Goal: Task Accomplishment & Management: Use online tool/utility

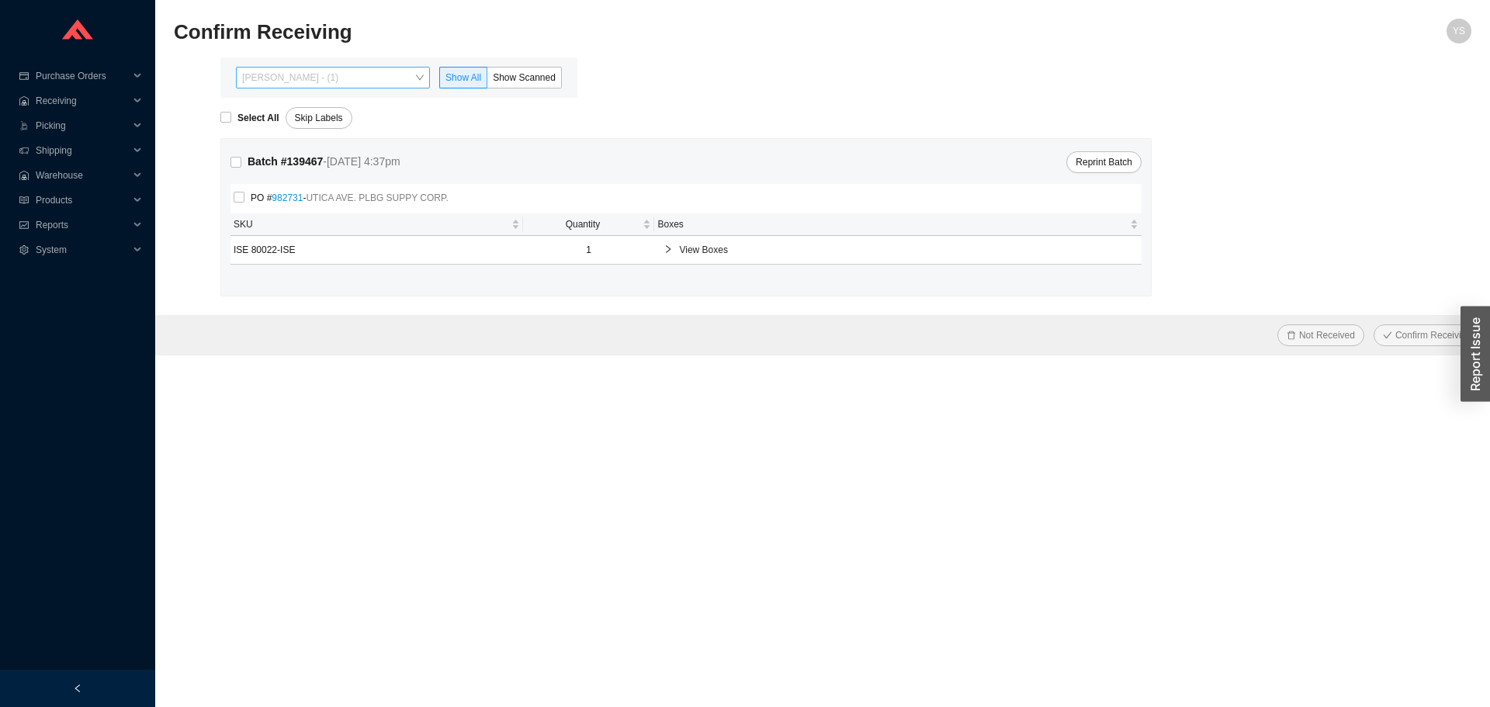
click at [323, 77] on span "[PERSON_NAME] - (1)" at bounding box center [333, 78] width 182 height 20
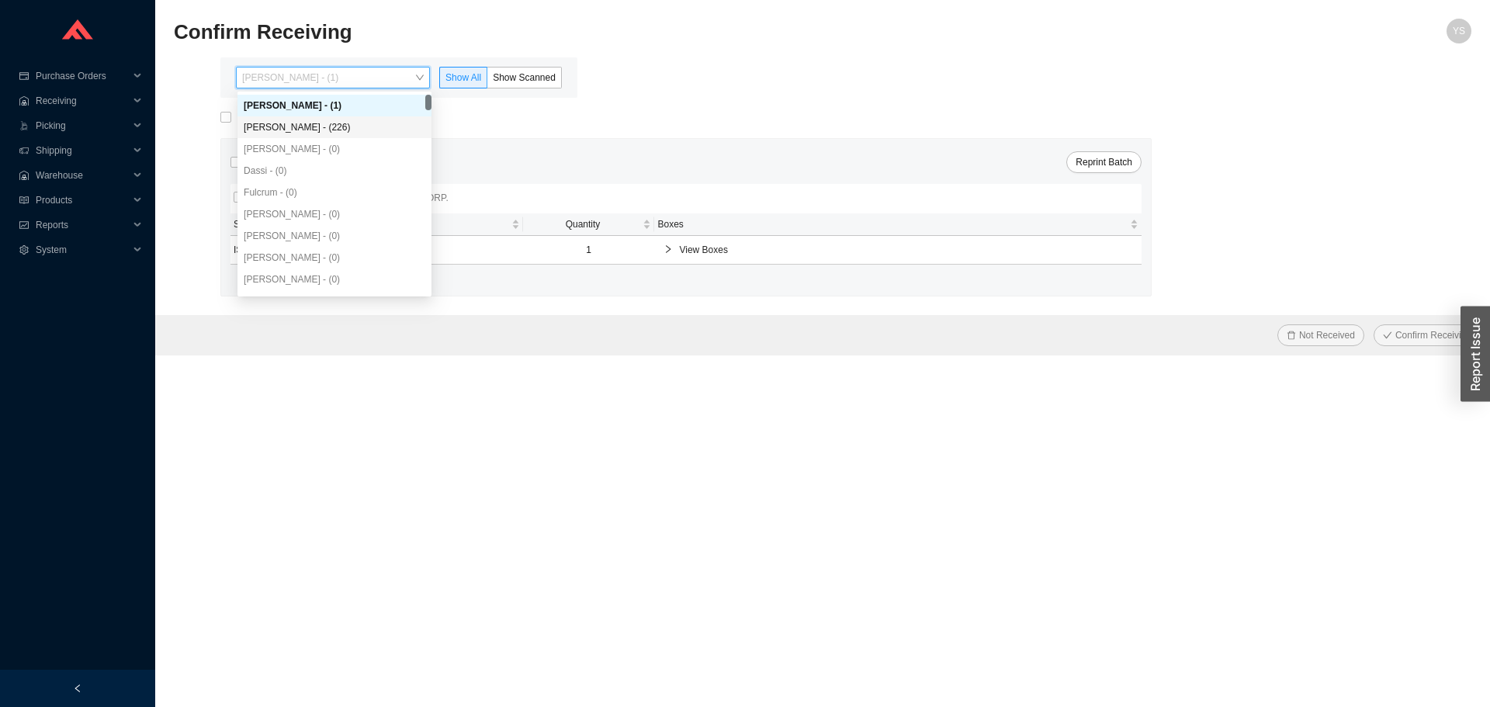
click at [333, 123] on div "Angel Negron - (226)" at bounding box center [335, 127] width 182 height 14
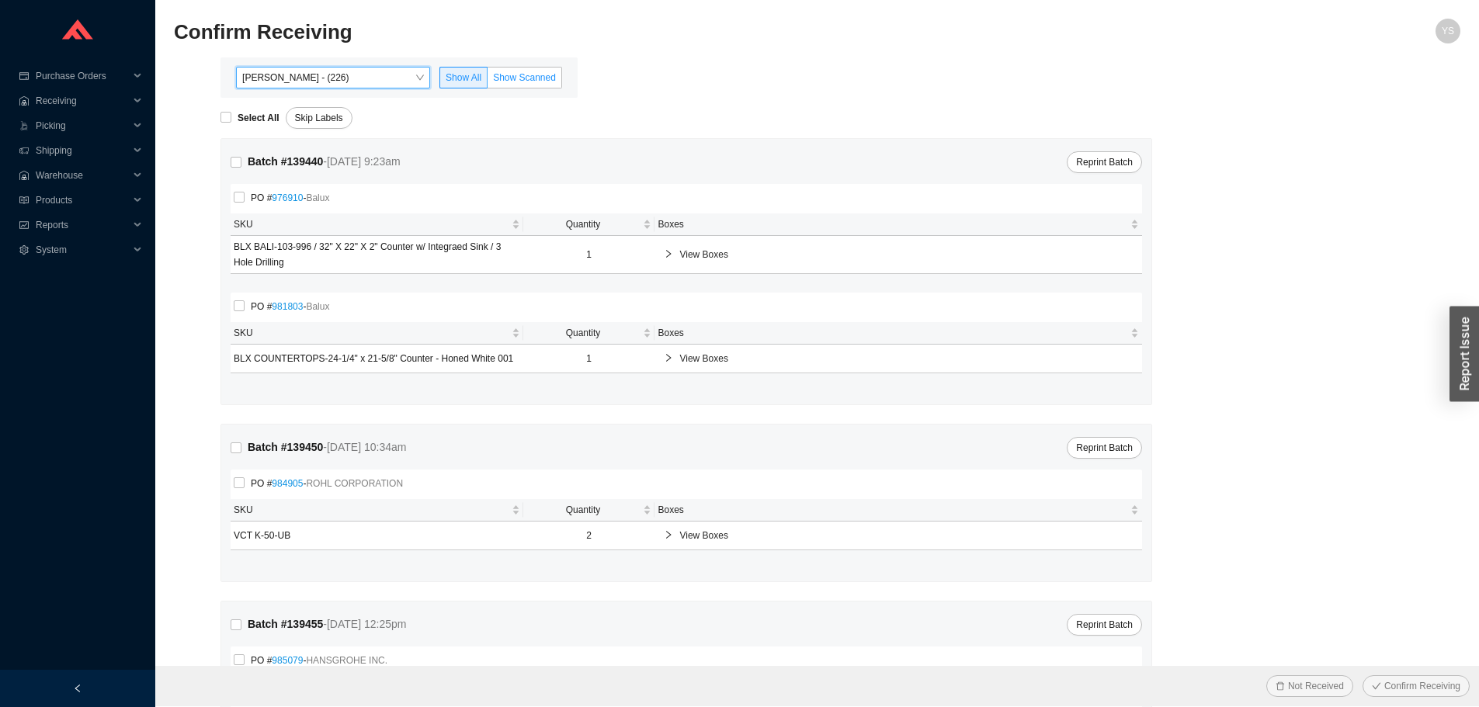
click at [500, 87] on label "Show Scanned" at bounding box center [524, 78] width 75 height 22
click at [487, 81] on input "Show Scanned" at bounding box center [487, 81] width 0 height 0
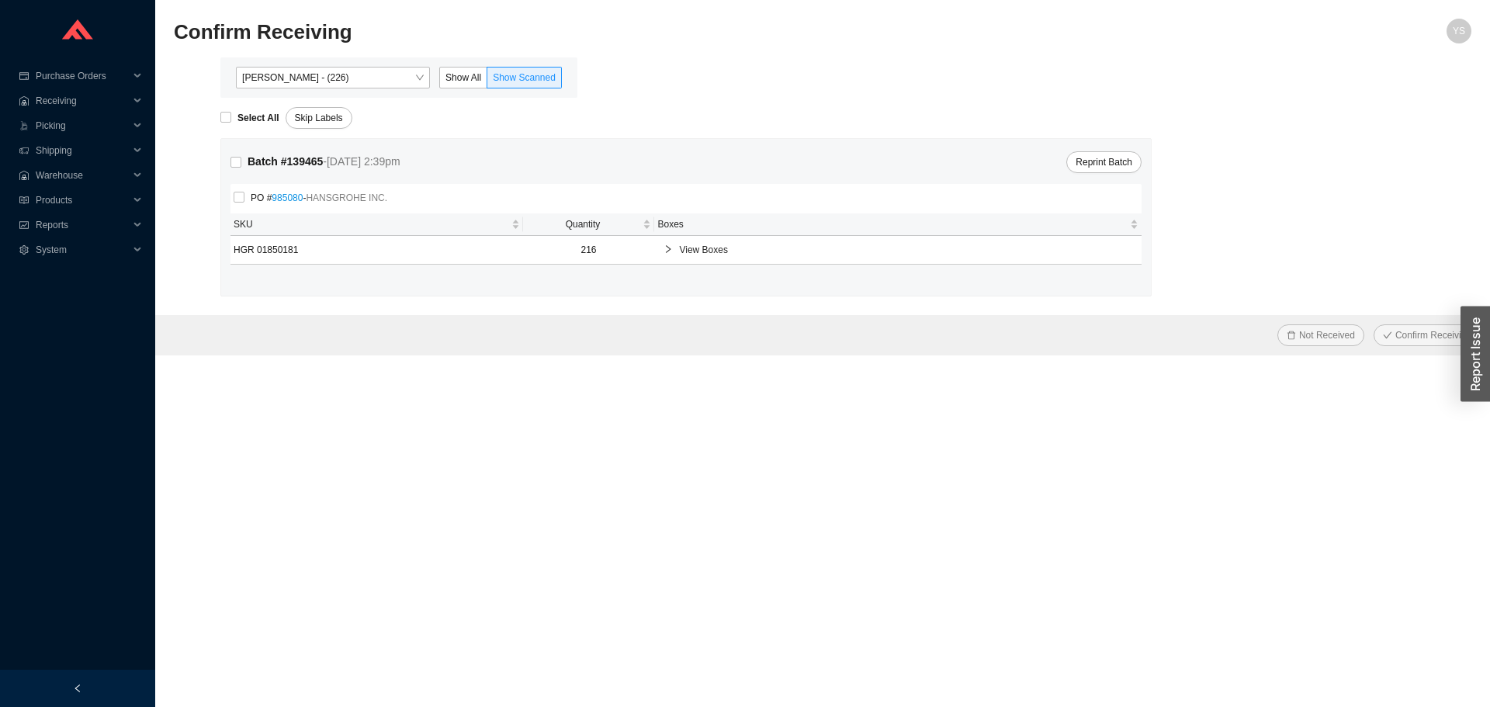
click at [761, 251] on span "View Boxes" at bounding box center [905, 250] width 453 height 16
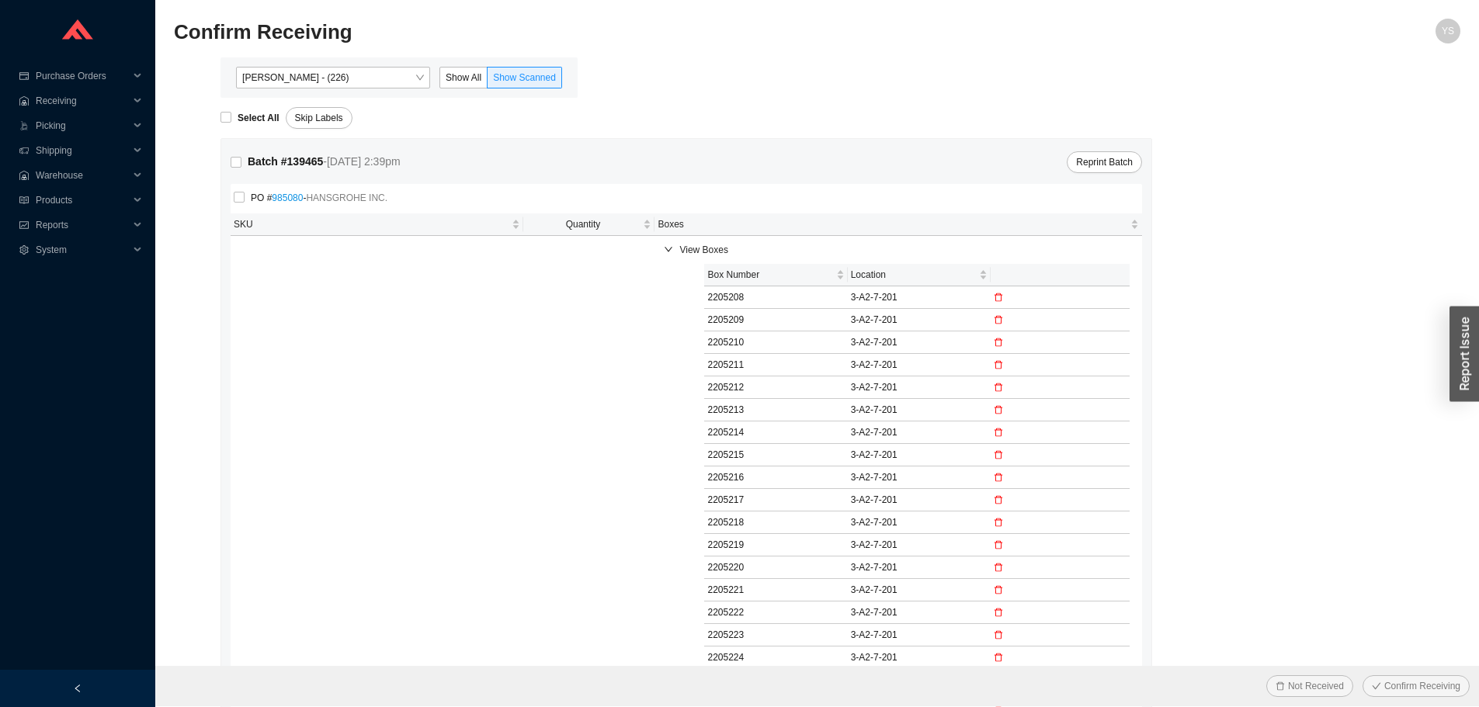
click at [737, 254] on span "View Boxes" at bounding box center [905, 250] width 453 height 16
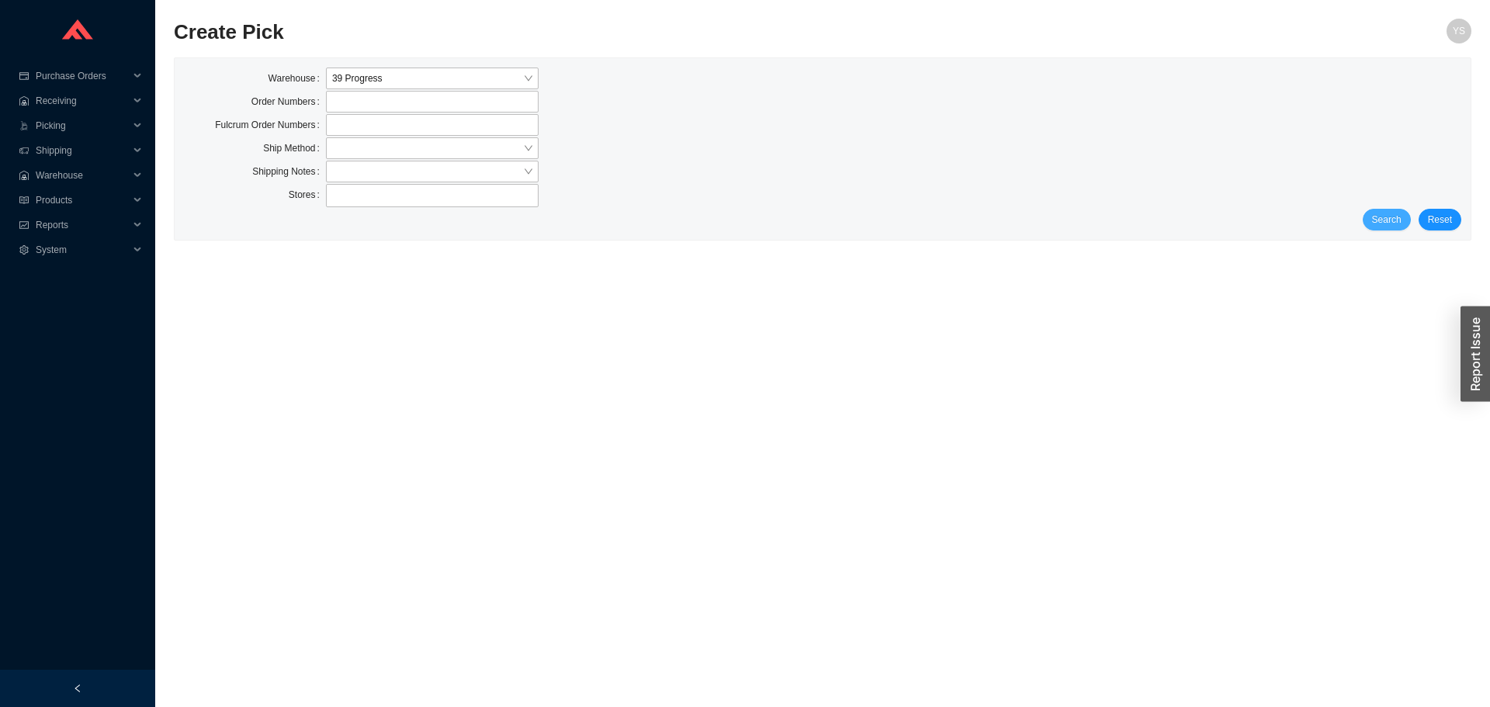
click at [1391, 217] on span "Search" at bounding box center [1386, 220] width 29 height 16
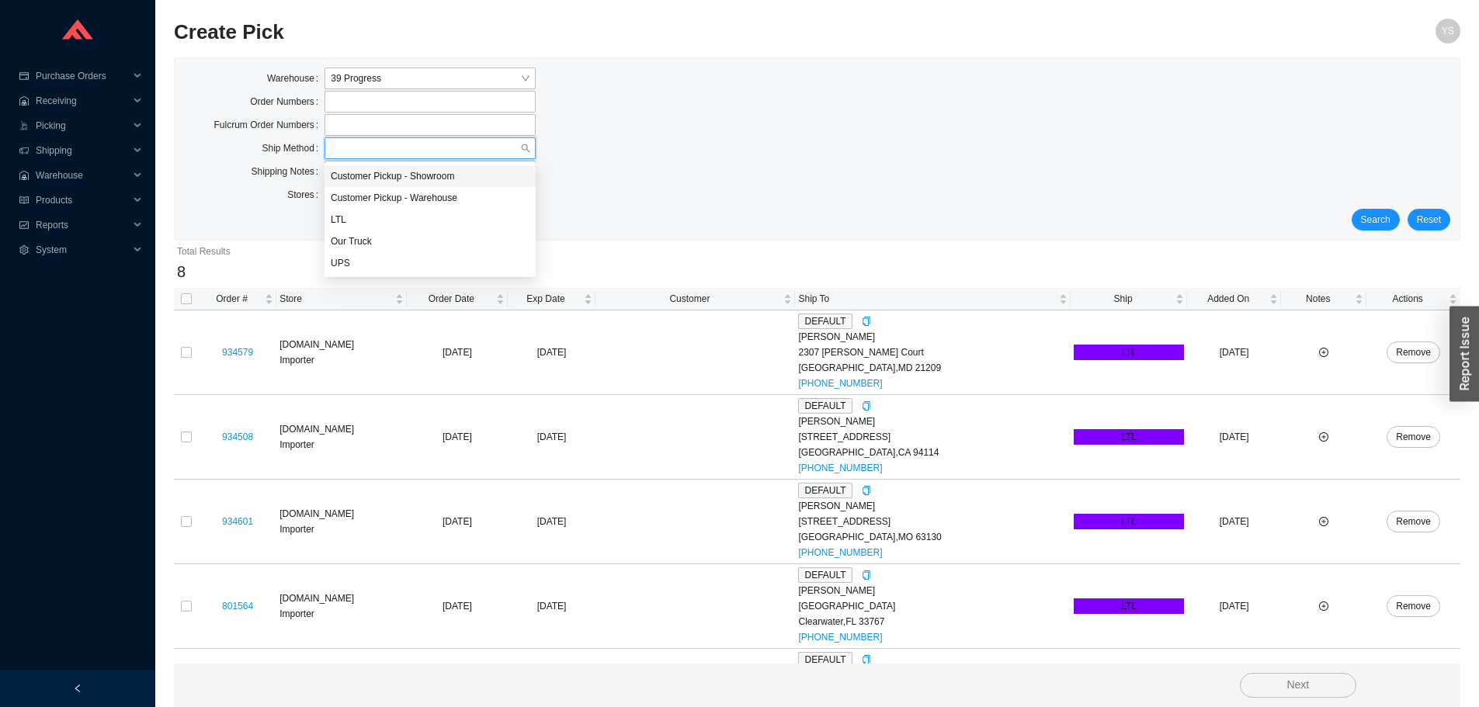
click at [335, 151] on input "search" at bounding box center [425, 148] width 189 height 20
click at [362, 226] on div "LTL" at bounding box center [430, 220] width 199 height 14
click at [1350, 224] on div "Search Reset" at bounding box center [817, 220] width 1266 height 22
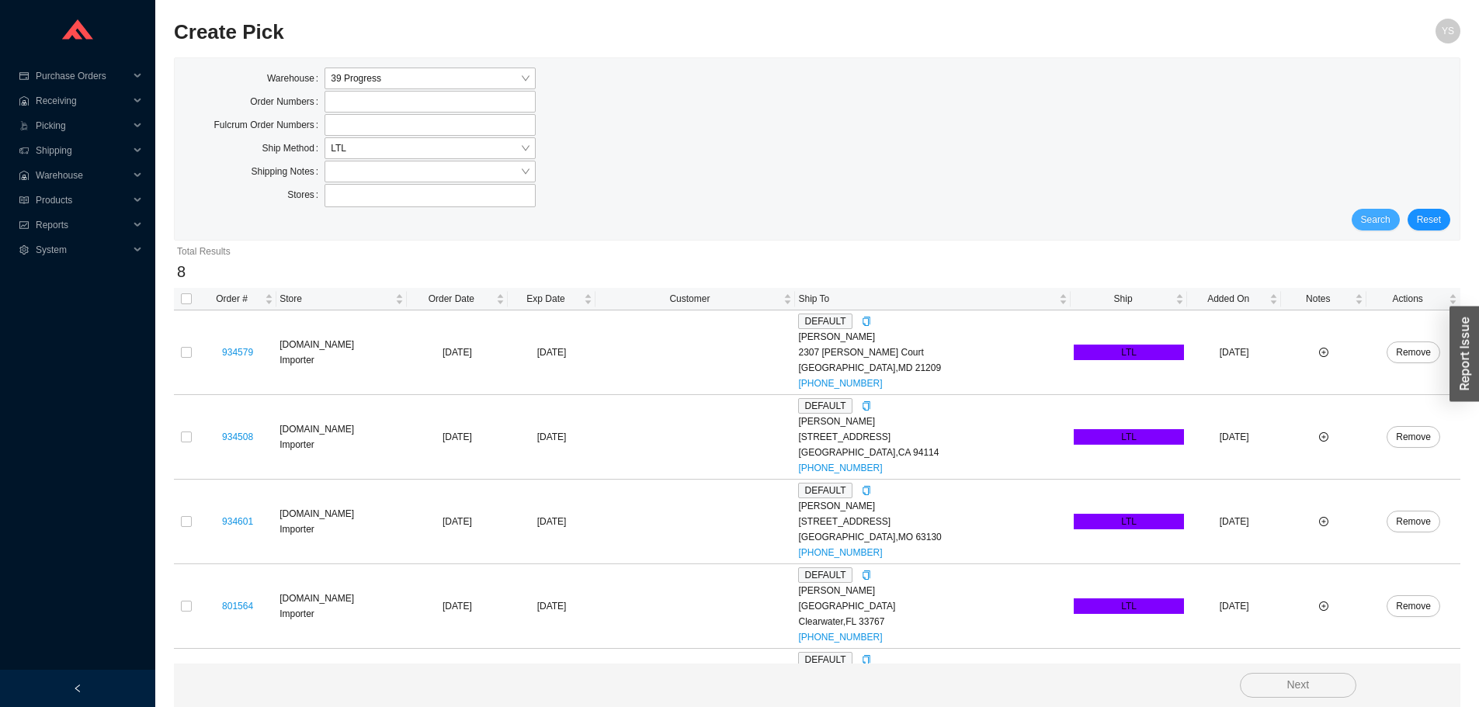
click at [1361, 217] on button "Search" at bounding box center [1375, 220] width 48 height 22
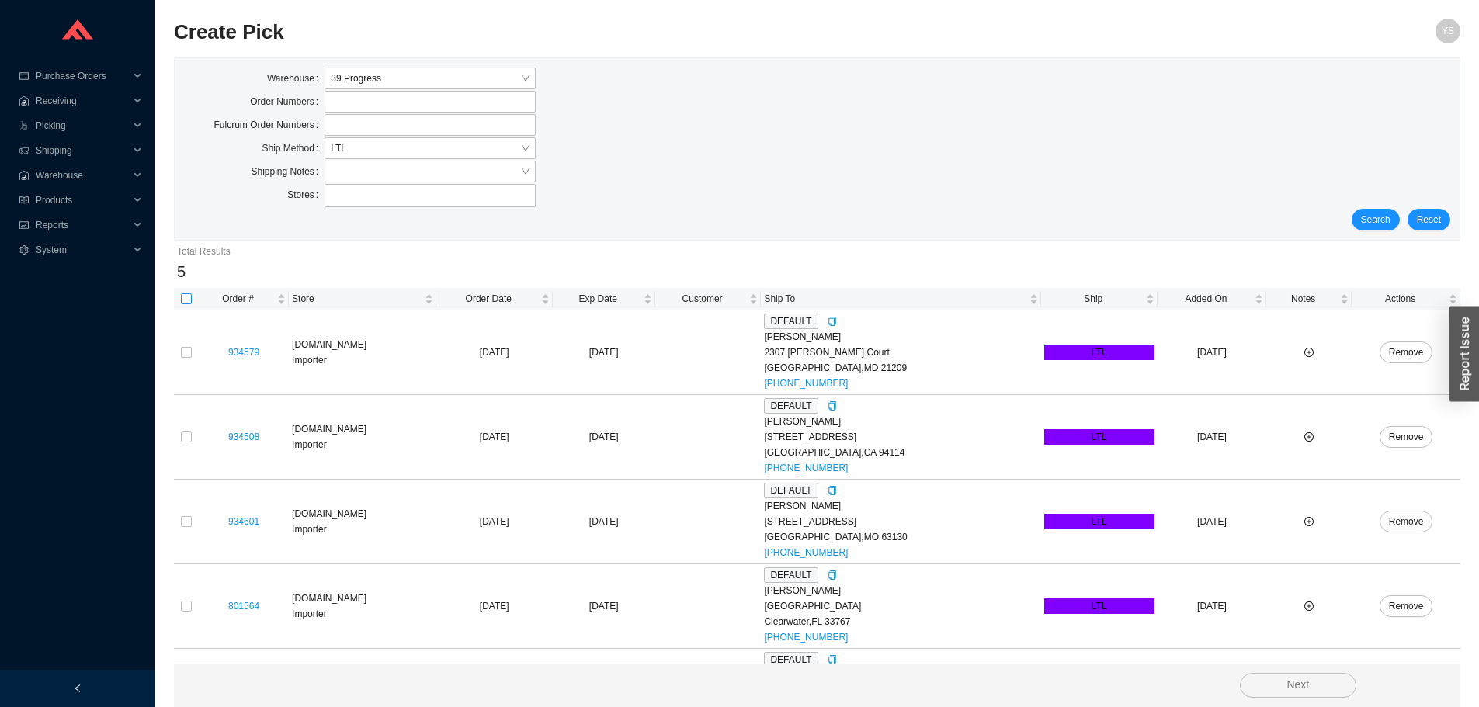
click at [185, 305] on label at bounding box center [186, 299] width 11 height 16
click at [185, 304] on input "checkbox" at bounding box center [186, 298] width 11 height 11
checkbox input "true"
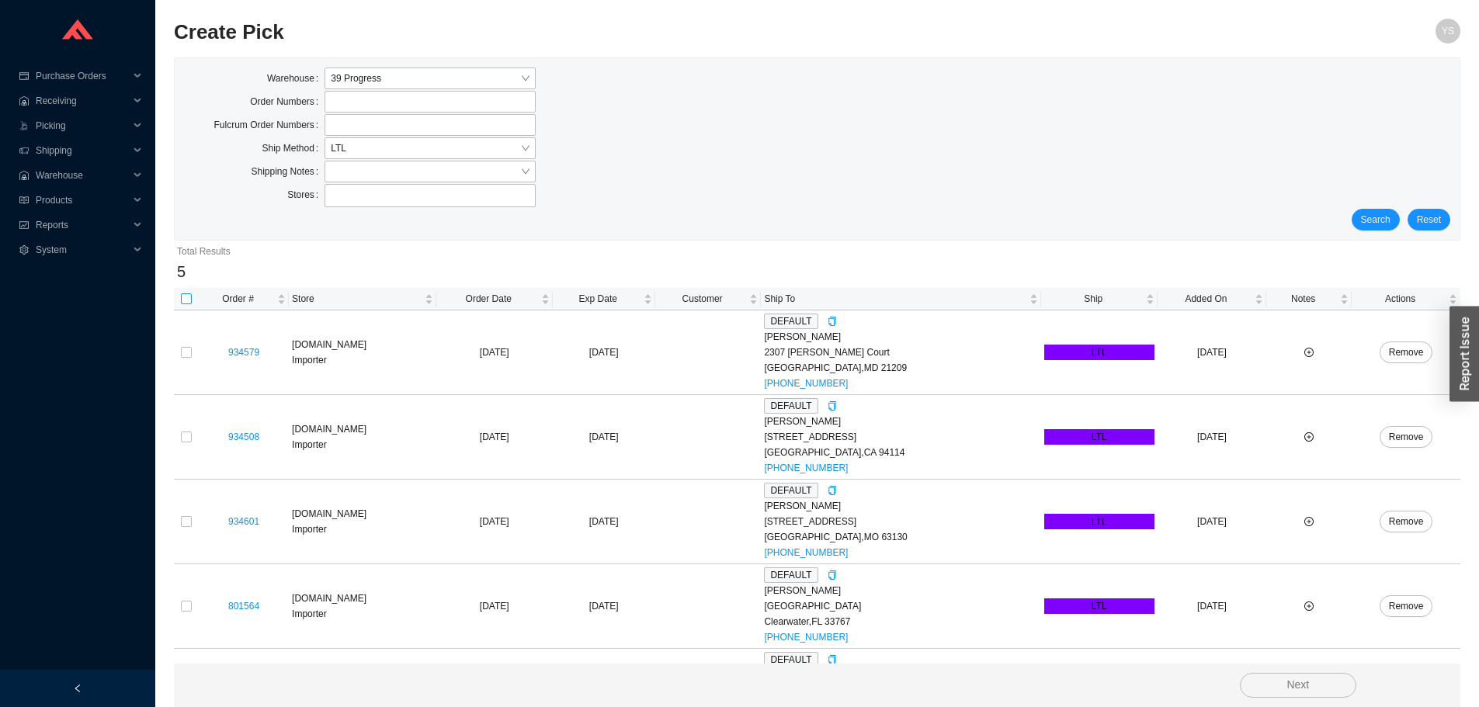
checkbox input "true"
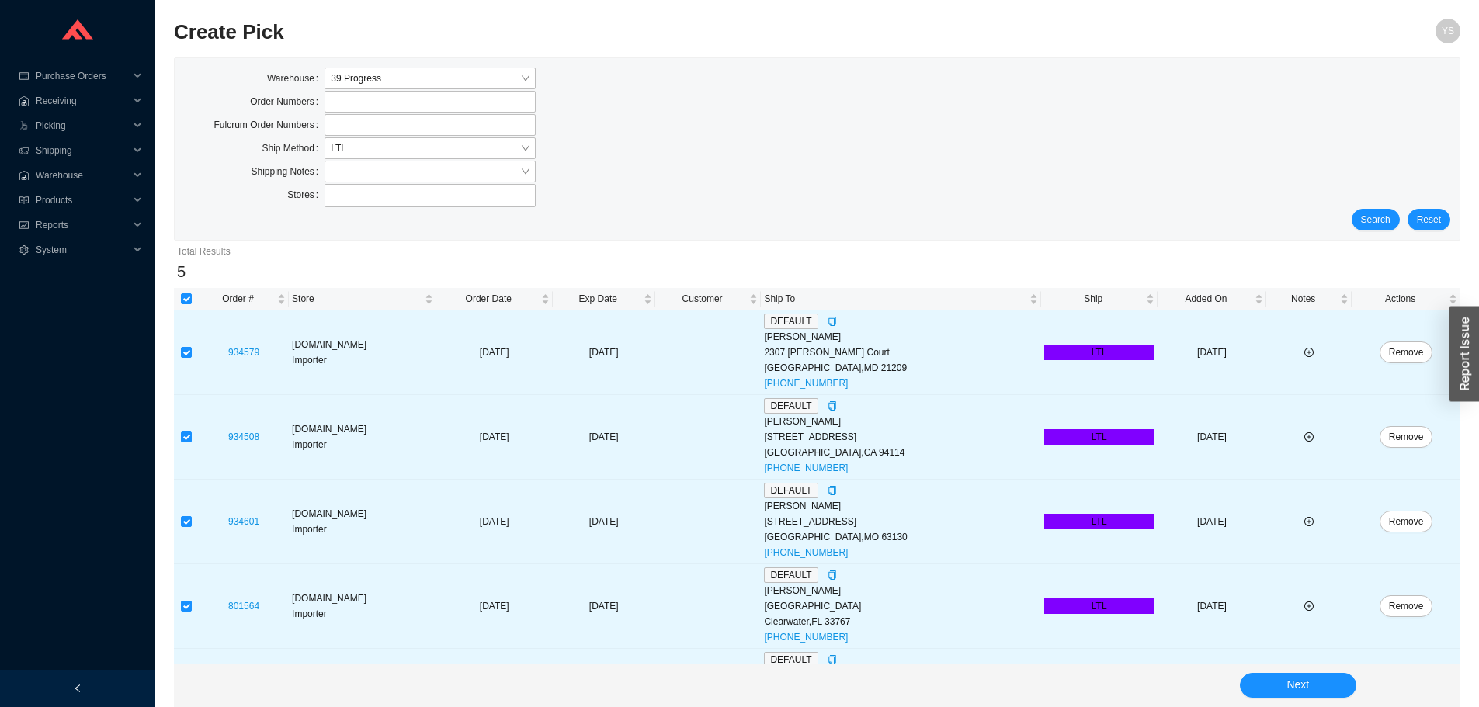
scroll to position [70, 0]
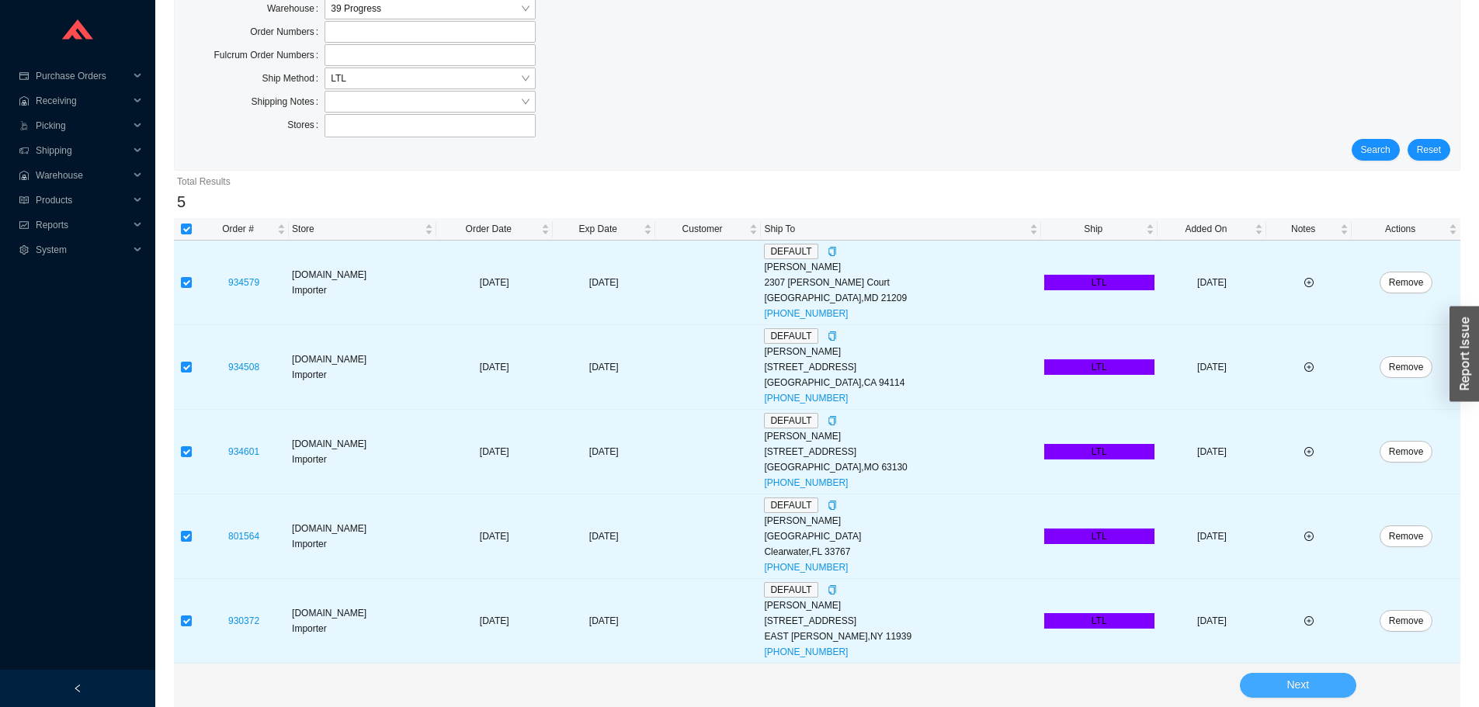
click at [1276, 679] on button "Next" at bounding box center [1297, 685] width 116 height 25
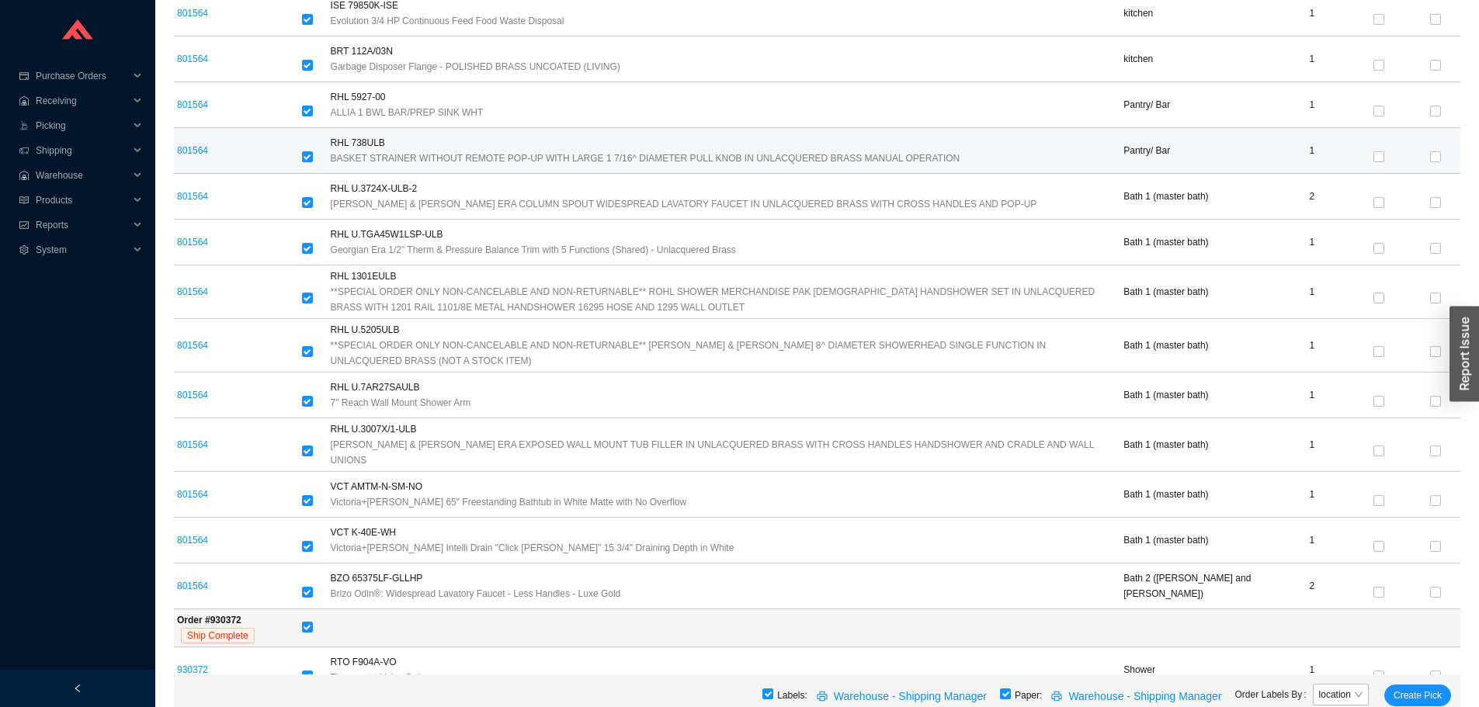
scroll to position [2089, 0]
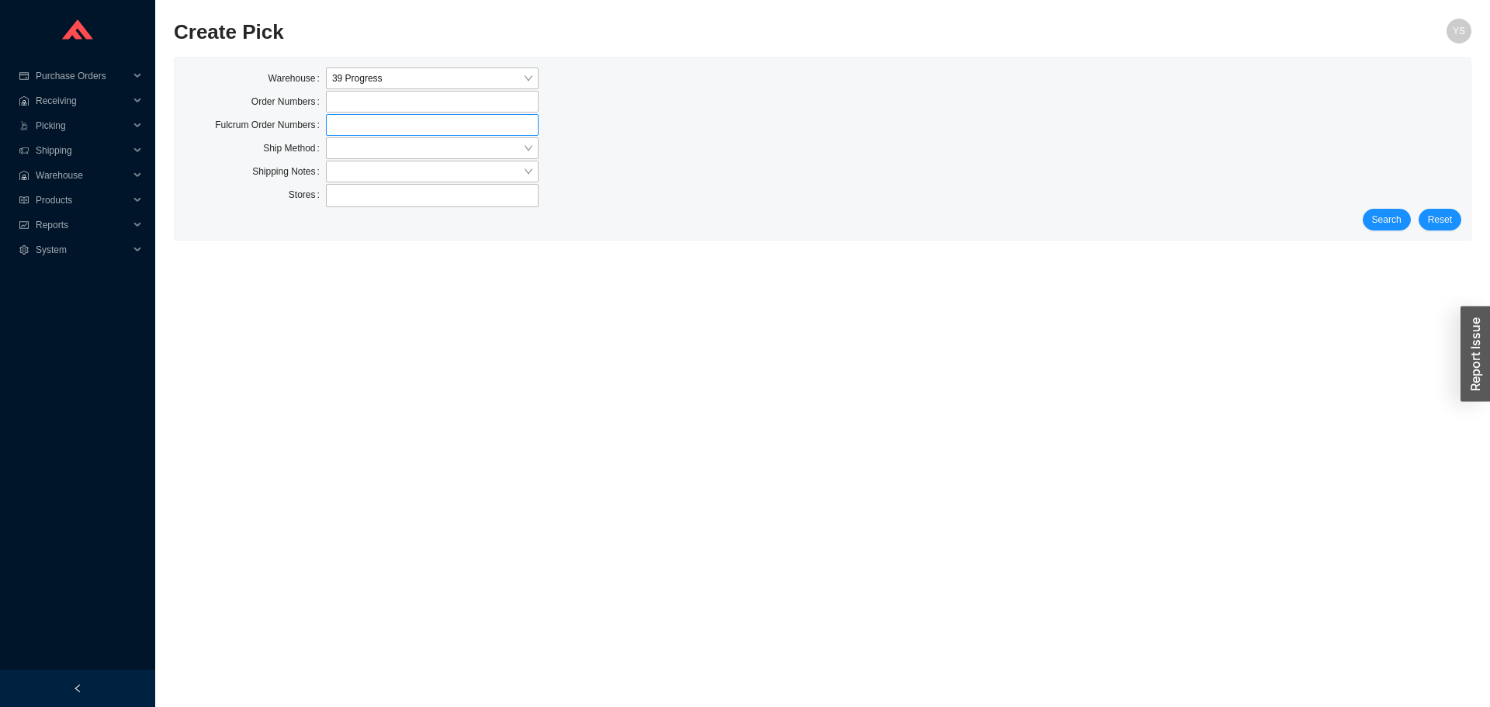
click at [419, 130] on label at bounding box center [432, 125] width 213 height 22
click at [339, 130] on input at bounding box center [333, 124] width 11 height 17
click at [405, 145] on input "search" at bounding box center [427, 148] width 191 height 20
click at [347, 220] on div "LTL" at bounding box center [432, 220] width 200 height 14
click at [1385, 219] on span "Search" at bounding box center [1386, 220] width 29 height 16
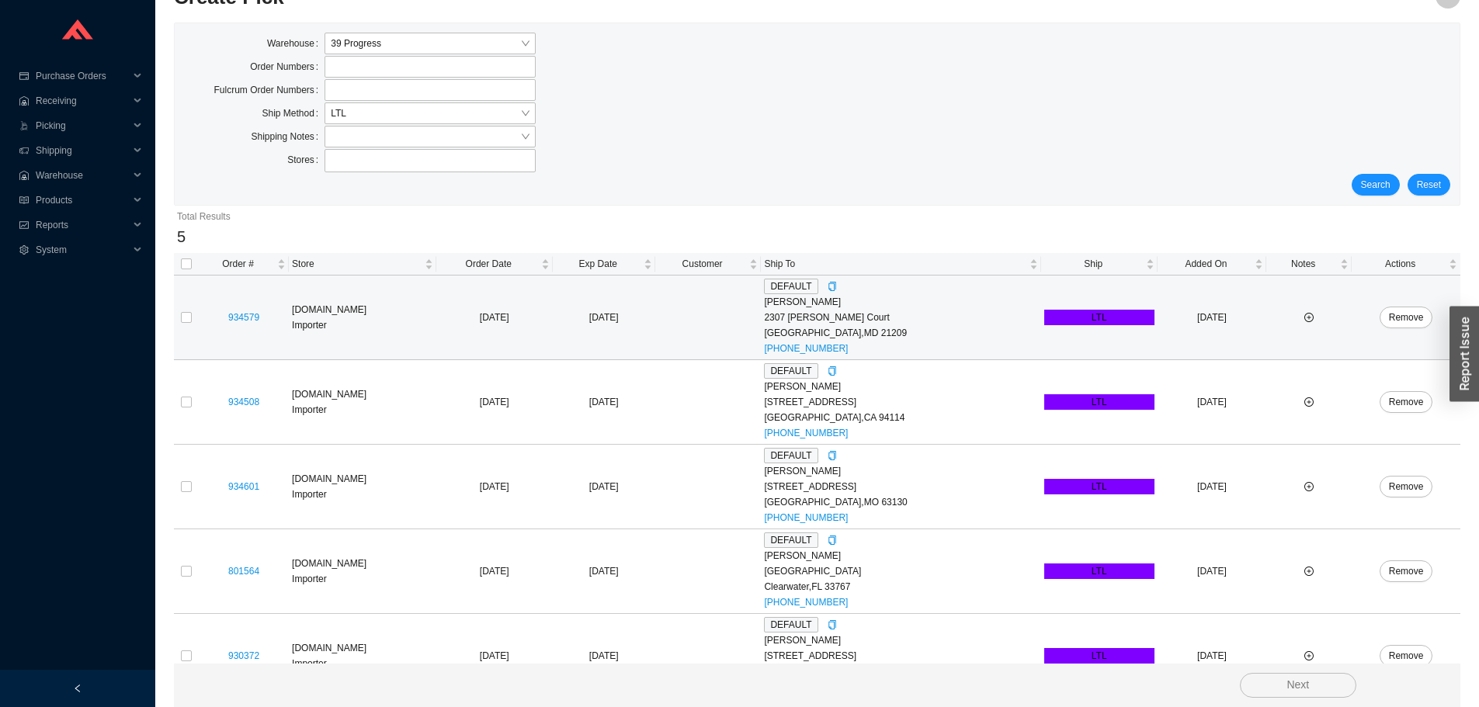
scroll to position [70, 0]
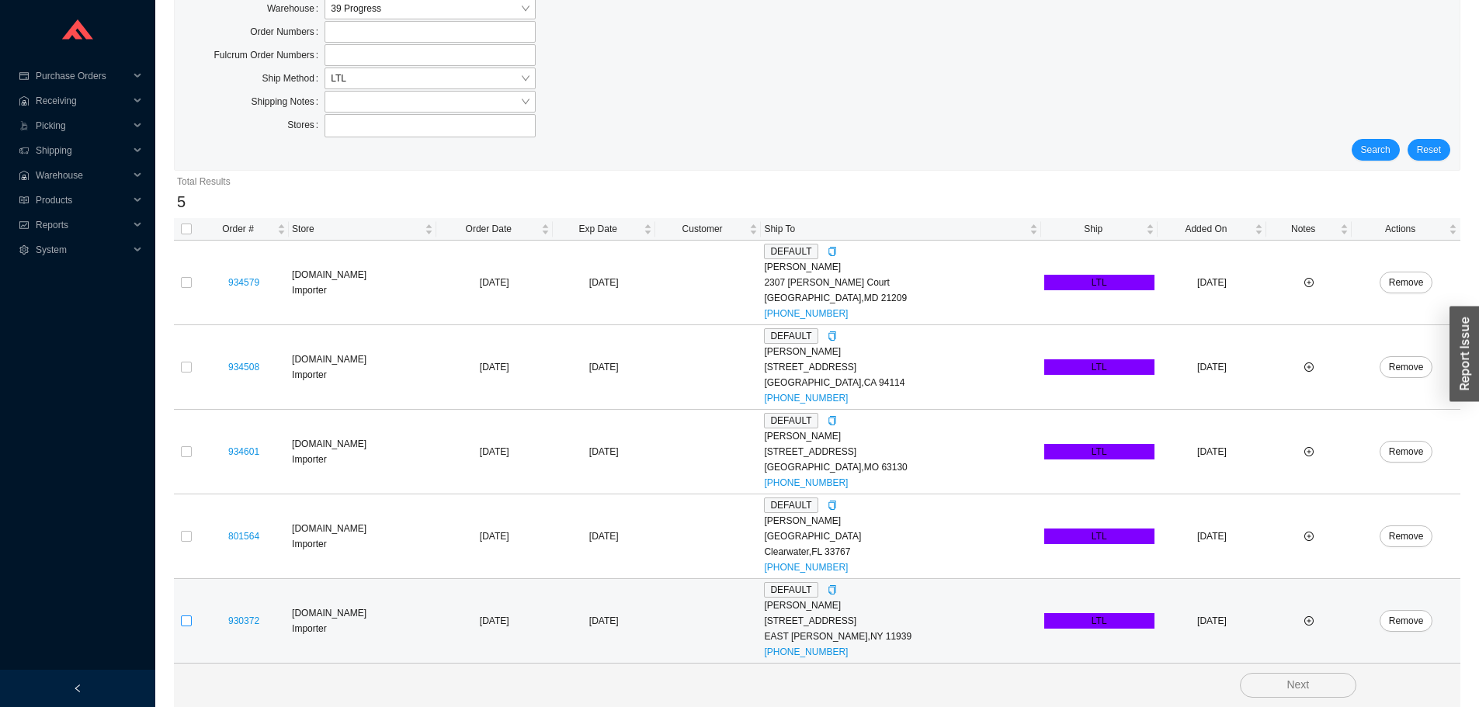
click at [184, 626] on input "checkbox" at bounding box center [186, 620] width 11 height 11
checkbox input "true"
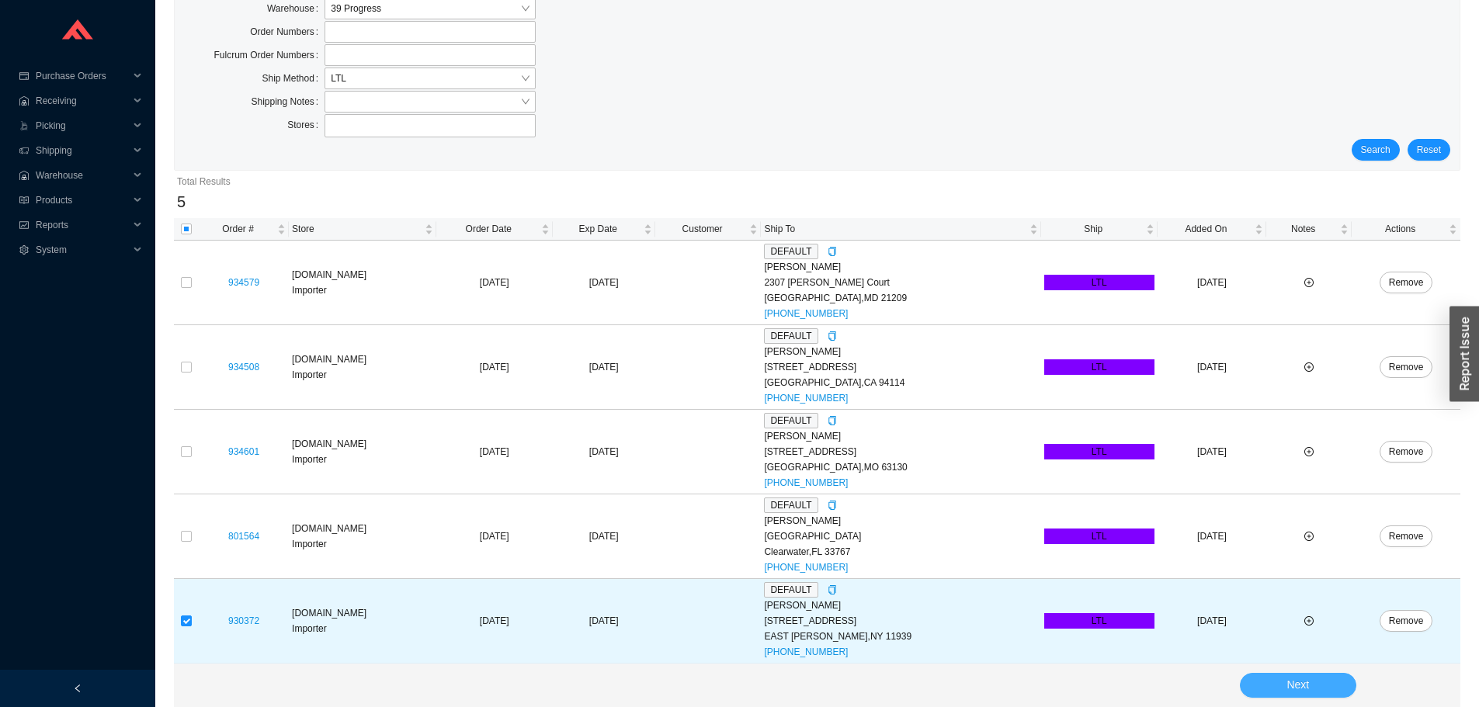
click at [1337, 692] on button "Next" at bounding box center [1297, 685] width 116 height 25
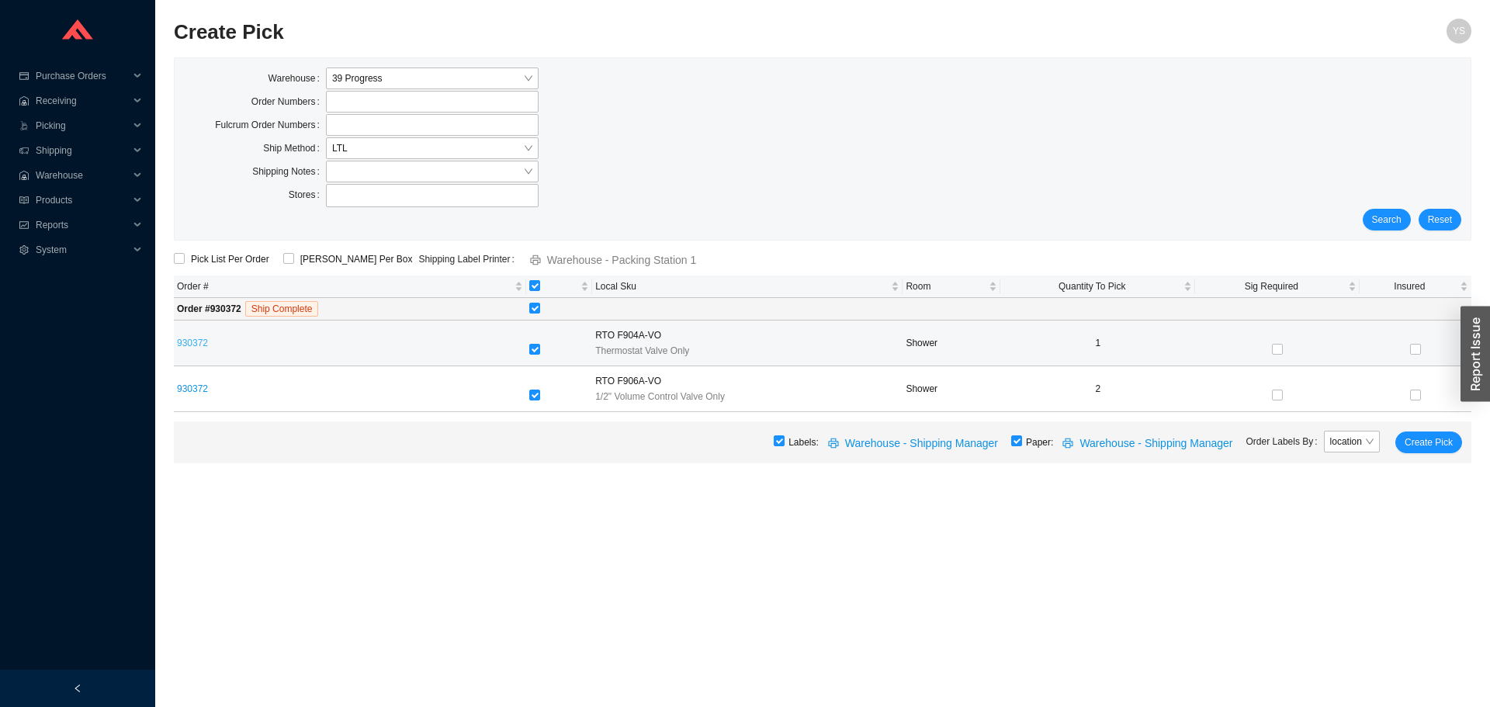
click at [194, 347] on link "930372" at bounding box center [192, 343] width 31 height 11
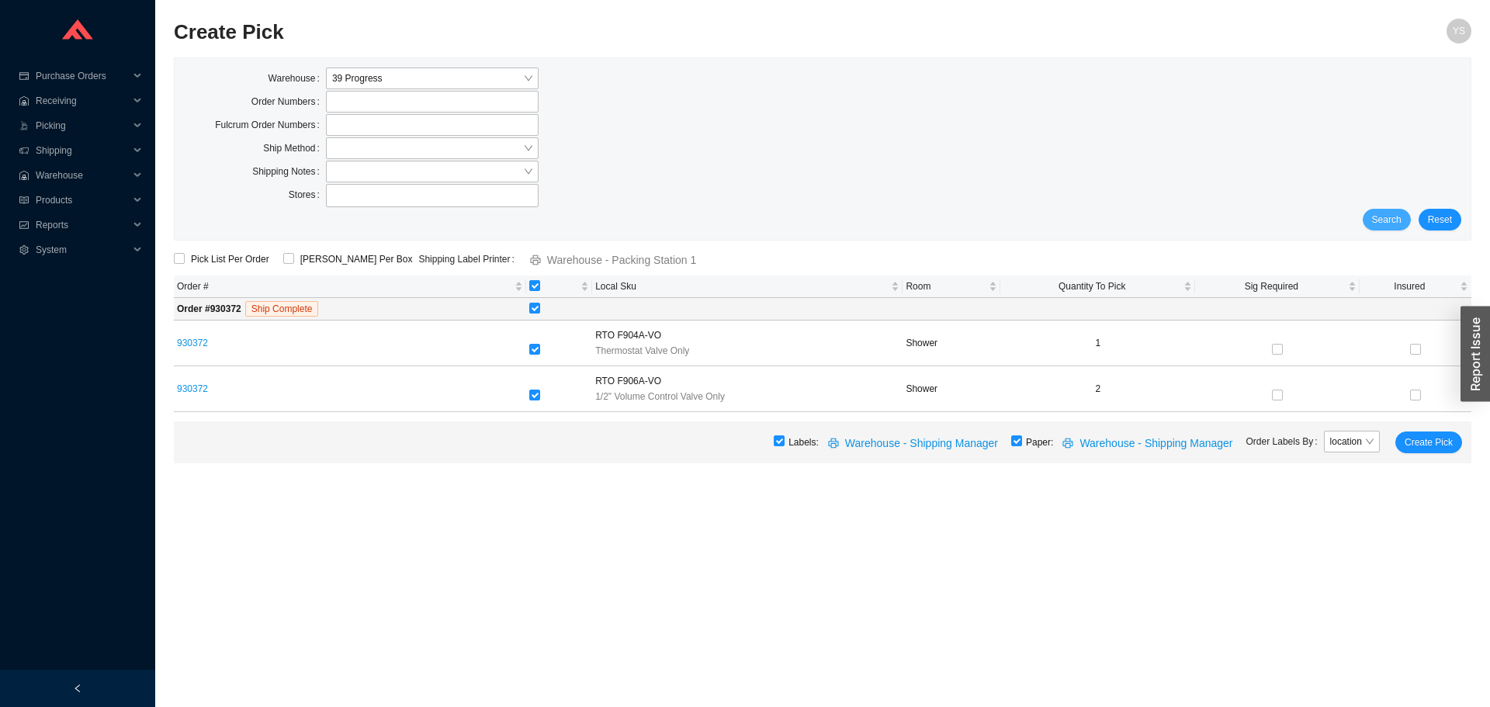
click at [1381, 218] on span "Search" at bounding box center [1386, 220] width 29 height 16
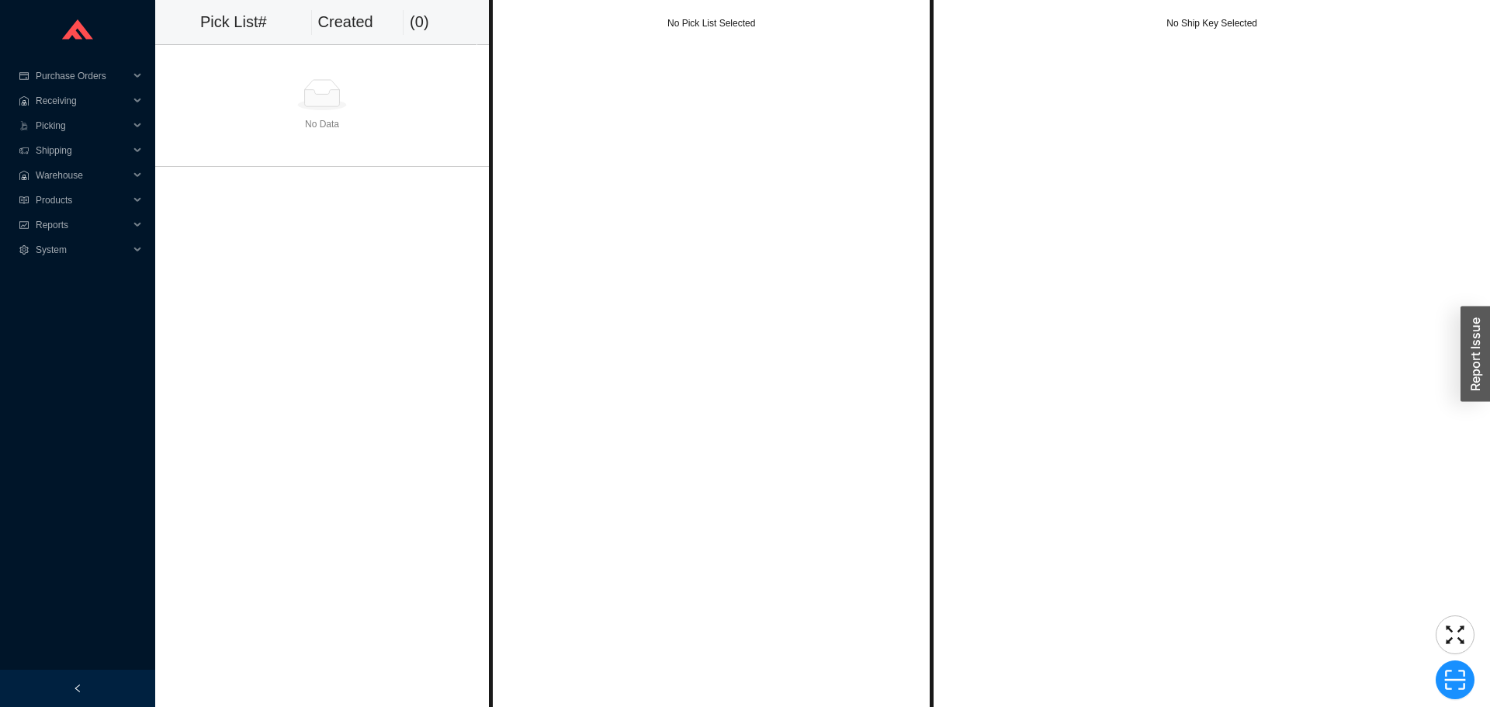
click at [371, 123] on div "No Data" at bounding box center [321, 124] width 321 height 16
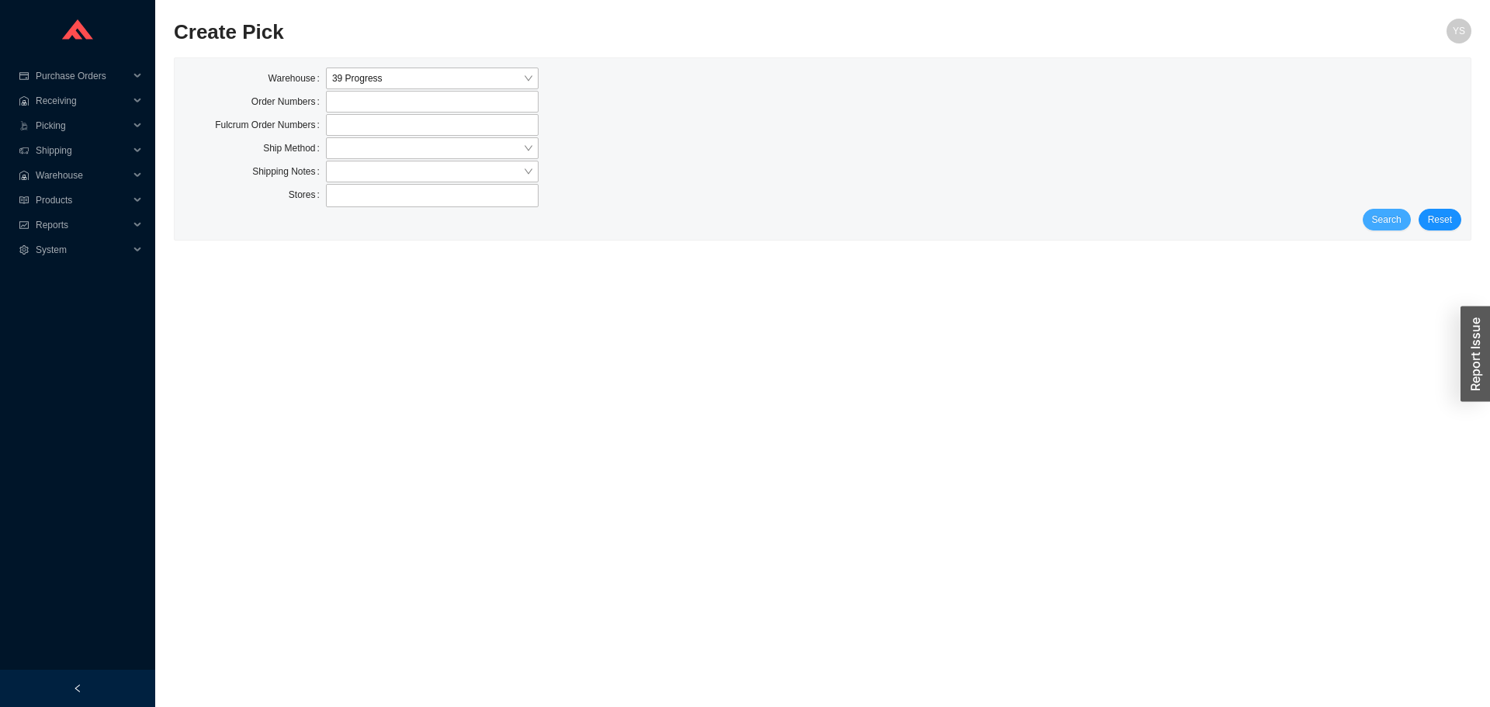
click at [1388, 220] on span "Search" at bounding box center [1386, 220] width 29 height 16
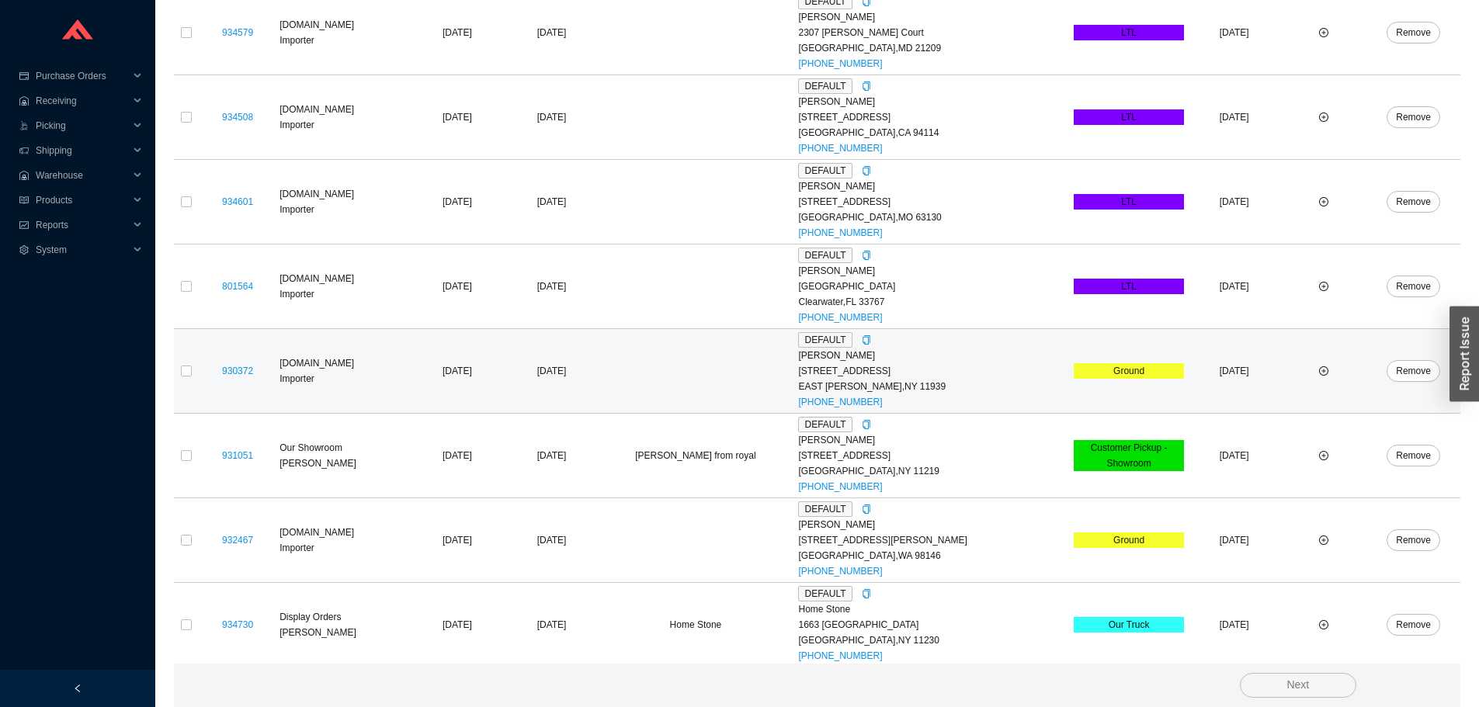
scroll to position [324, 0]
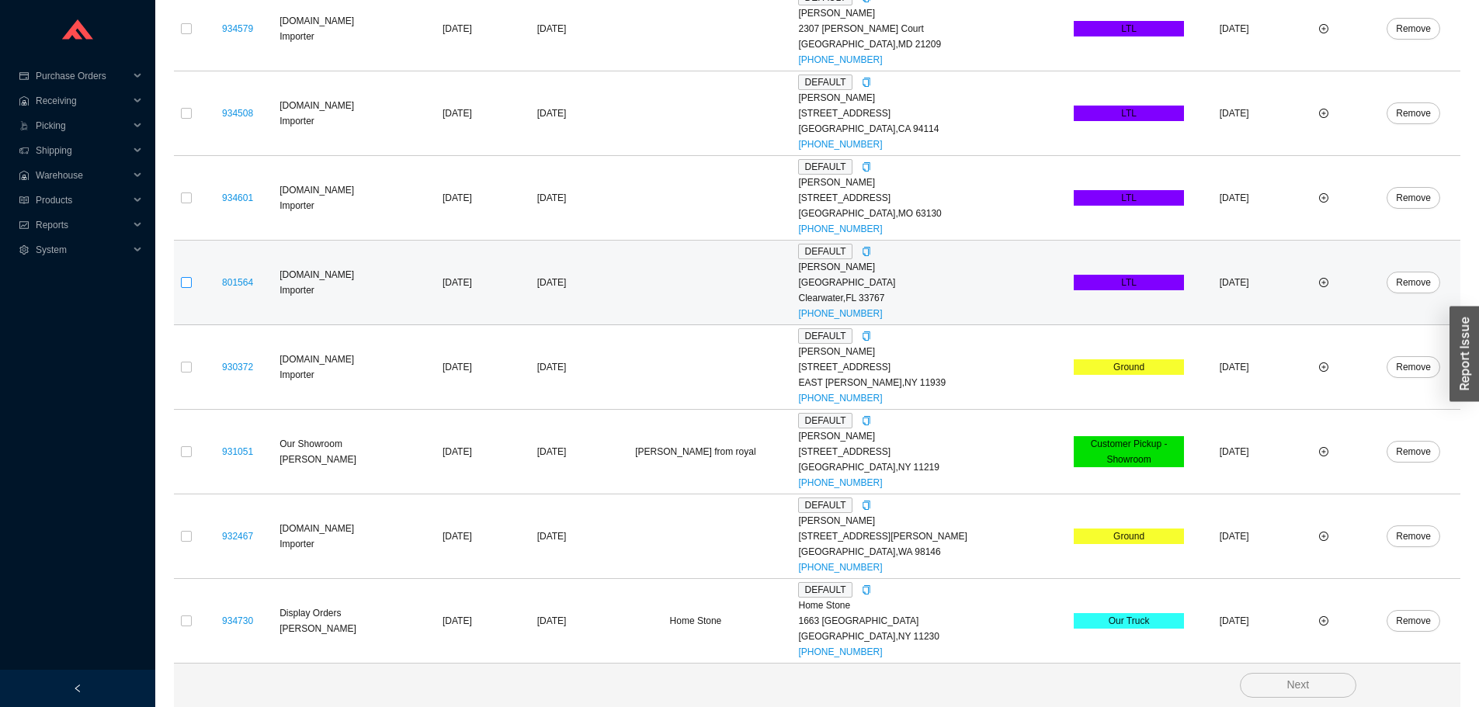
click at [184, 279] on input "checkbox" at bounding box center [186, 282] width 11 height 11
checkbox input "true"
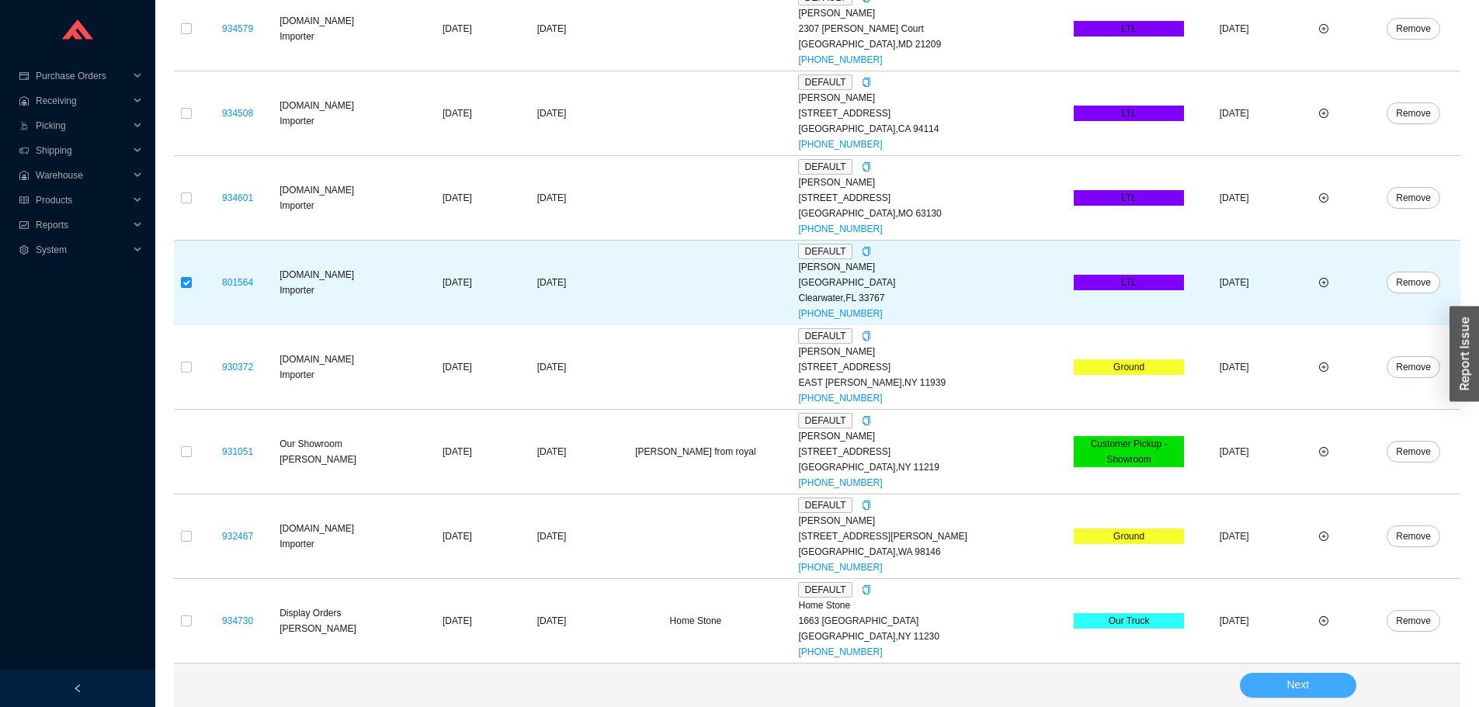
click at [1259, 674] on button "Next" at bounding box center [1297, 685] width 116 height 25
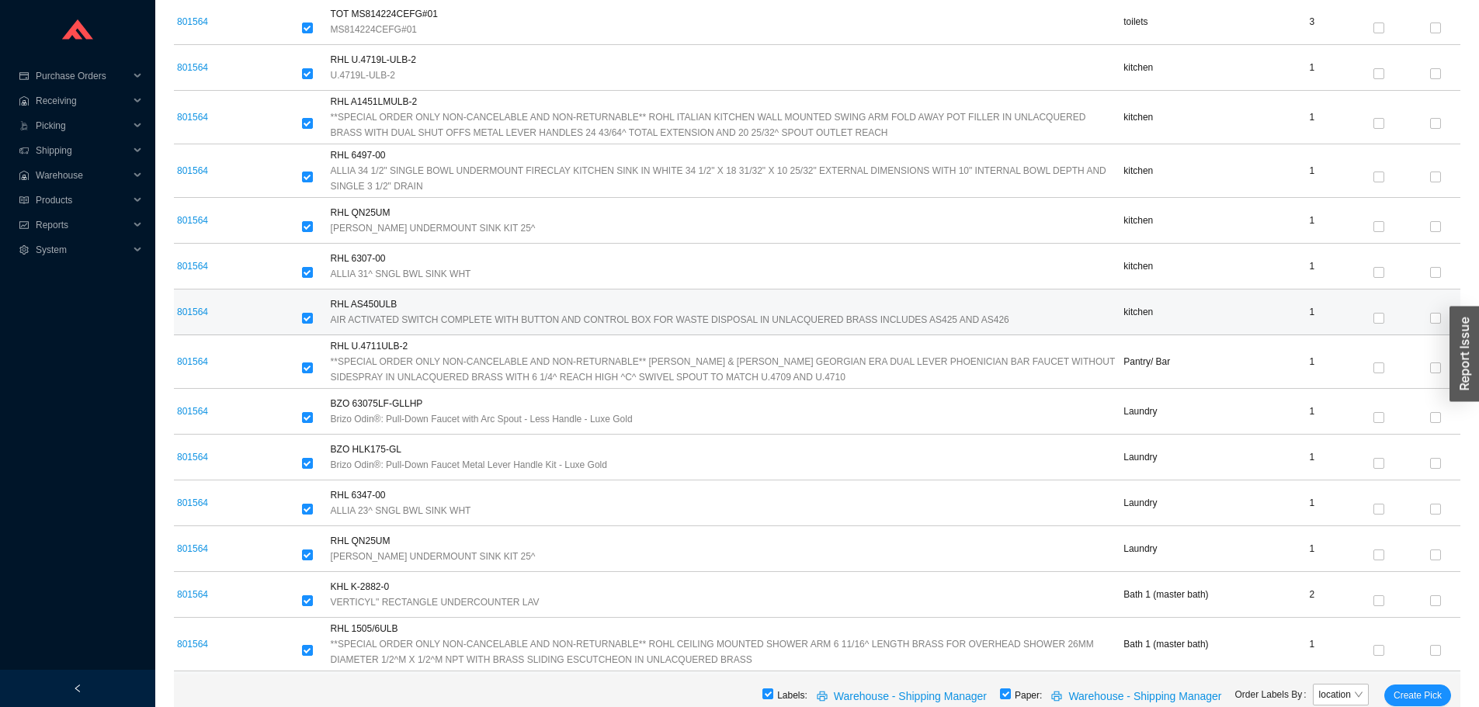
scroll to position [621, 0]
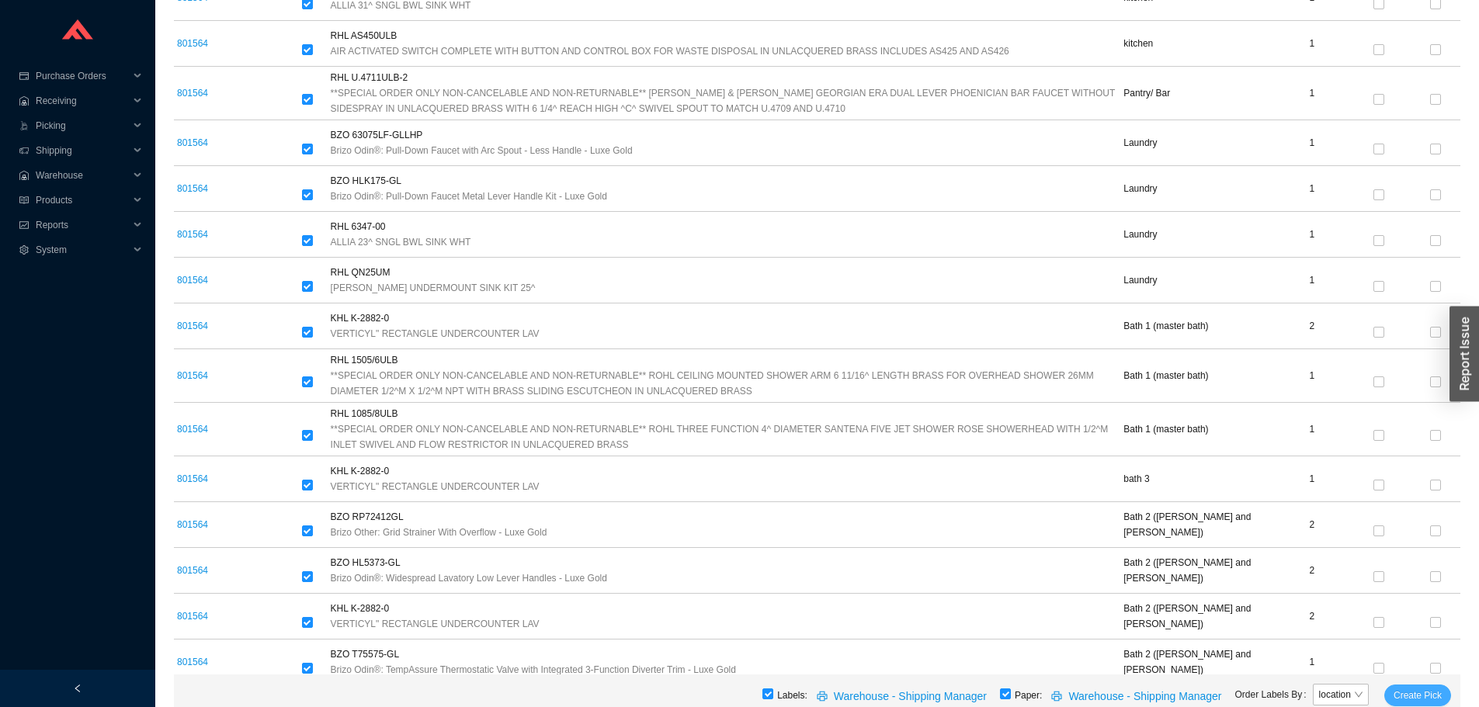
click at [1444, 692] on button "Create Pick" at bounding box center [1417, 696] width 67 height 22
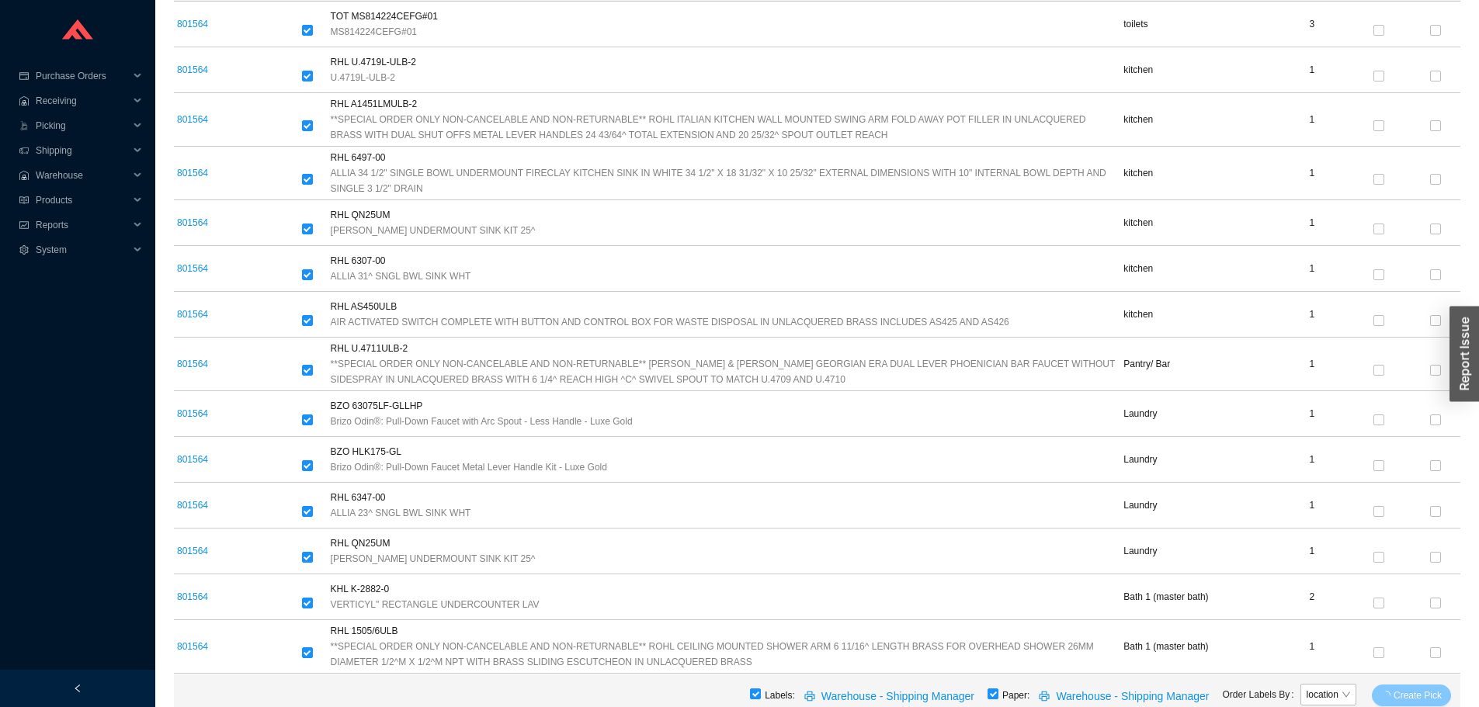
scroll to position [78, 0]
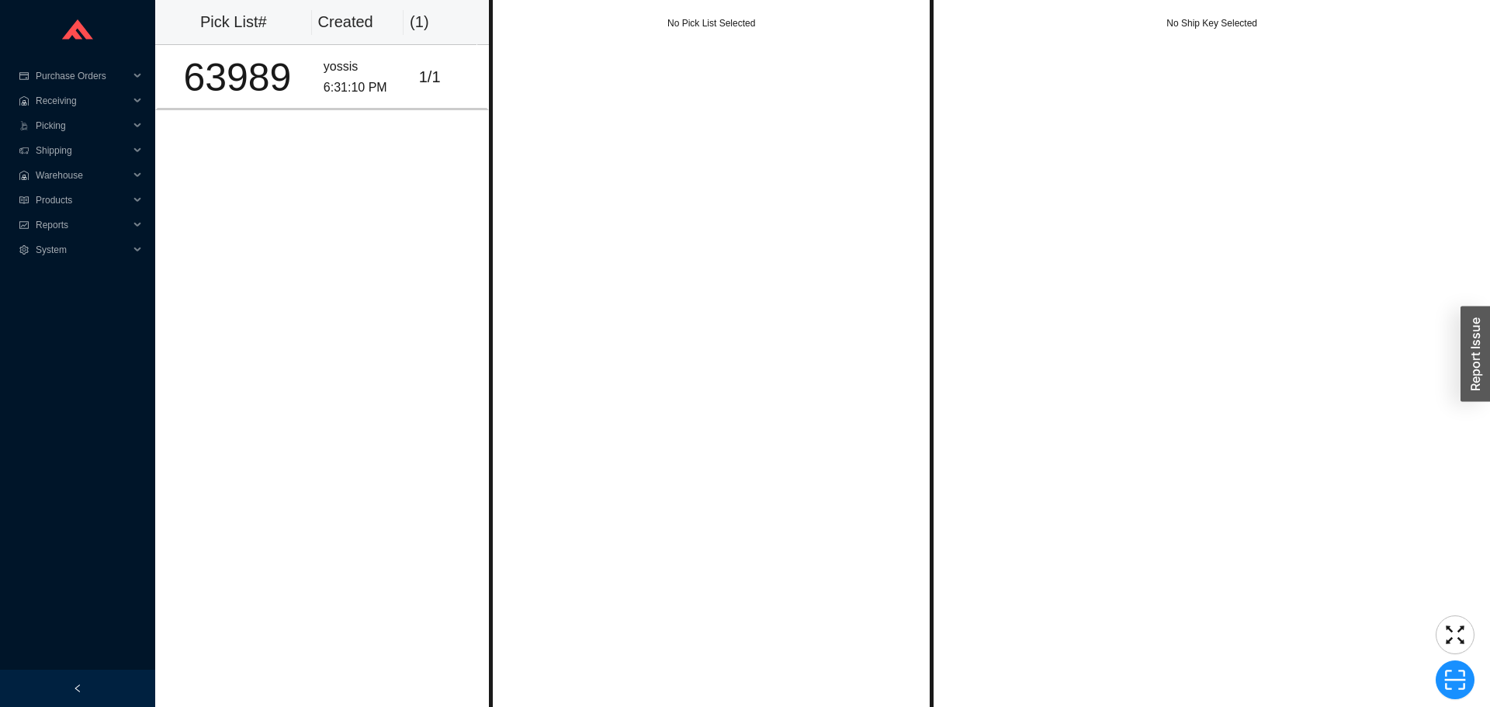
drag, startPoint x: 1112, startPoint y: 744, endPoint x: 1000, endPoint y: 744, distance: 112.5
drag, startPoint x: 1000, startPoint y: 744, endPoint x: 348, endPoint y: 73, distance: 934.7
click at [348, 73] on div "yossis" at bounding box center [365, 67] width 83 height 21
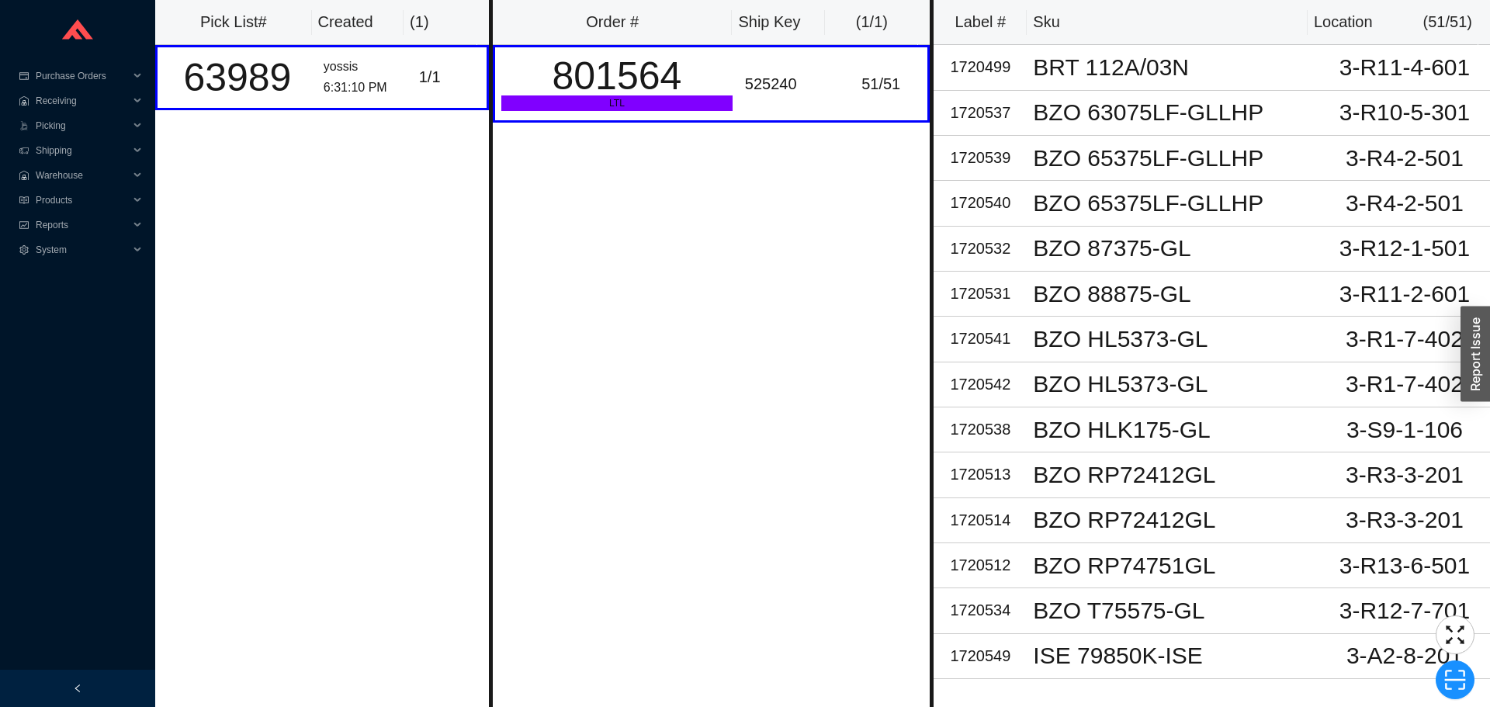
click at [81, 36] on icon at bounding box center [77, 29] width 31 height 20
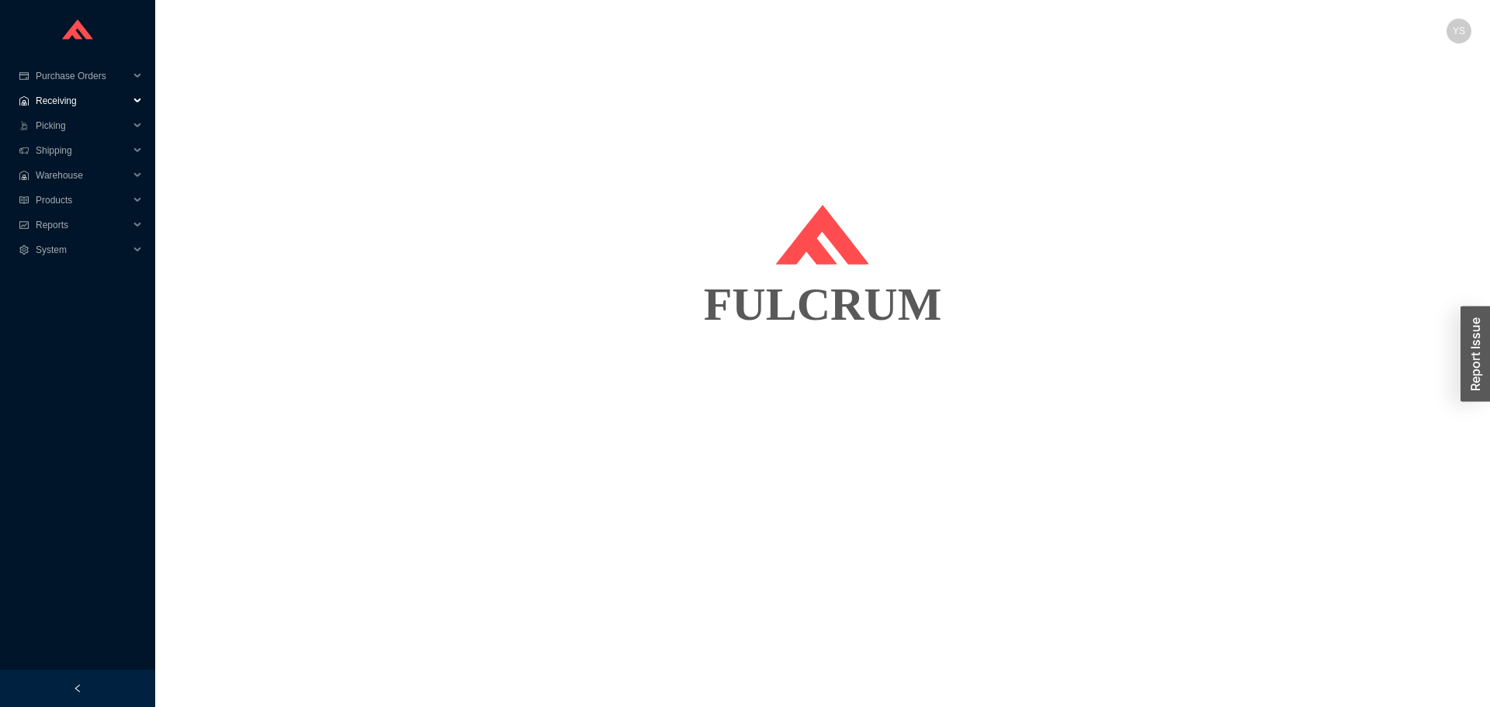
click at [53, 106] on span "Receiving" at bounding box center [82, 100] width 93 height 25
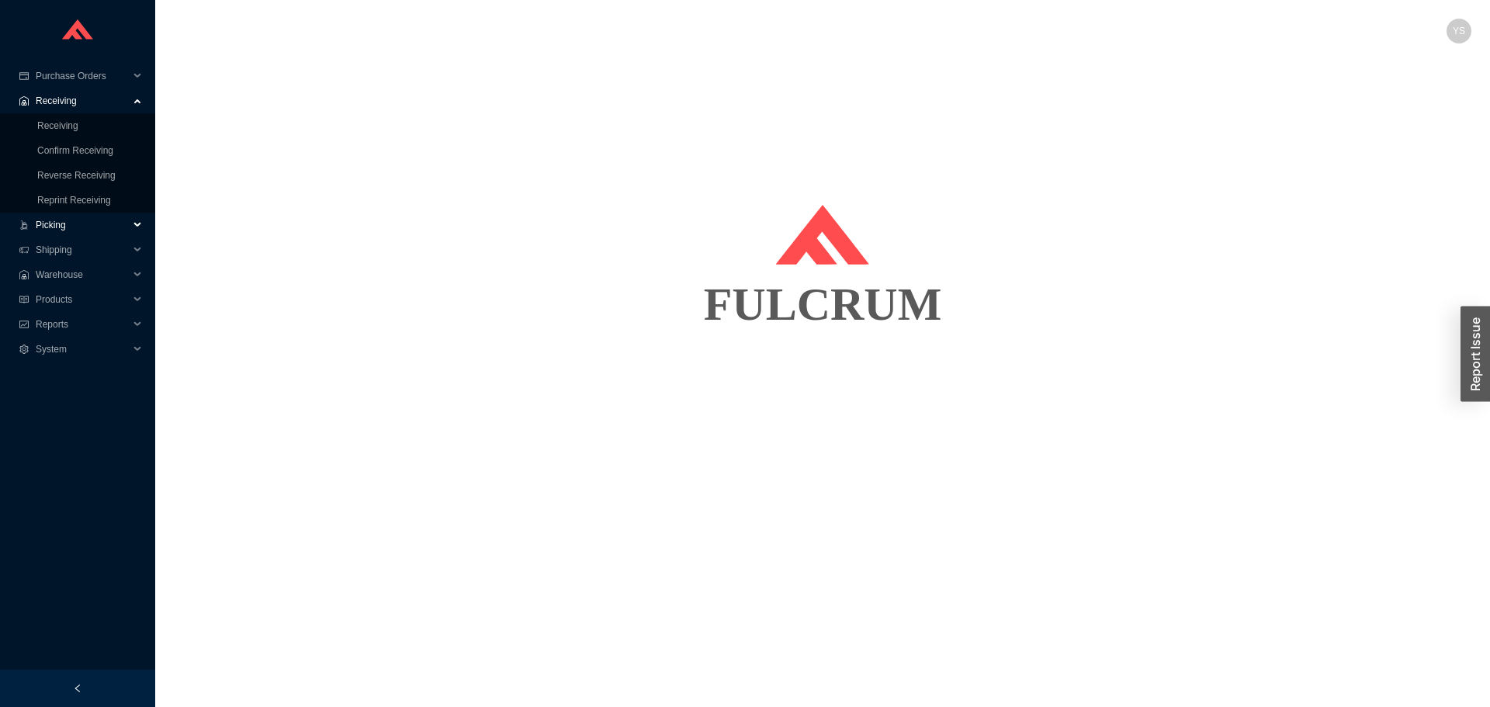
click at [70, 224] on span "Picking" at bounding box center [82, 225] width 93 height 25
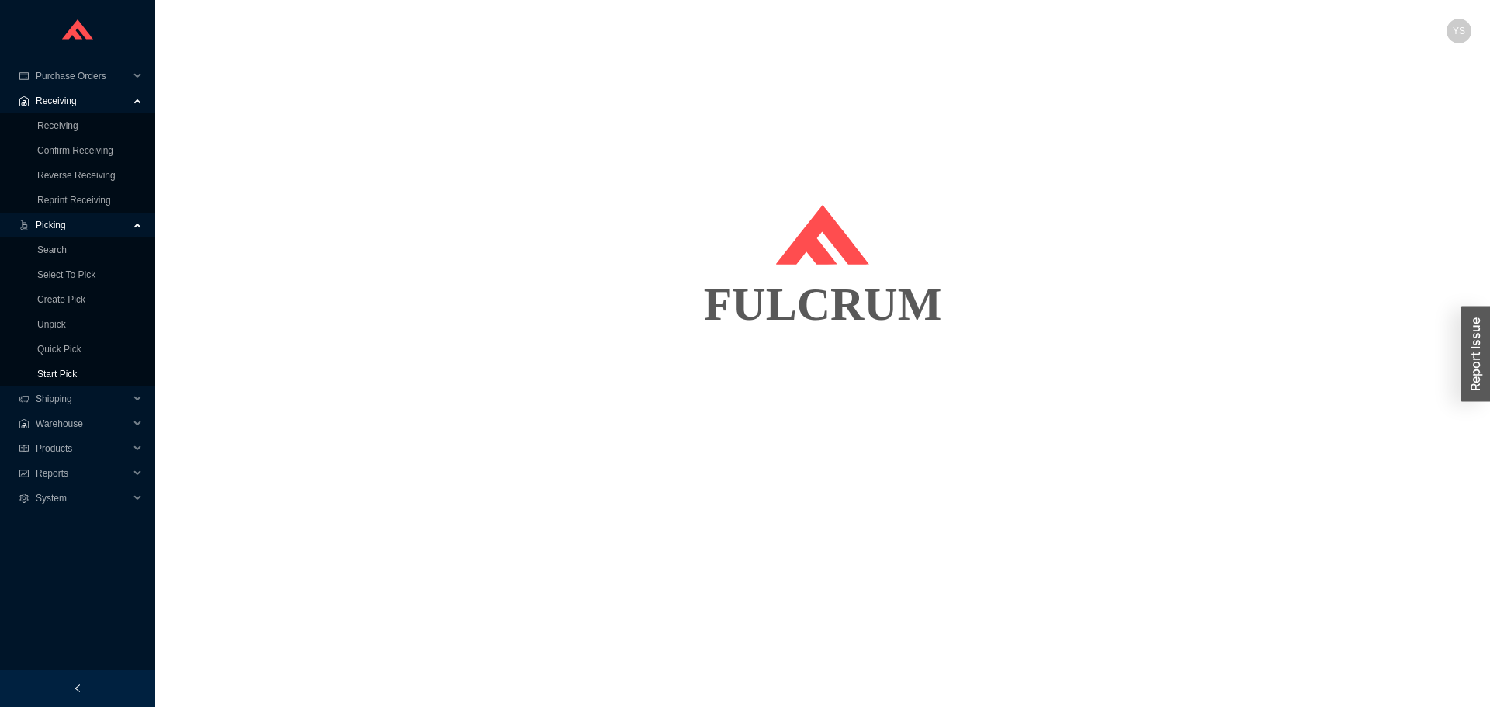
click at [63, 375] on link "Start Pick" at bounding box center [57, 374] width 40 height 11
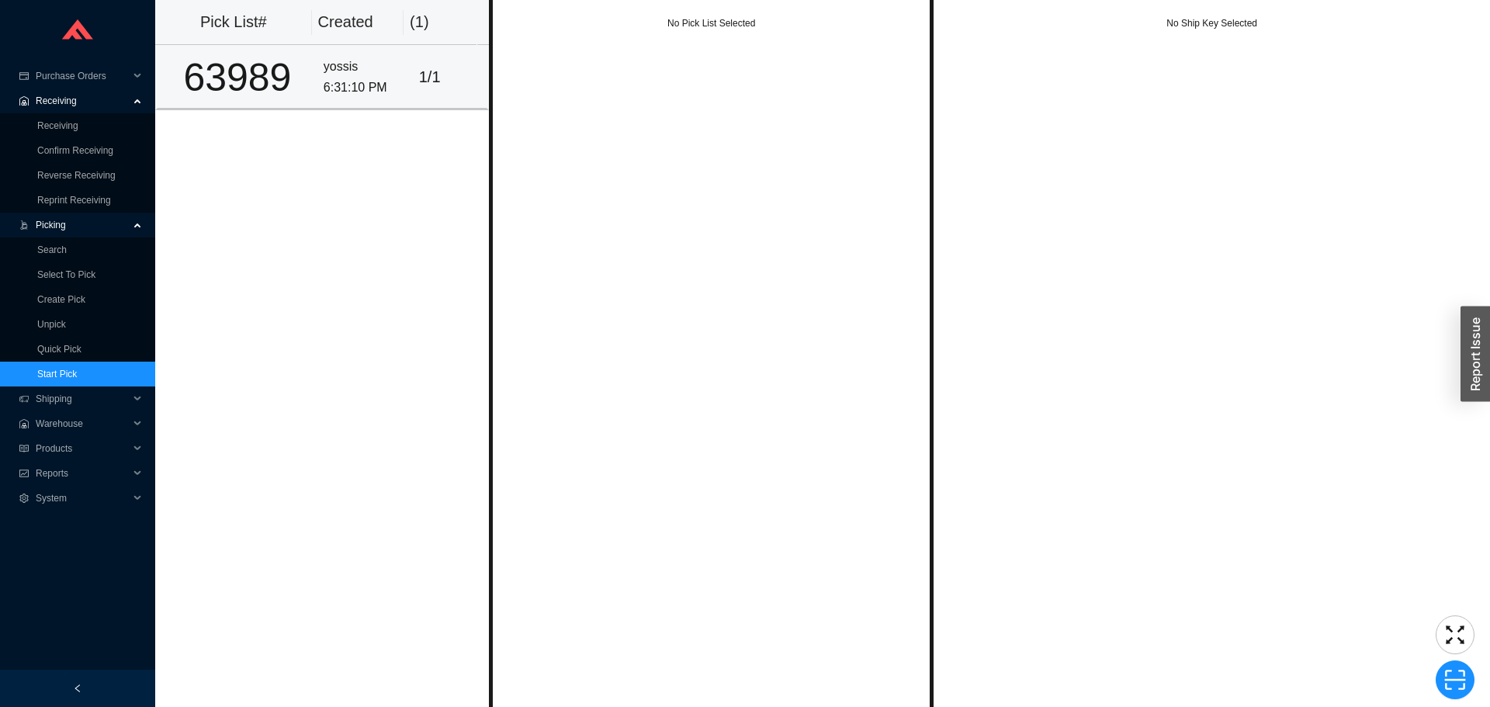
click at [283, 97] on div "63989" at bounding box center [237, 77] width 147 height 39
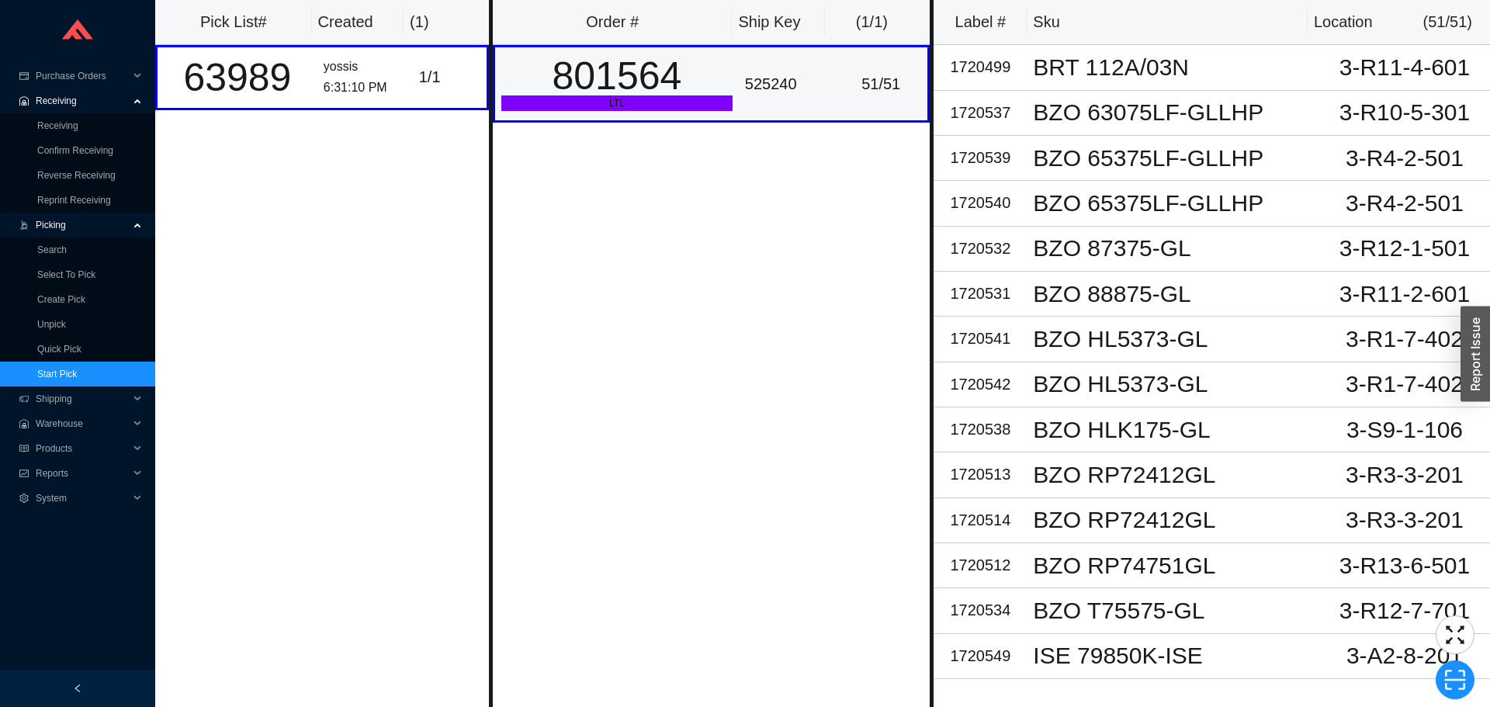
click at [683, 71] on div "801564" at bounding box center [616, 76] width 231 height 39
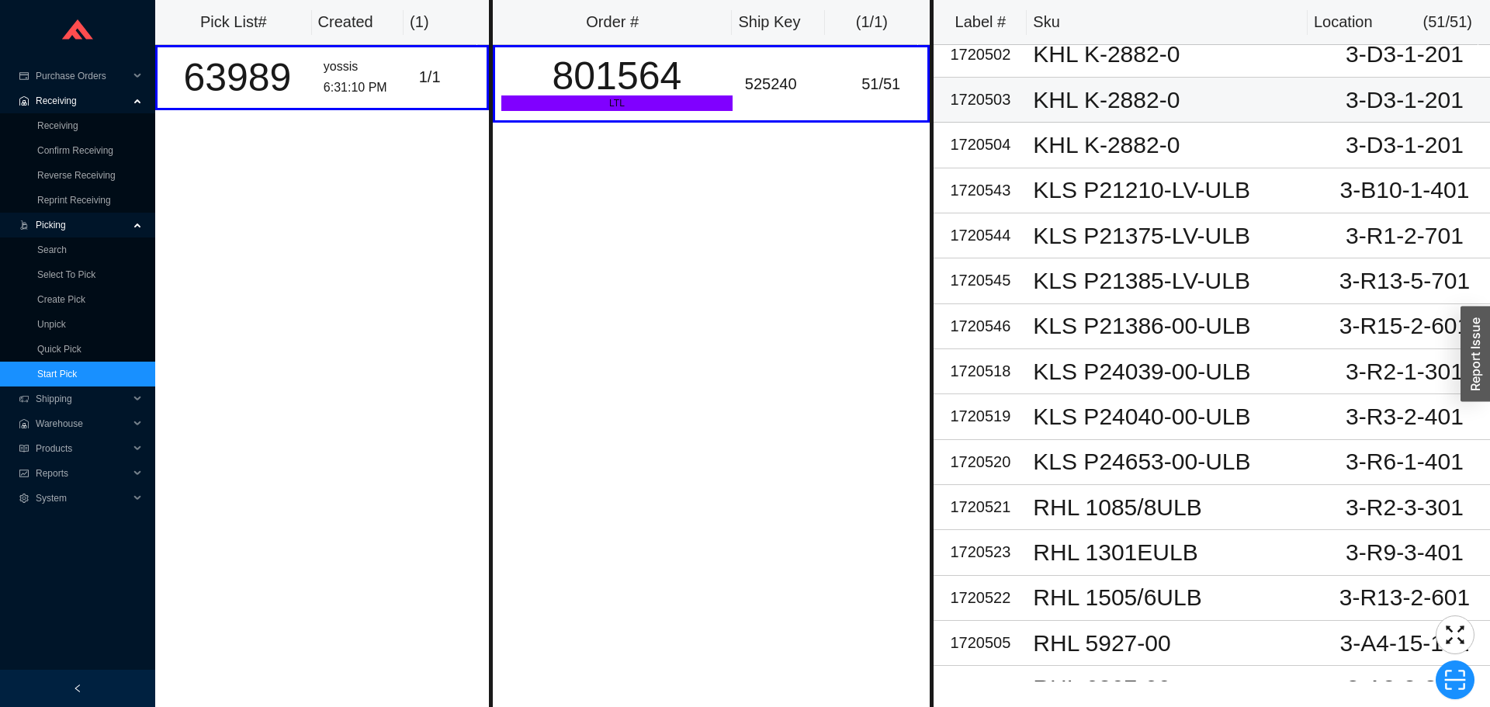
scroll to position [1242, 0]
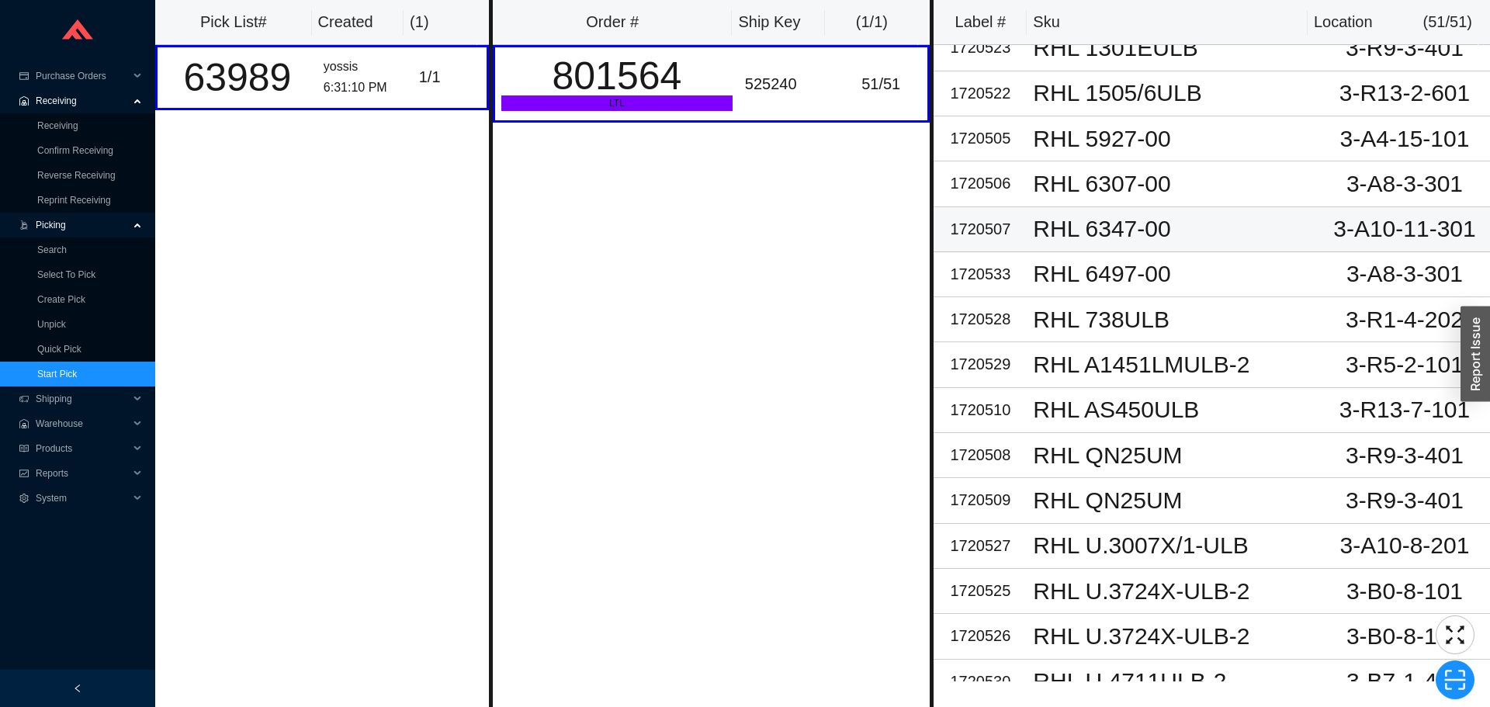
click at [1015, 209] on td "1720507" at bounding box center [980, 229] width 93 height 45
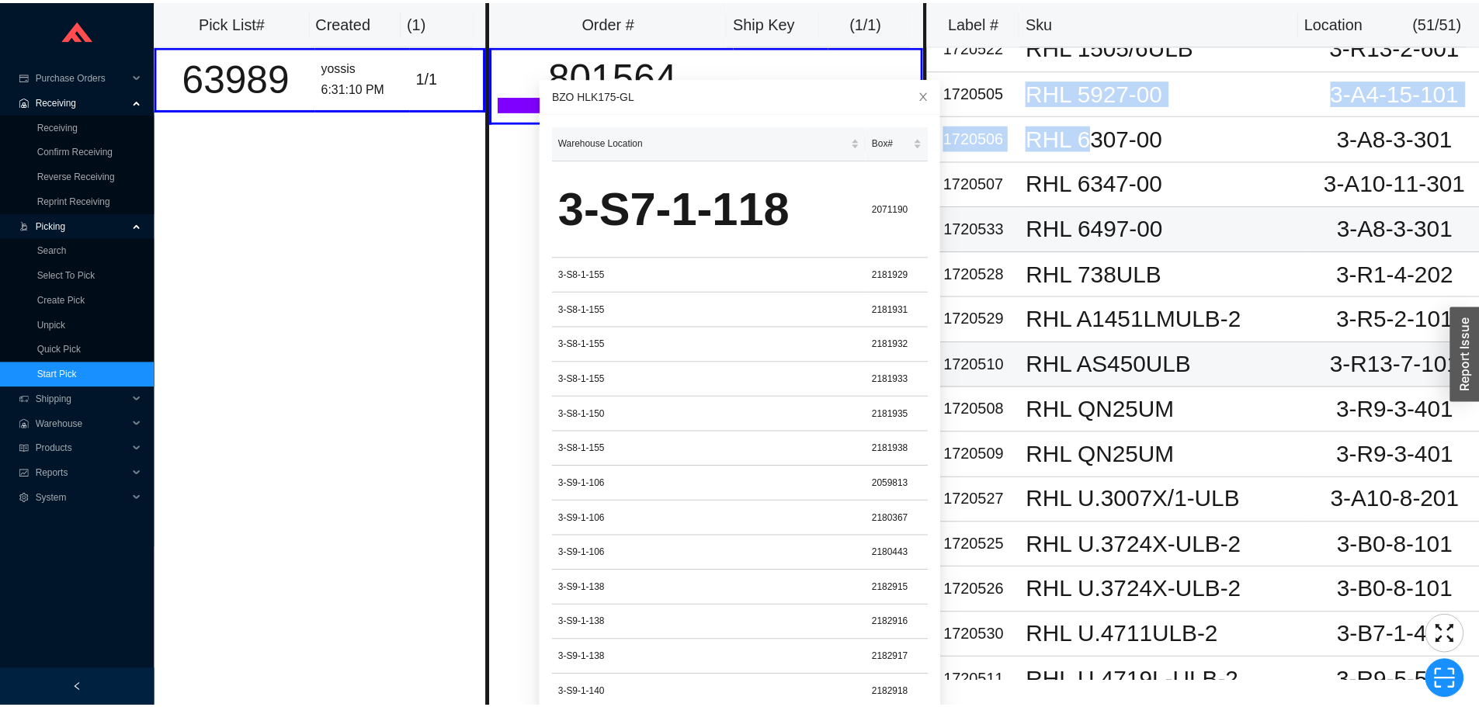
scroll to position [1673, 0]
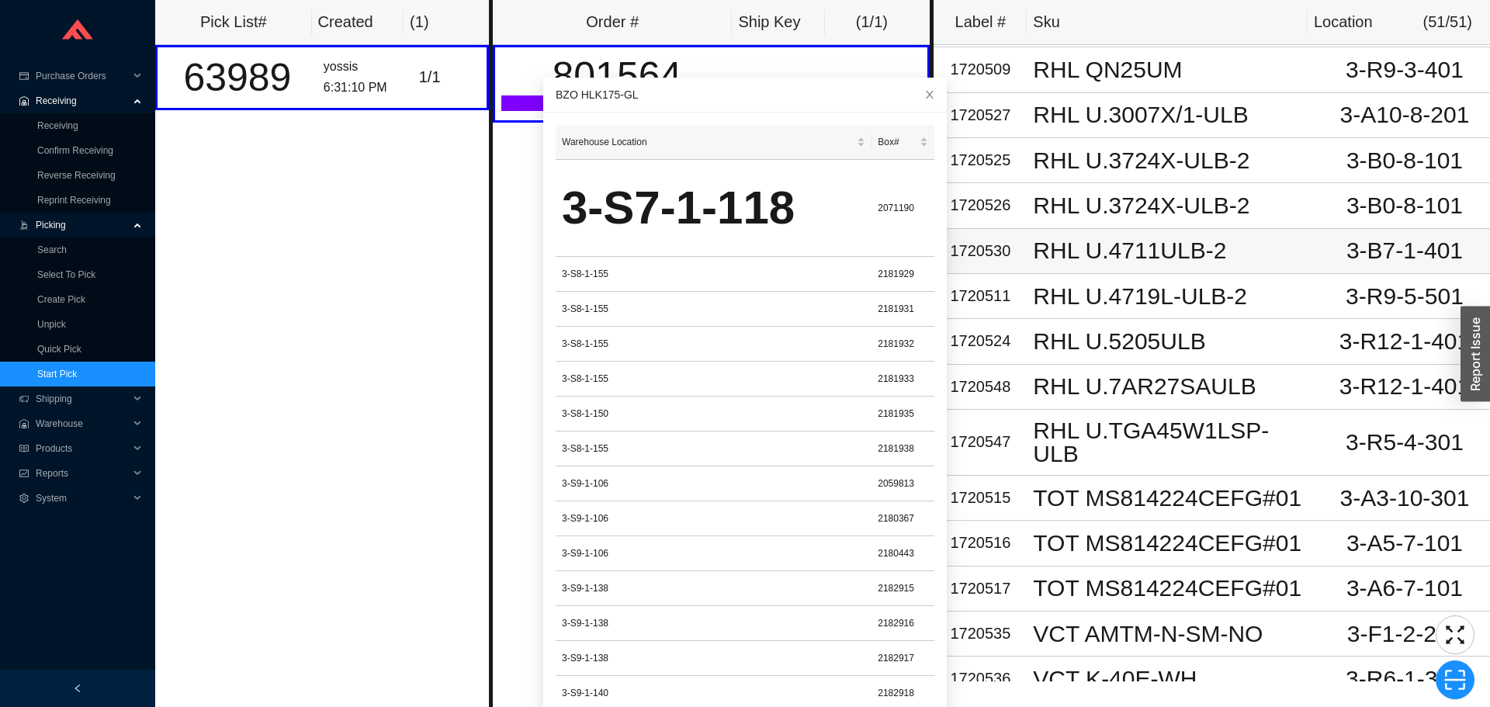
click at [1016, 246] on div "1720530" at bounding box center [980, 251] width 81 height 26
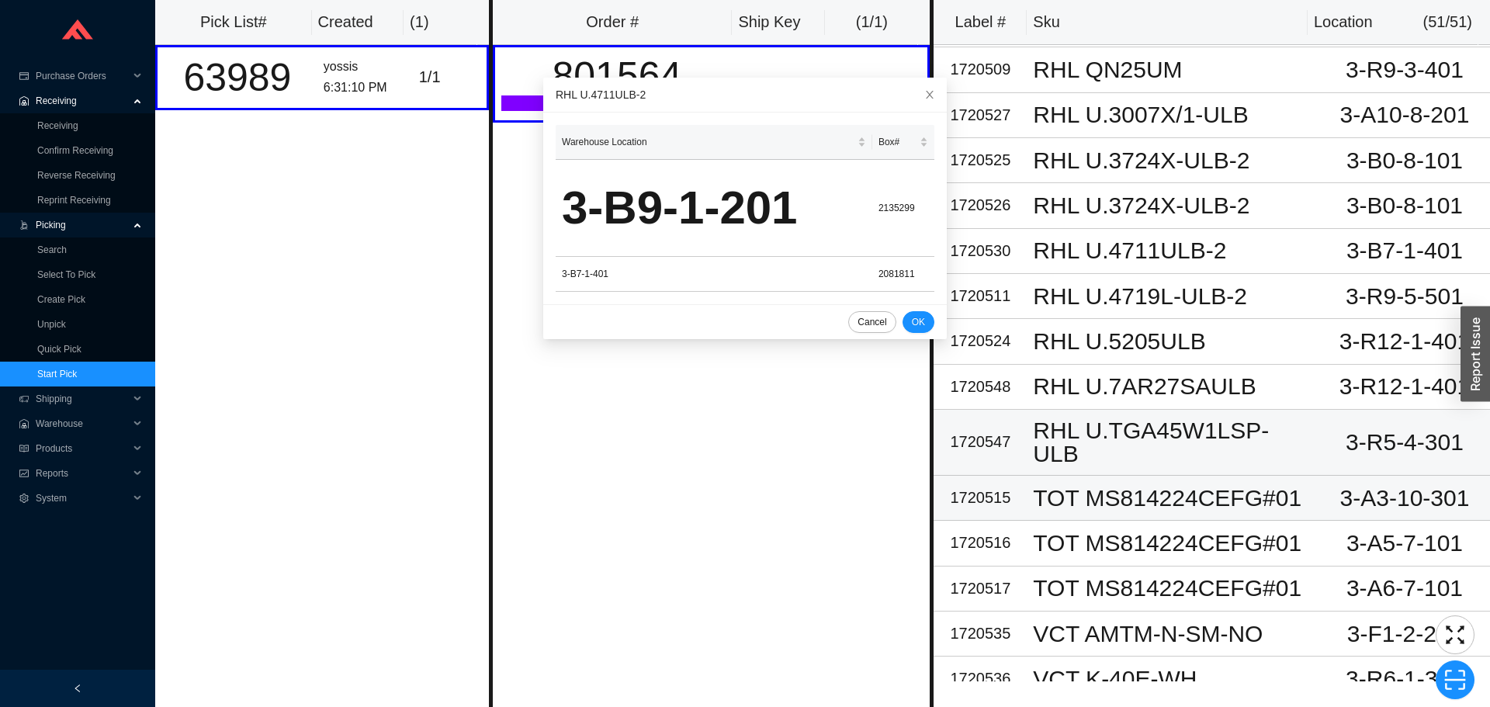
drag, startPoint x: 1017, startPoint y: 434, endPoint x: 1017, endPoint y: 456, distance: 22.5
click at [1017, 440] on div "1720547" at bounding box center [980, 442] width 81 height 26
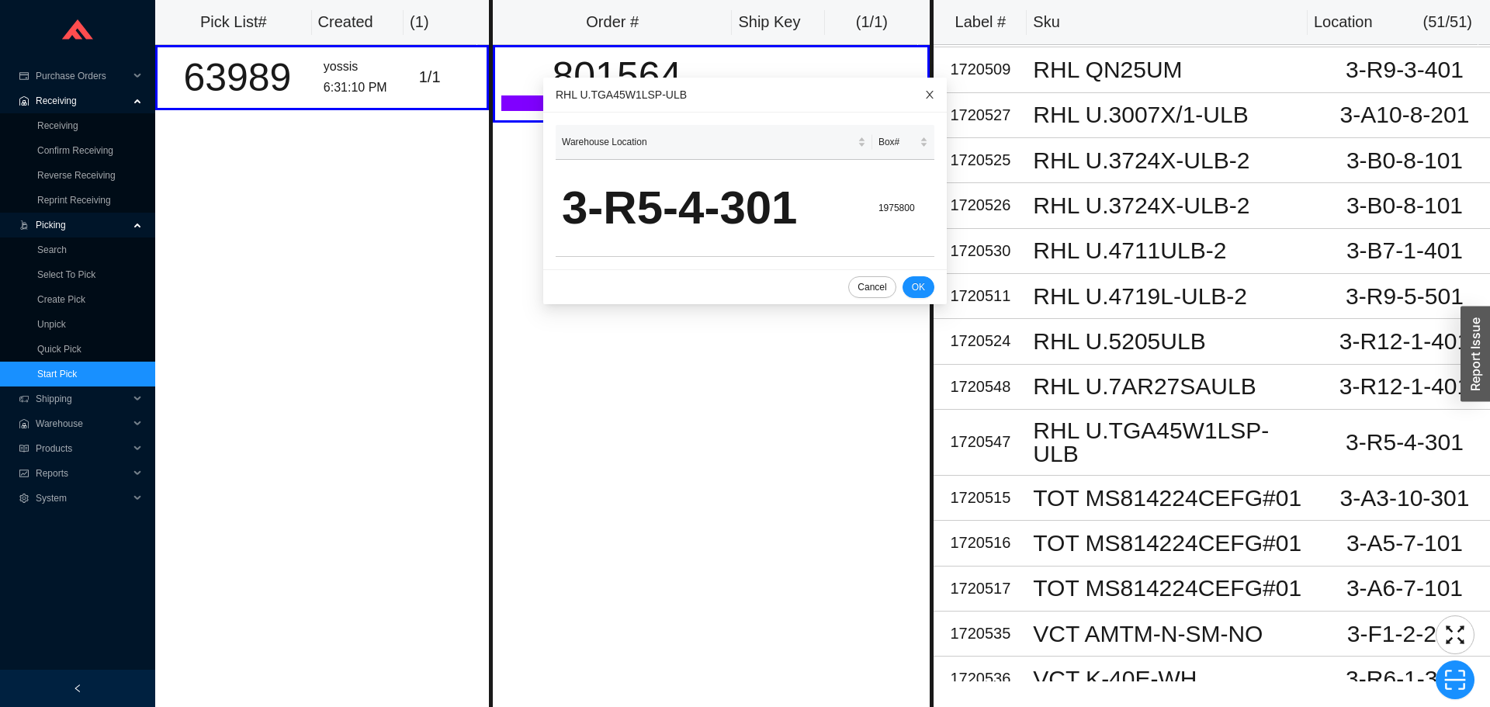
click at [924, 90] on icon "close" at bounding box center [929, 94] width 11 height 11
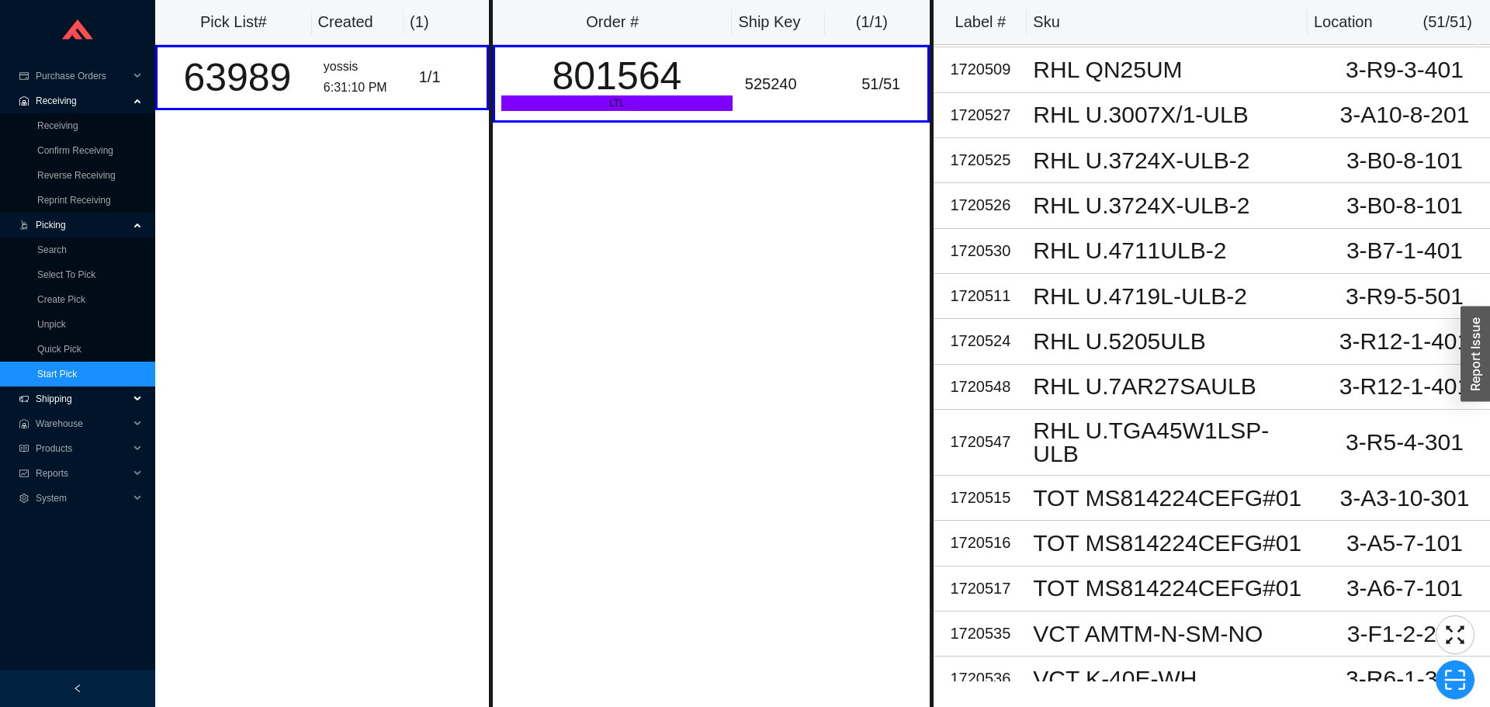
click at [61, 397] on span "Shipping" at bounding box center [82, 399] width 93 height 25
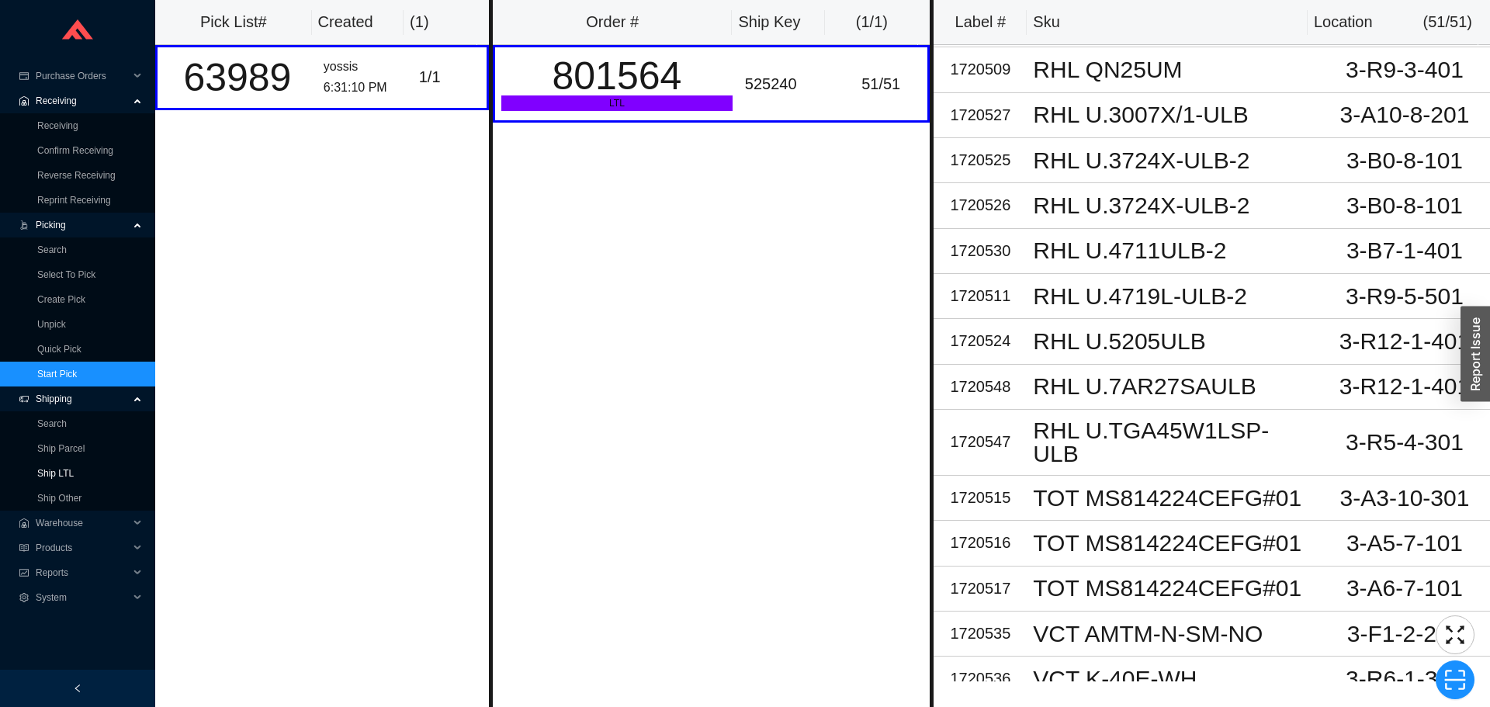
click at [43, 468] on link "Ship LTL" at bounding box center [55, 473] width 36 height 11
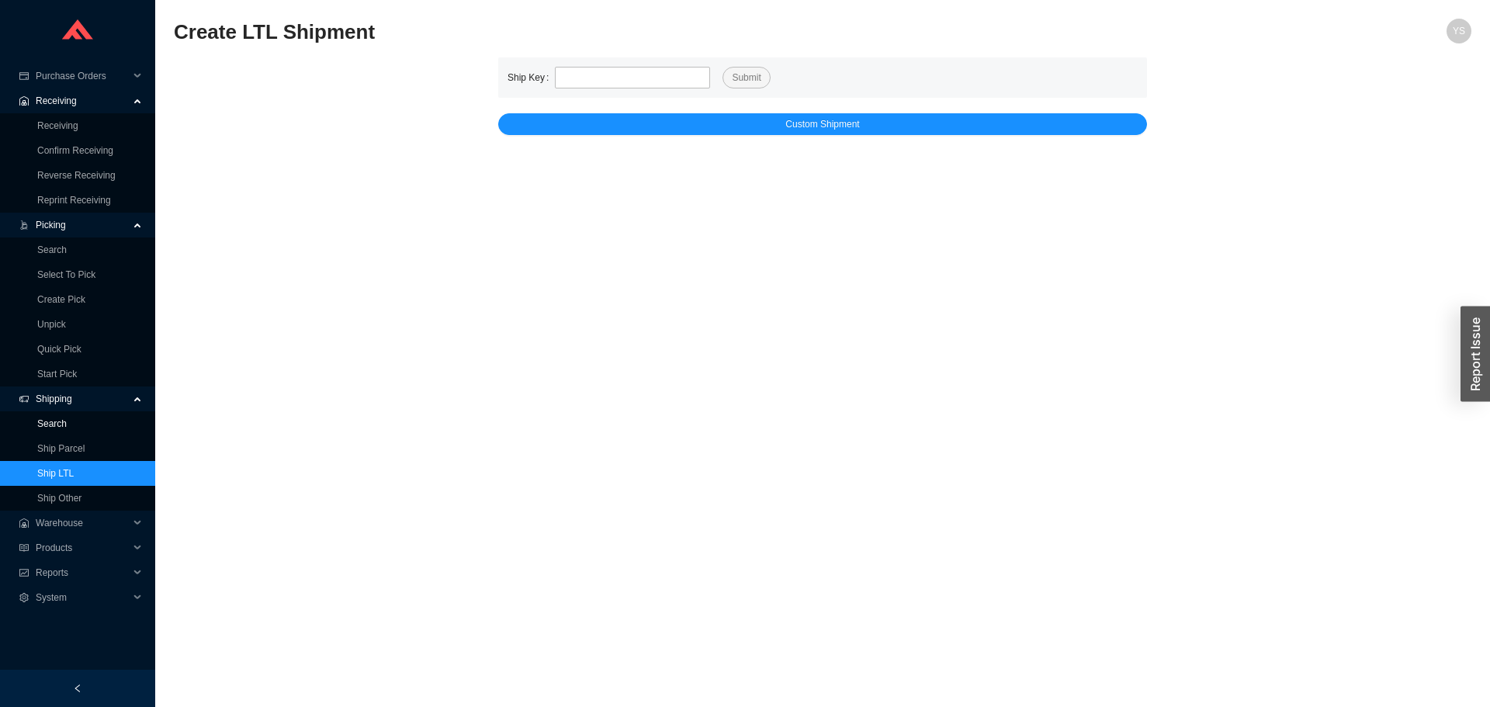
click at [48, 426] on link "Search" at bounding box center [51, 423] width 29 height 11
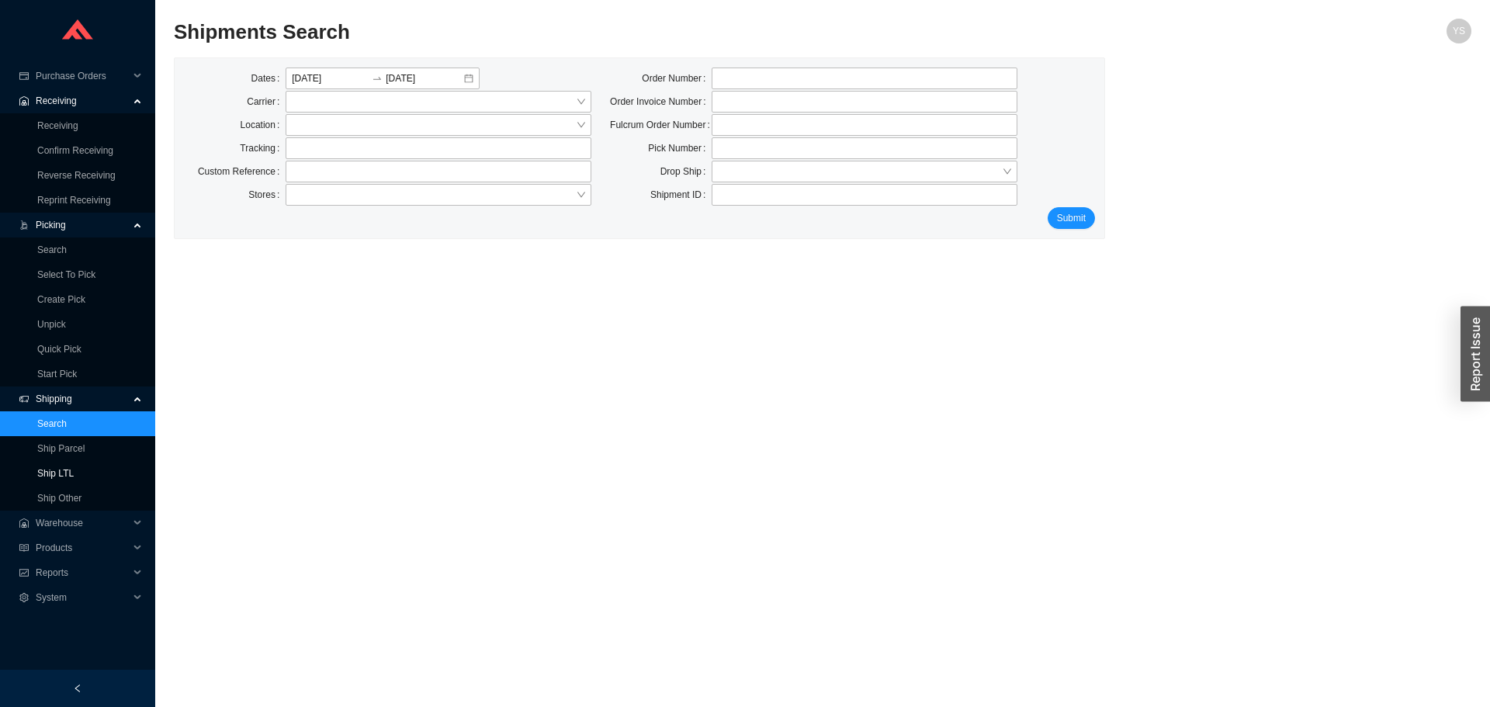
click at [37, 468] on link "Ship LTL" at bounding box center [55, 473] width 36 height 11
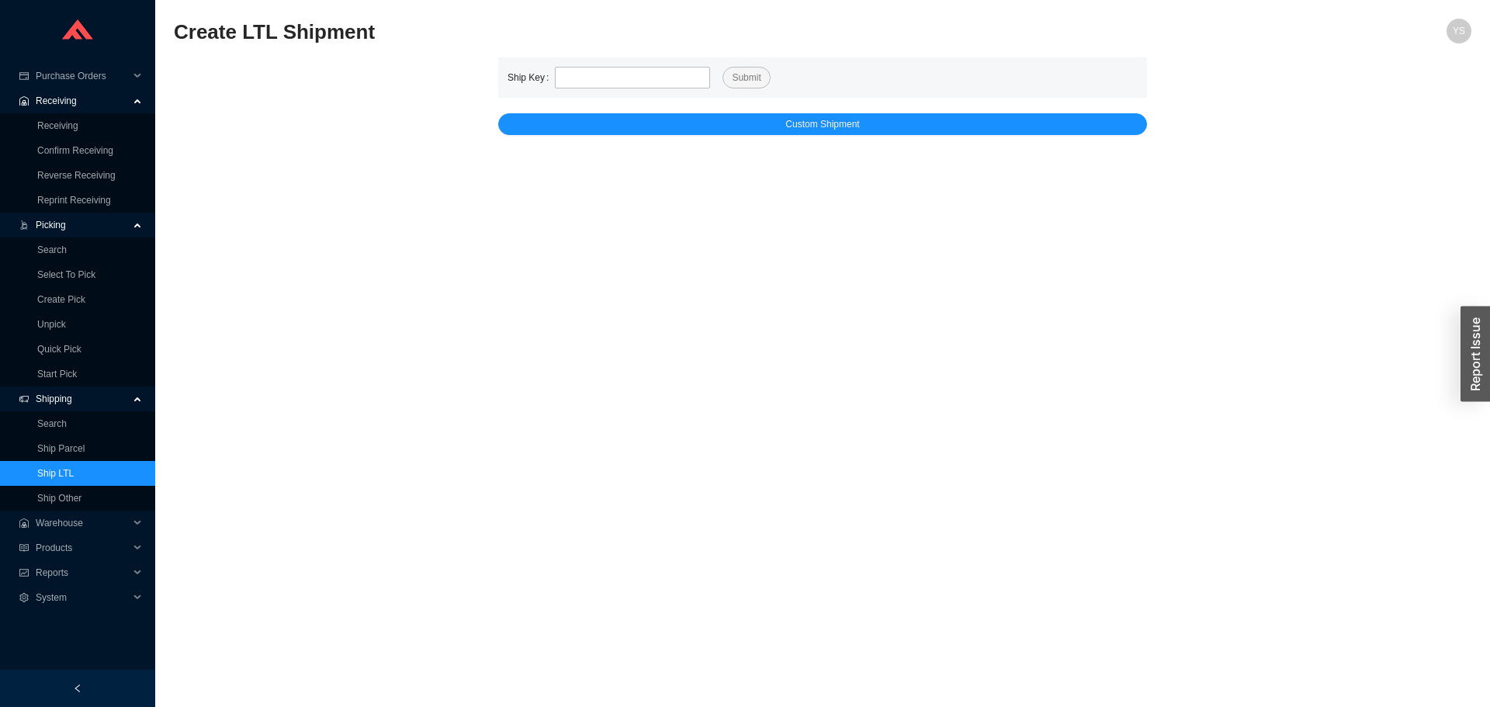
click at [54, 398] on span "Shipping" at bounding box center [82, 399] width 93 height 25
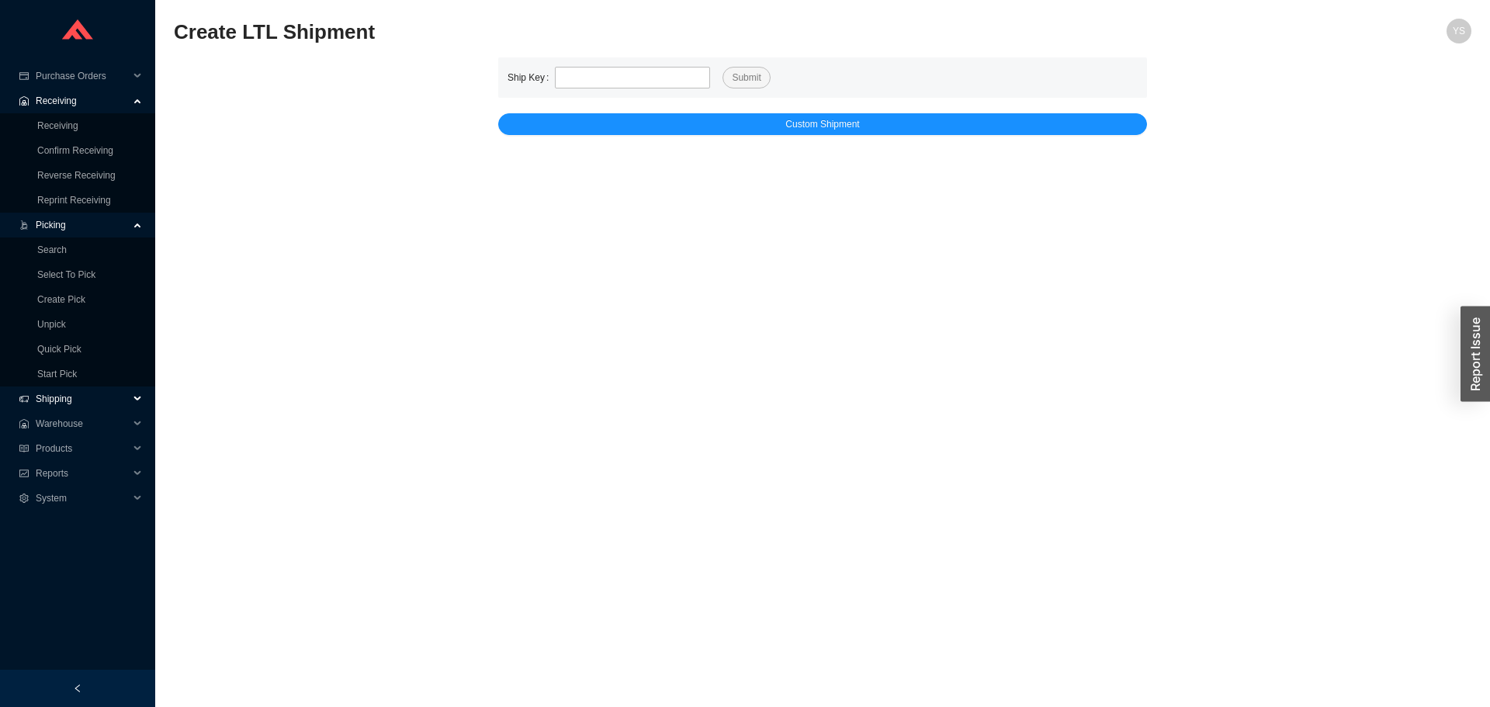
click at [54, 398] on span "Shipping" at bounding box center [82, 399] width 93 height 25
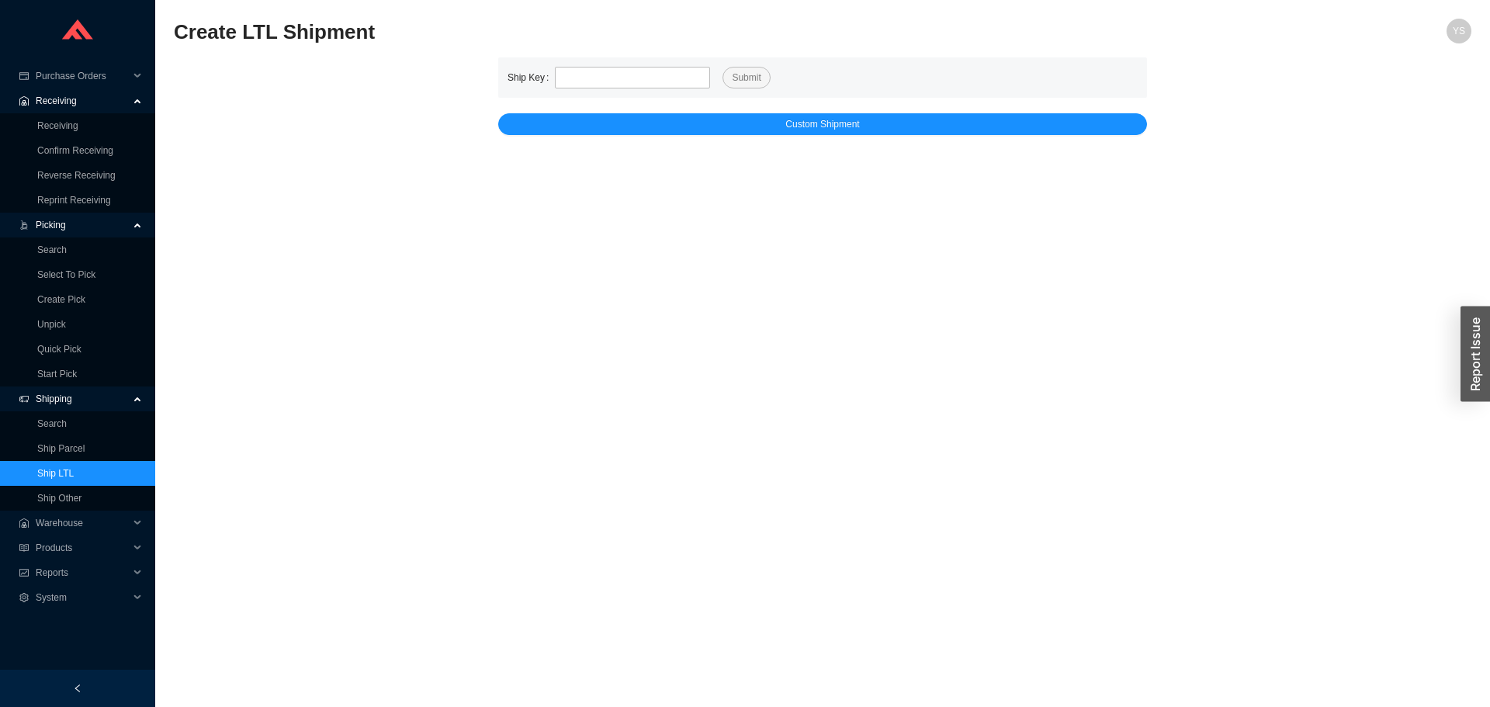
click at [47, 223] on span "Picking" at bounding box center [82, 225] width 93 height 25
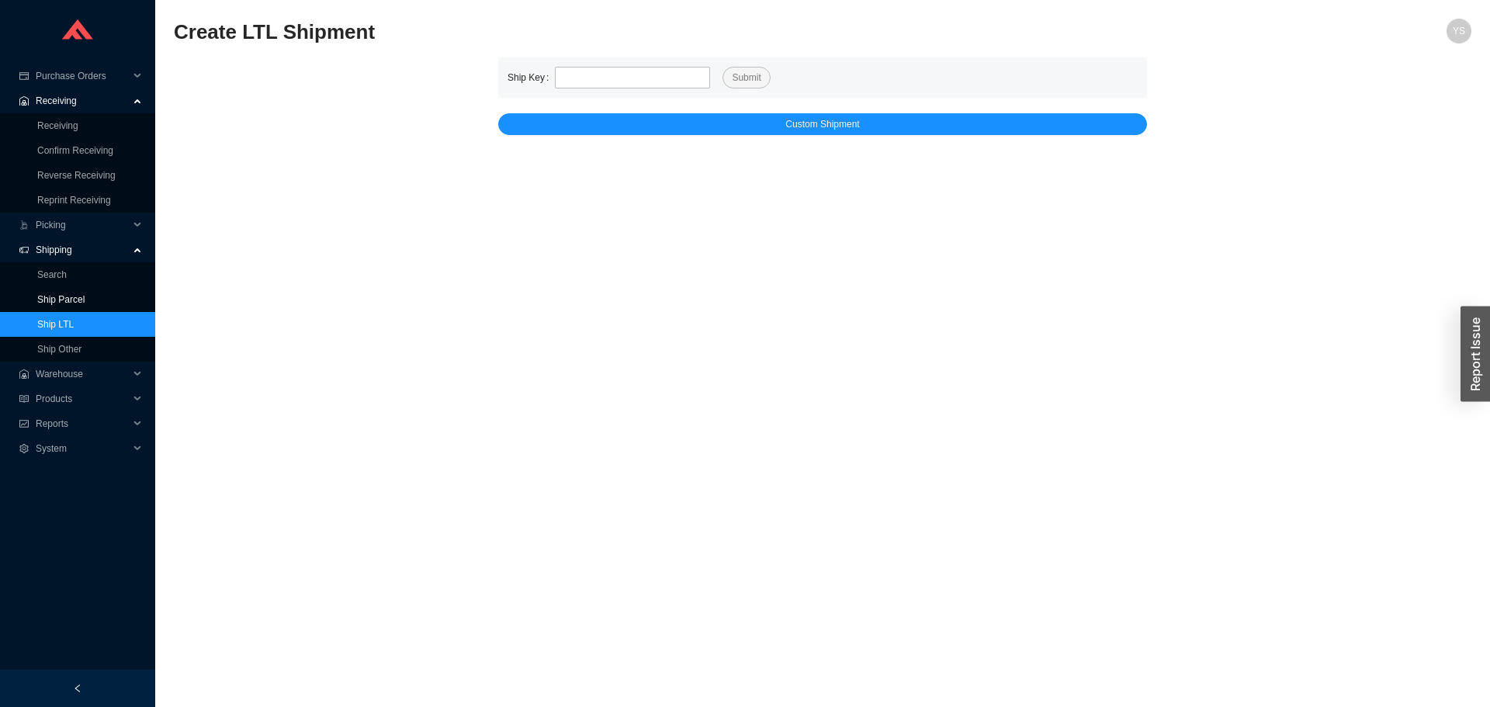
click at [61, 297] on link "Ship Parcel" at bounding box center [60, 299] width 47 height 11
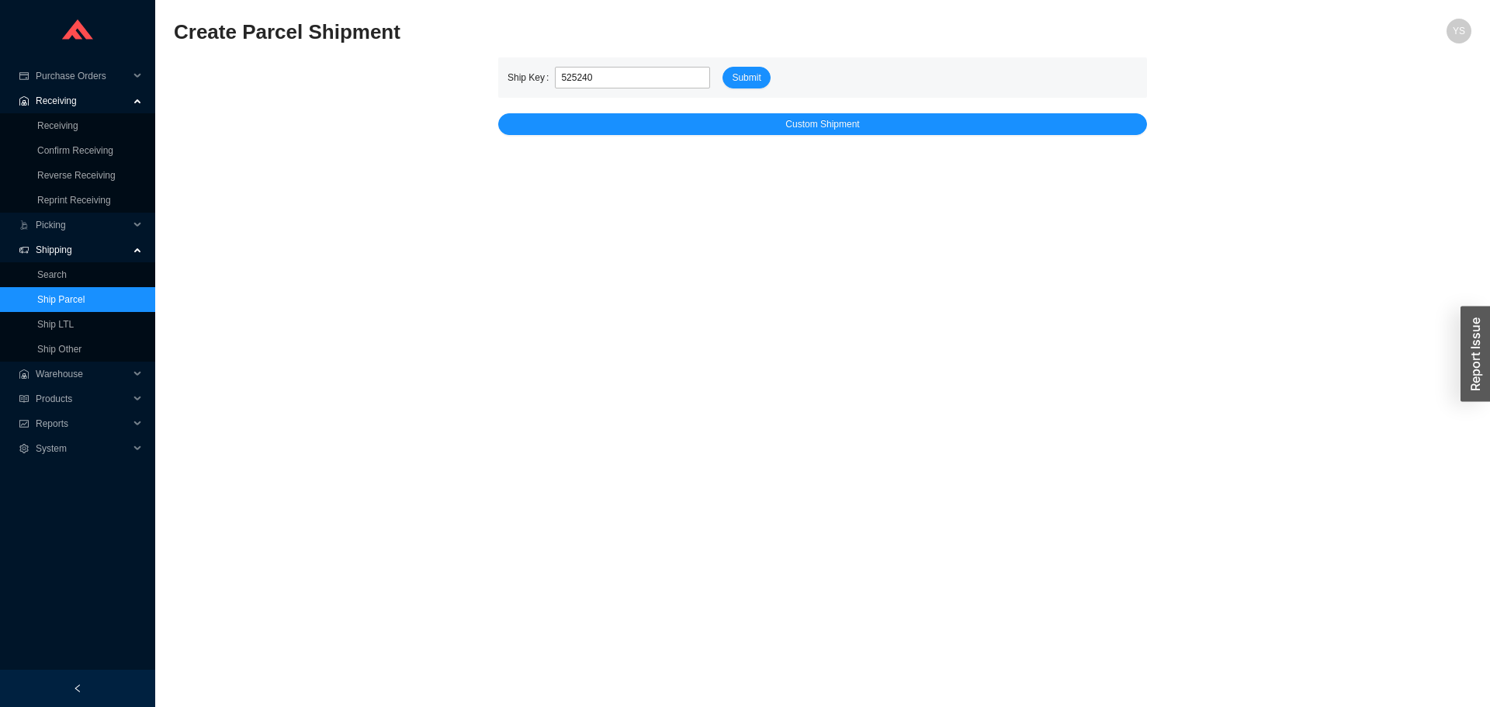
click at [723, 67] on button "Submit" at bounding box center [746, 78] width 47 height 22
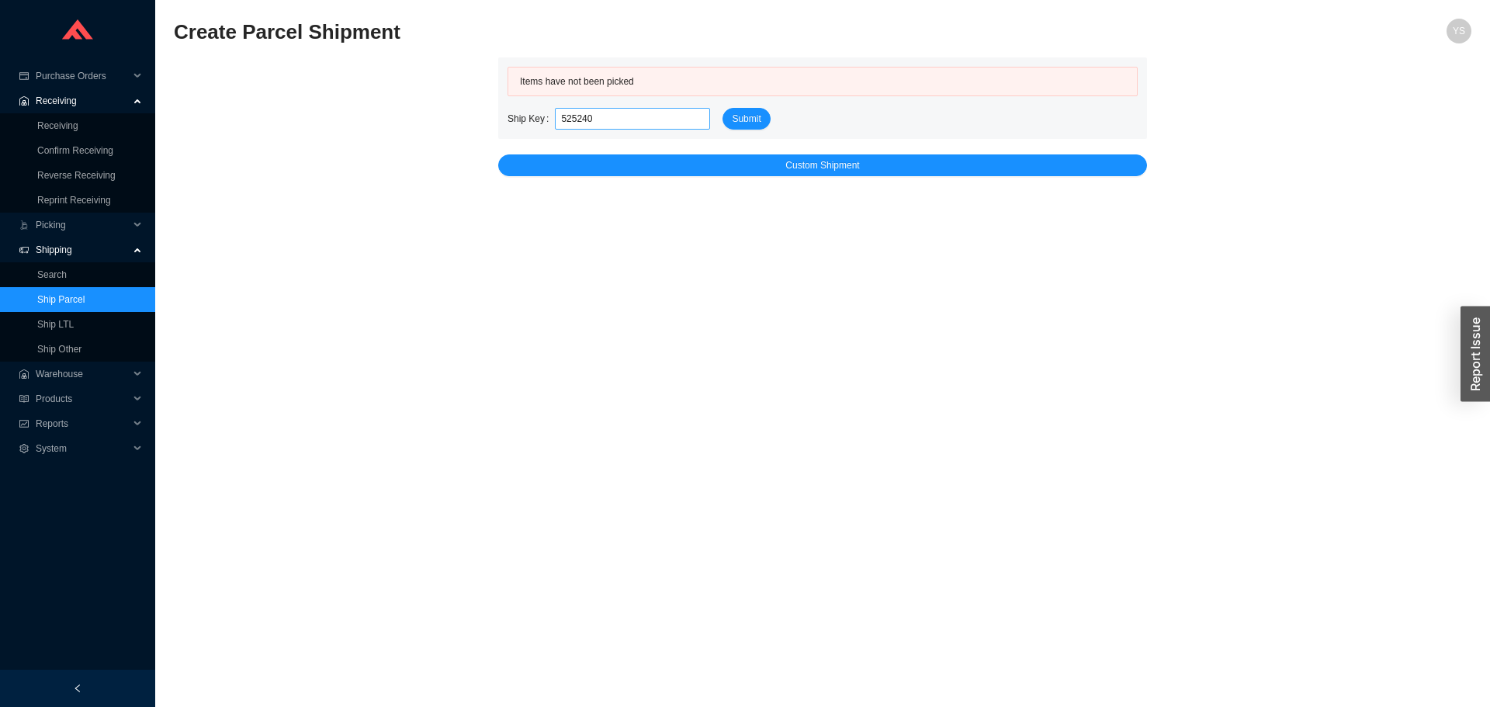
click at [594, 119] on input "525240" at bounding box center [632, 119] width 155 height 22
type input "524974"
click at [743, 113] on span "Submit" at bounding box center [746, 119] width 29 height 16
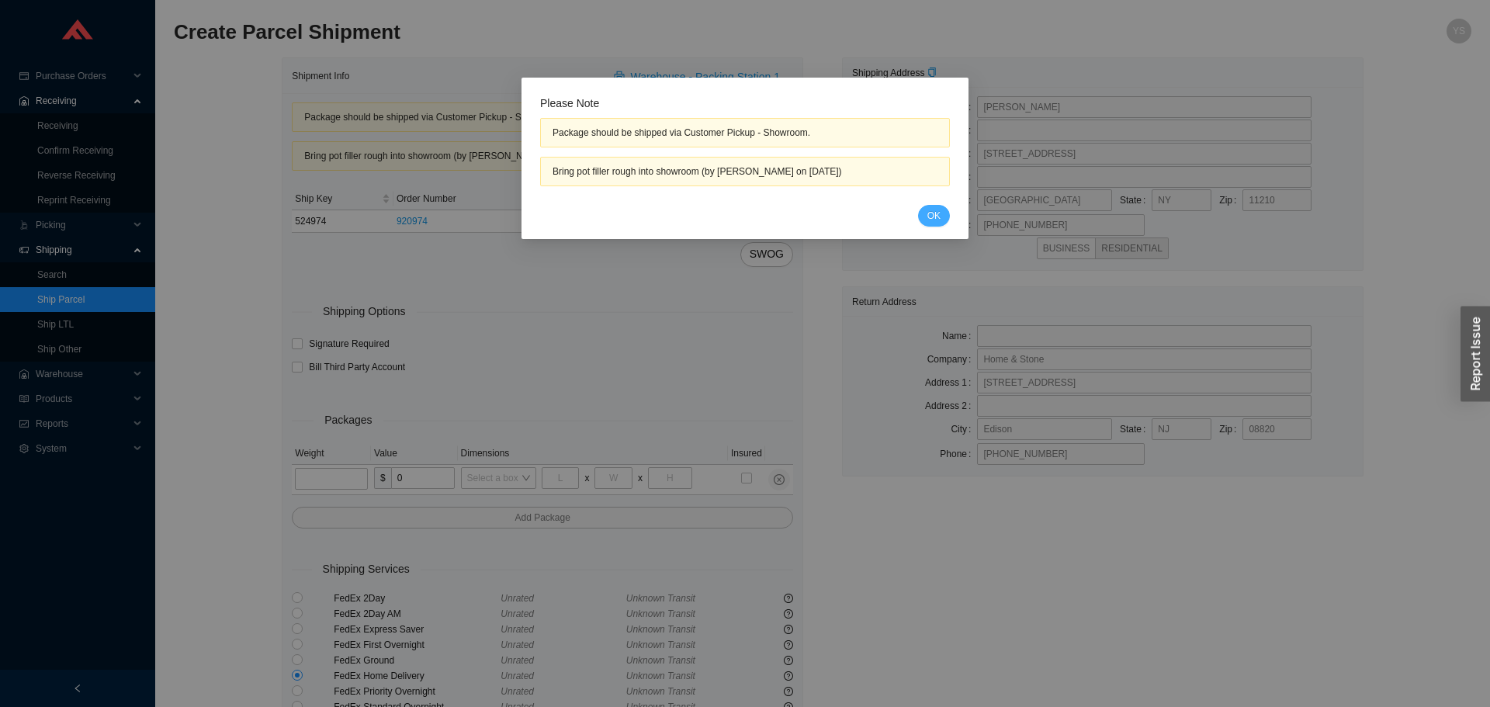
click at [932, 217] on span "OK" at bounding box center [933, 216] width 13 height 16
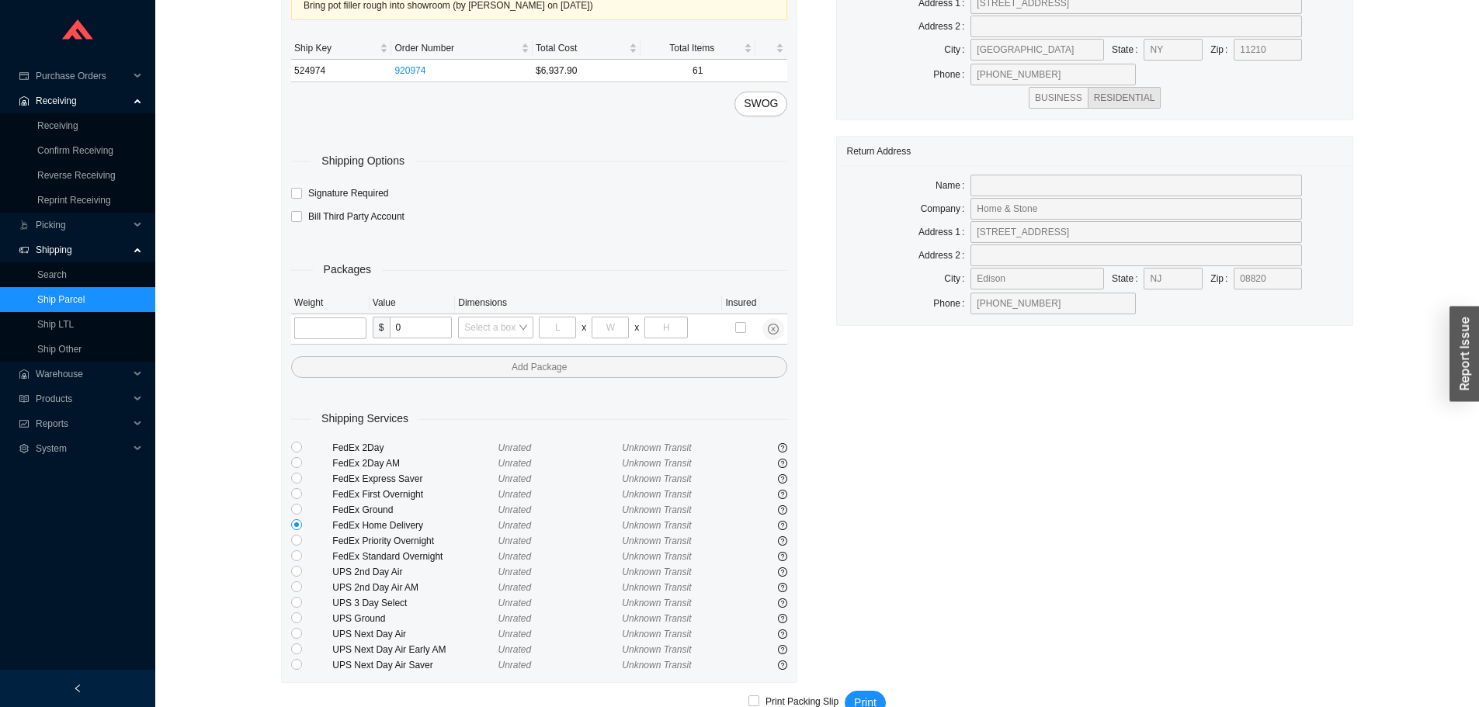
scroll to position [182, 0]
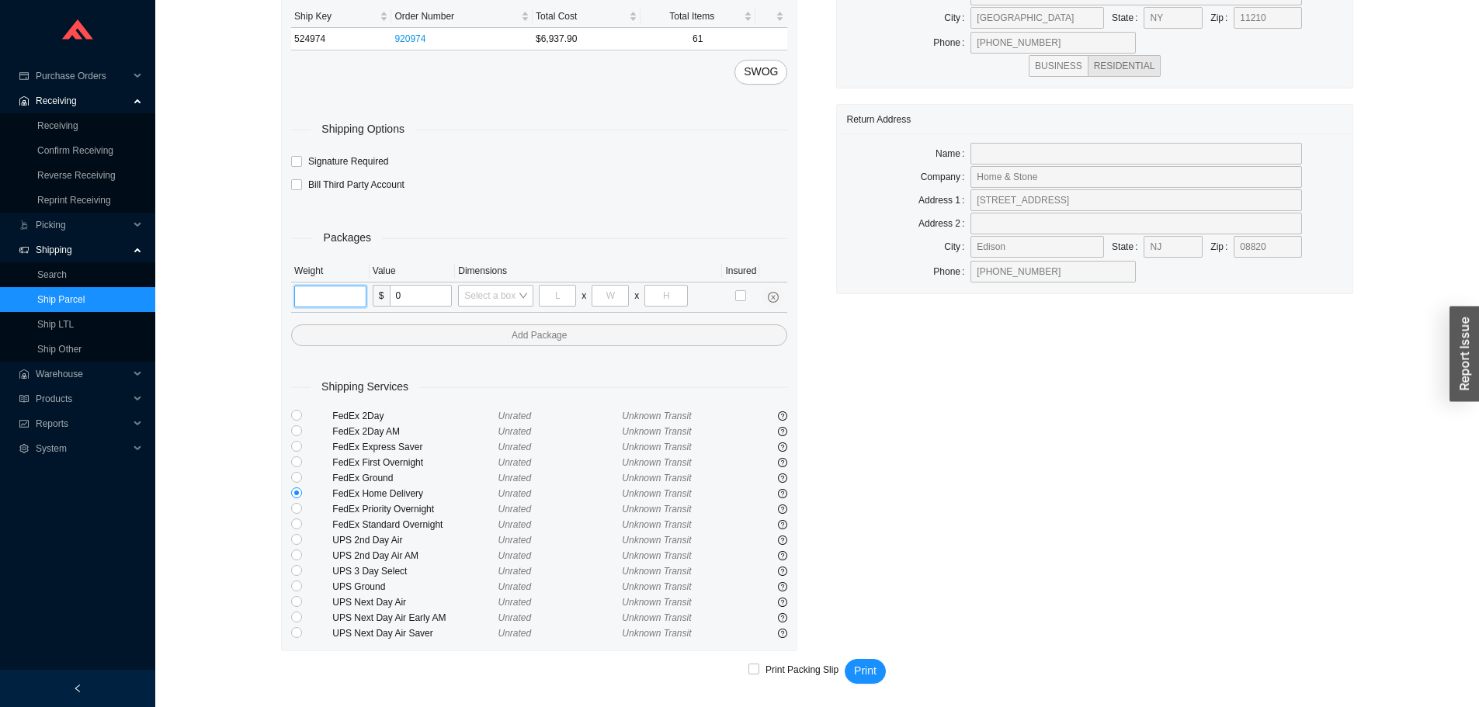
click at [323, 305] on input "tel" at bounding box center [330, 297] width 72 height 22
click at [462, 300] on div "Select a box" at bounding box center [495, 296] width 75 height 22
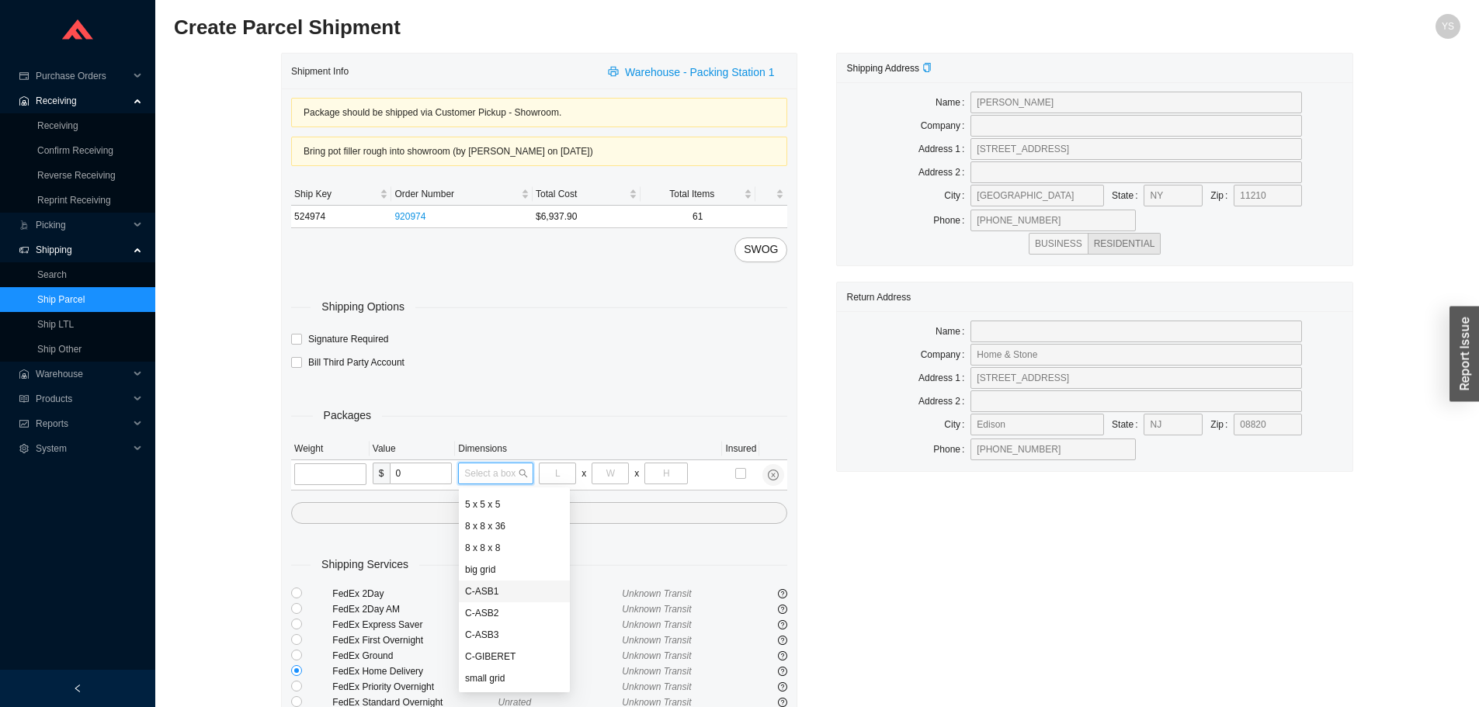
scroll to position [0, 0]
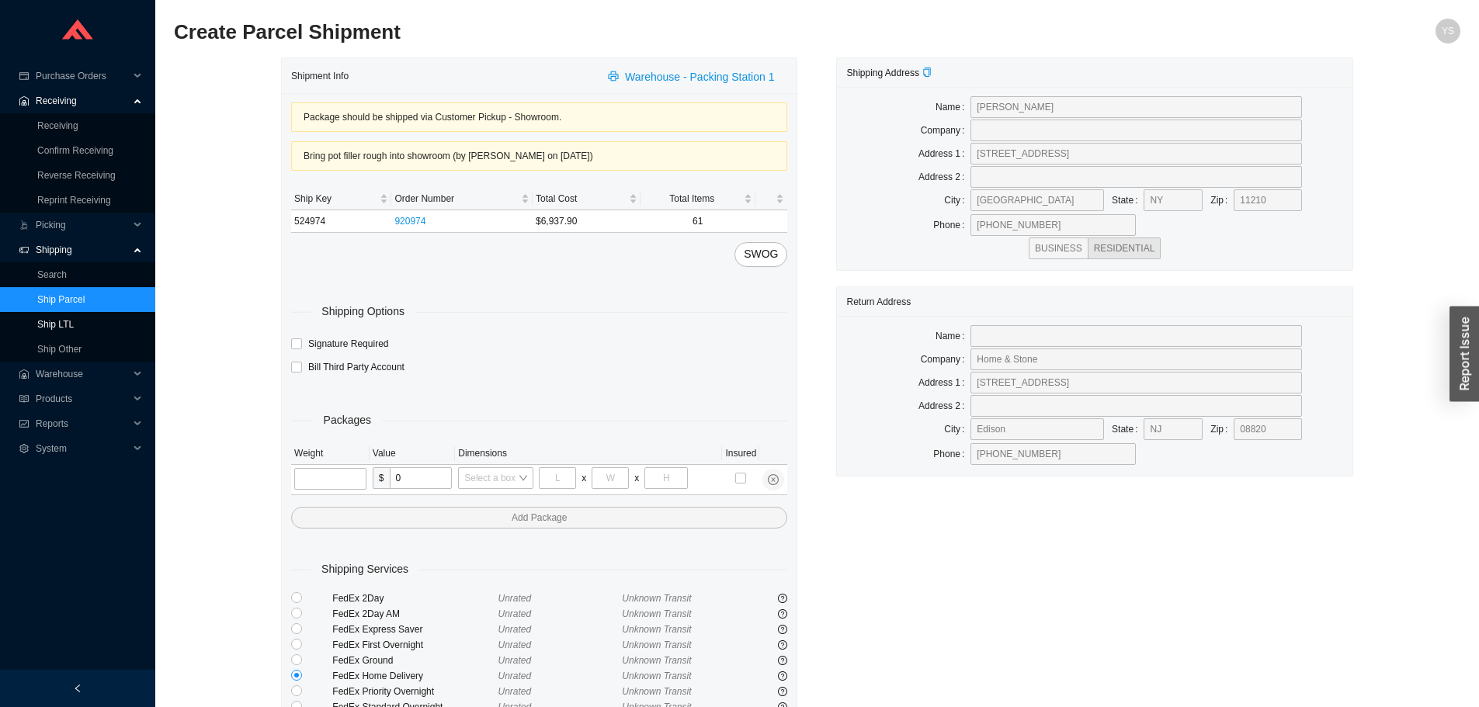
click at [74, 324] on link "Ship LTL" at bounding box center [55, 324] width 36 height 11
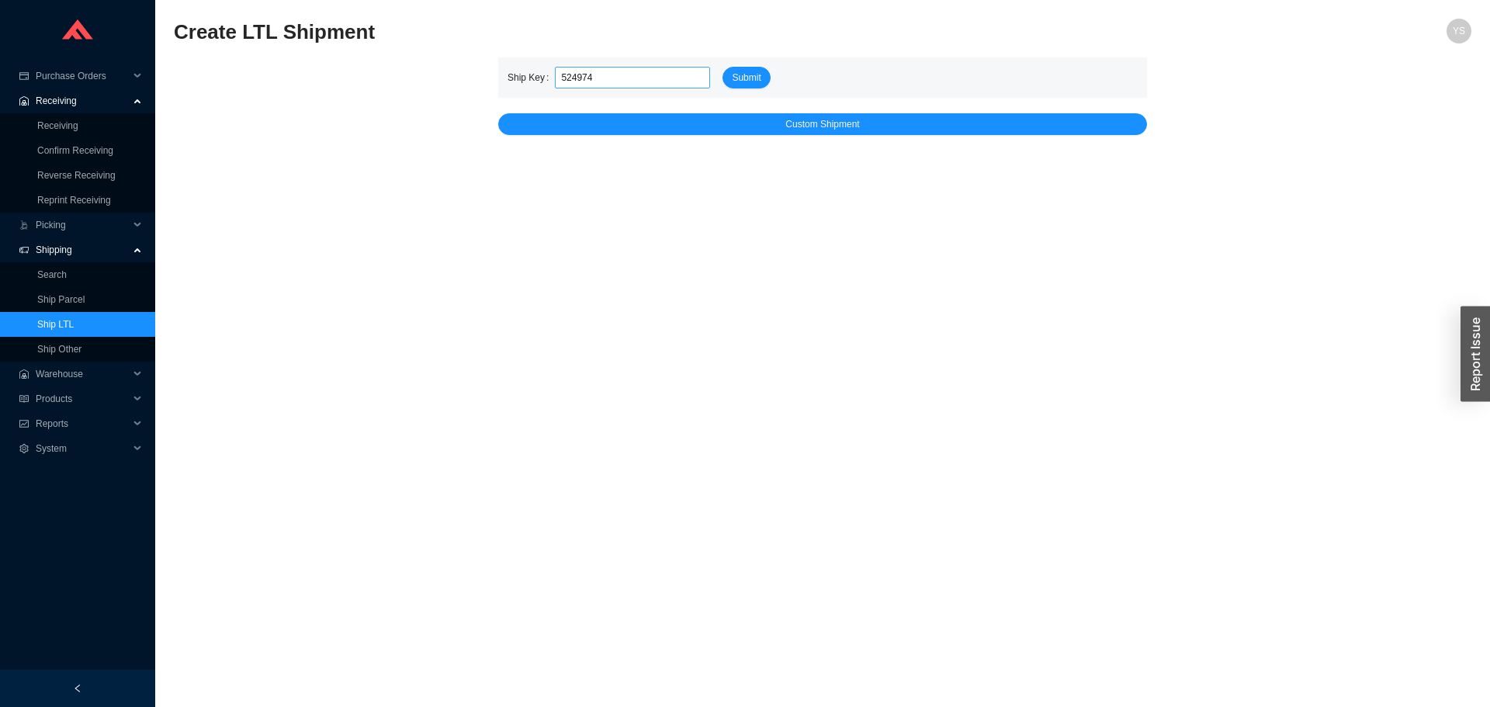
type input "524974"
click at [723, 67] on button "Submit" at bounding box center [746, 78] width 47 height 22
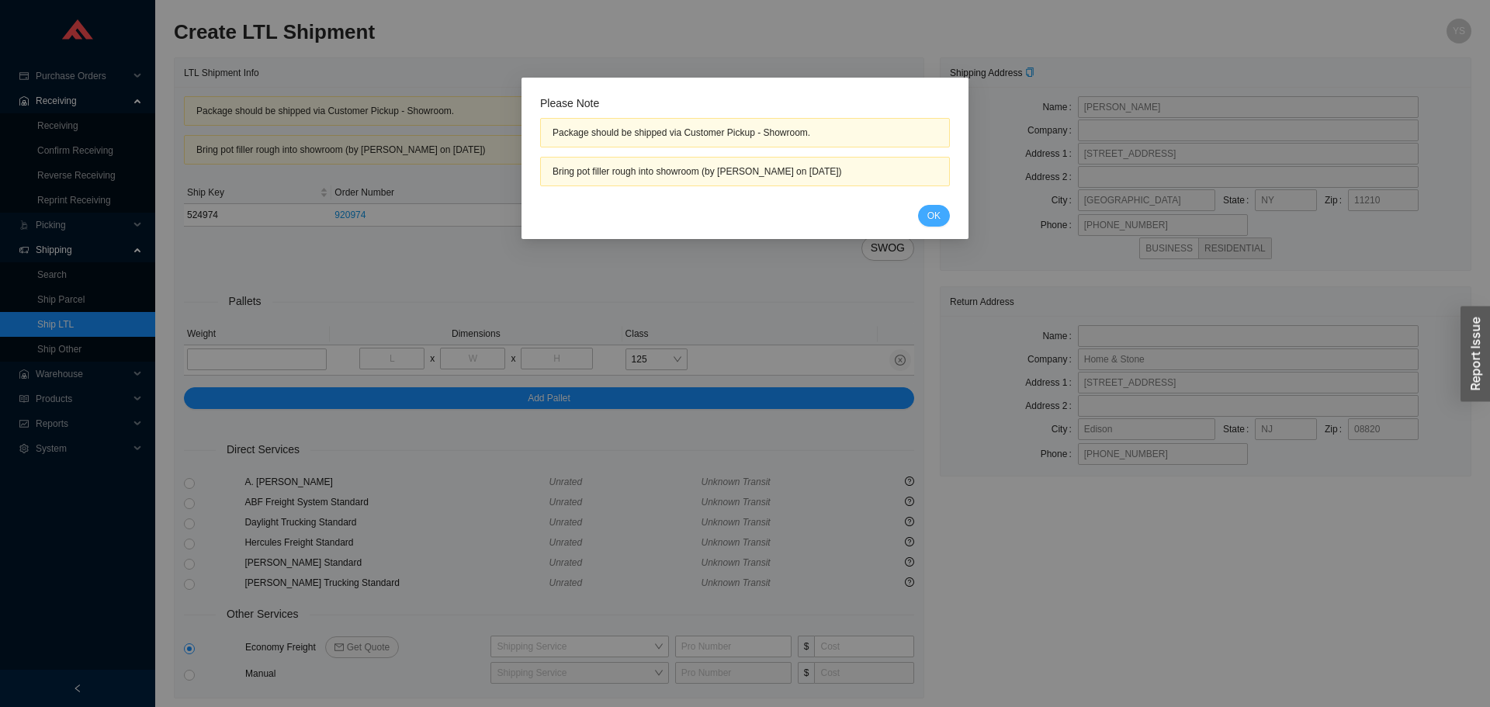
click at [945, 212] on button "OK" at bounding box center [934, 216] width 32 height 22
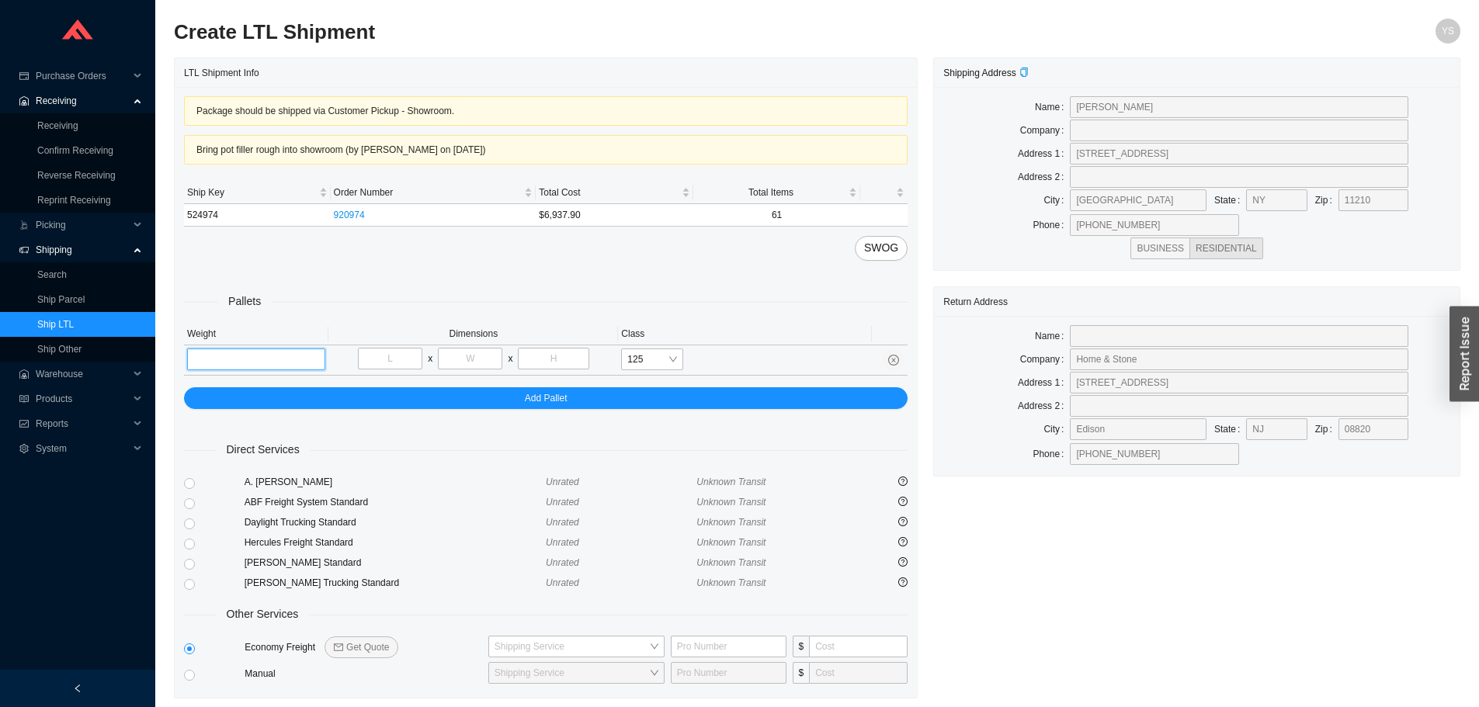
click at [276, 367] on input "tel" at bounding box center [256, 359] width 138 height 22
type input "250"
click at [413, 359] on input "tel" at bounding box center [390, 359] width 64 height 22
type input "48"
click at [470, 347] on td "48 x x" at bounding box center [472, 360] width 289 height 30
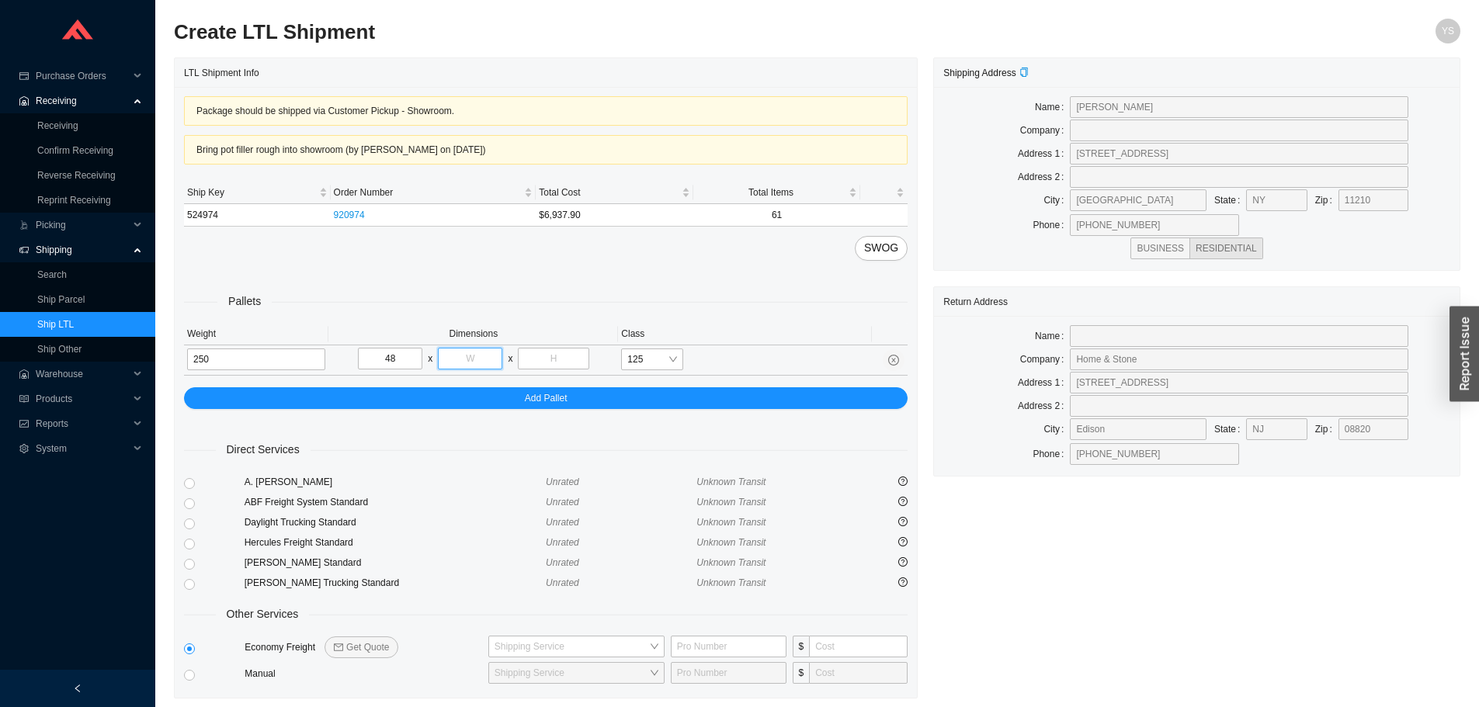
click at [469, 356] on input "tel" at bounding box center [470, 359] width 64 height 22
type input "40"
click at [537, 361] on input "tel" at bounding box center [553, 359] width 71 height 22
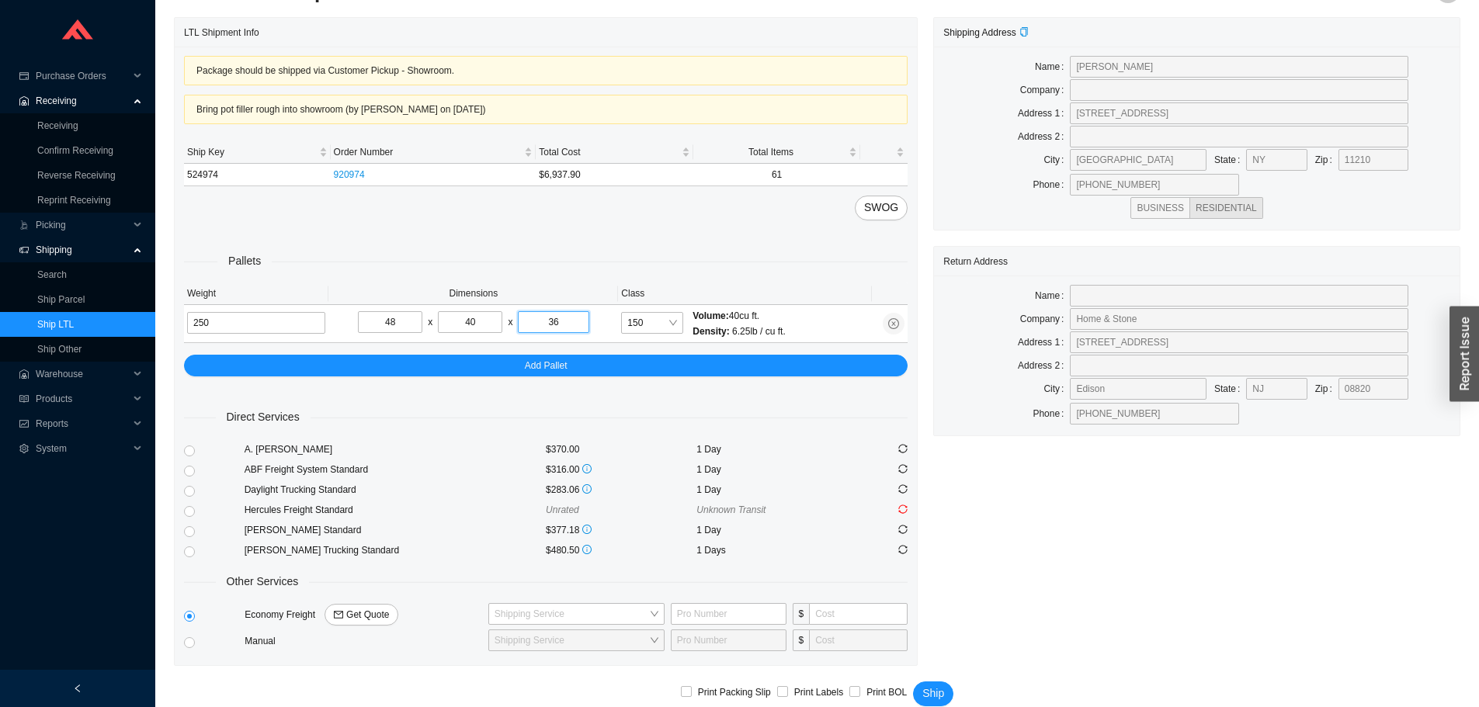
scroll to position [58, 0]
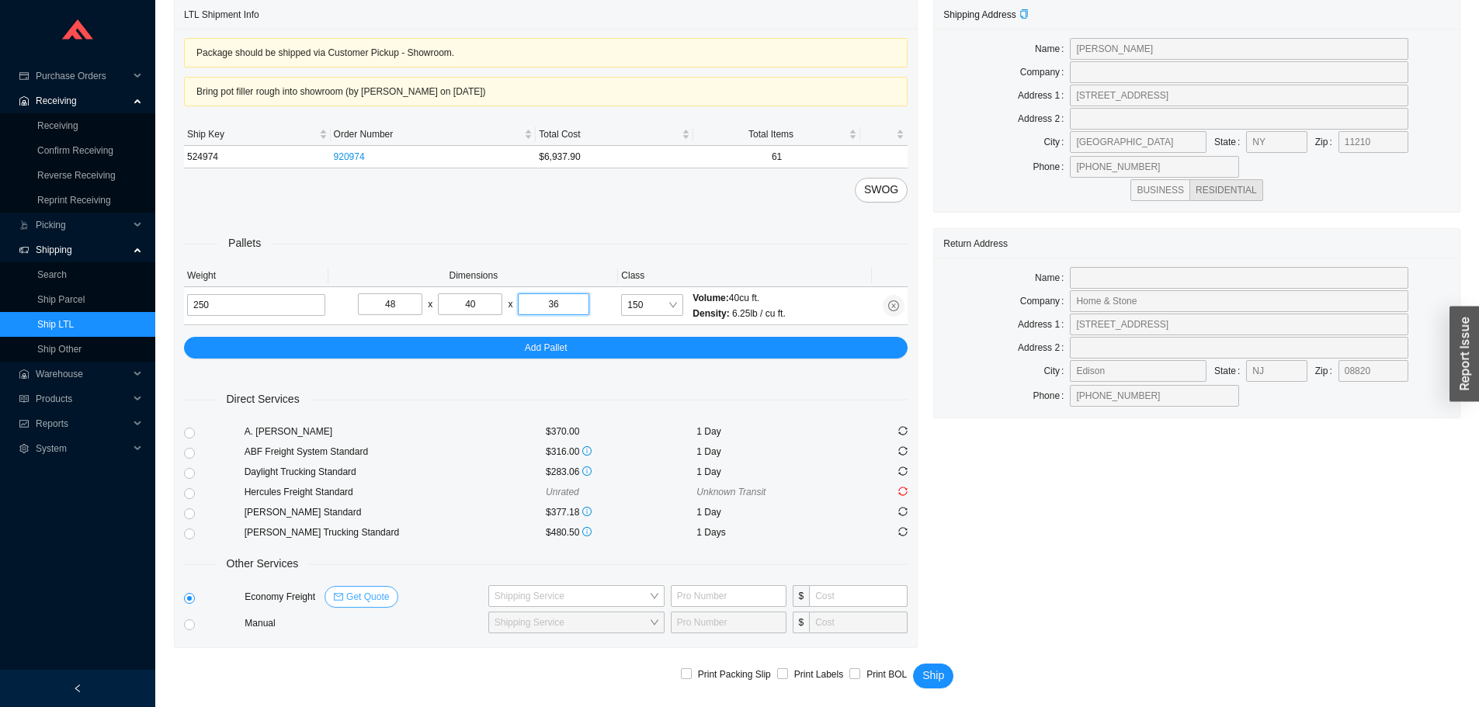
type input "36"
click at [341, 598] on button "Get Quote" at bounding box center [361, 597] width 74 height 22
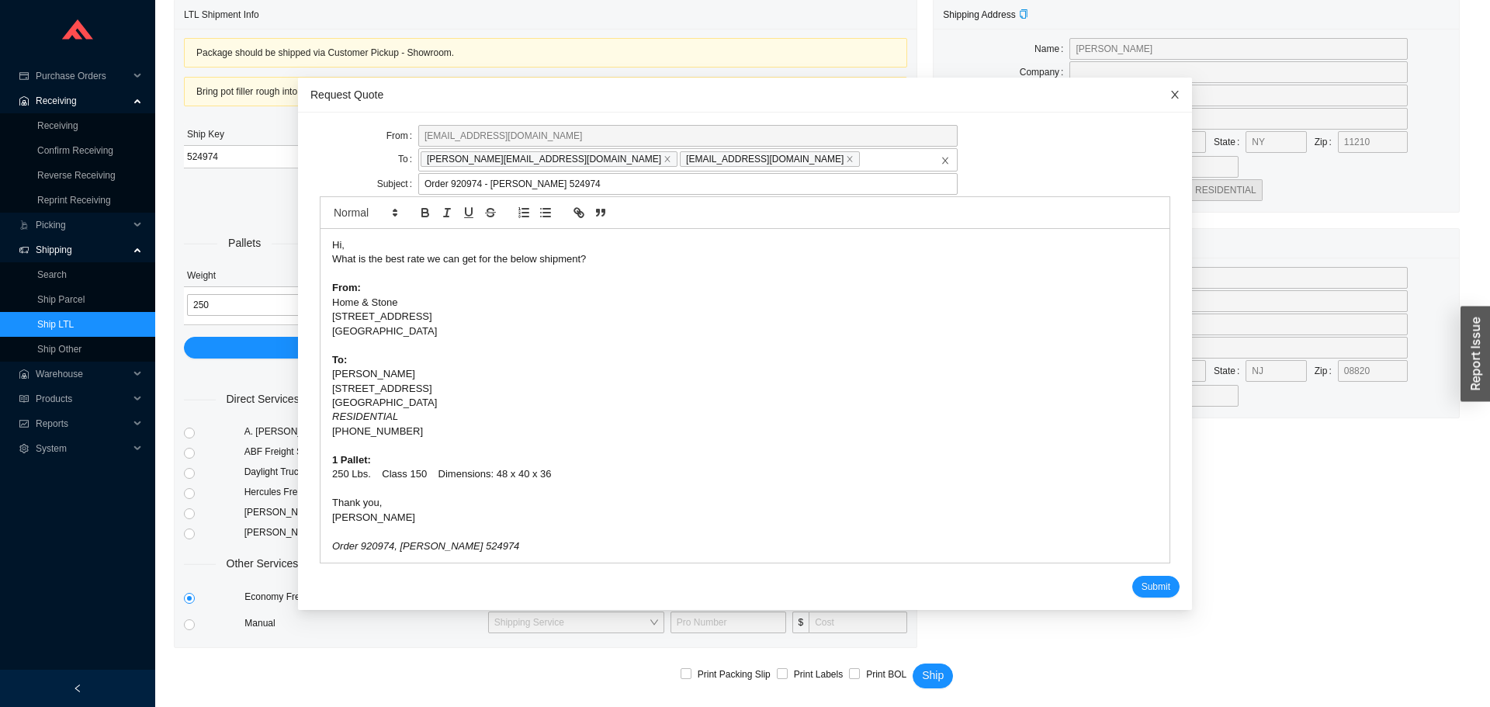
click at [1170, 97] on icon "close" at bounding box center [1175, 94] width 11 height 11
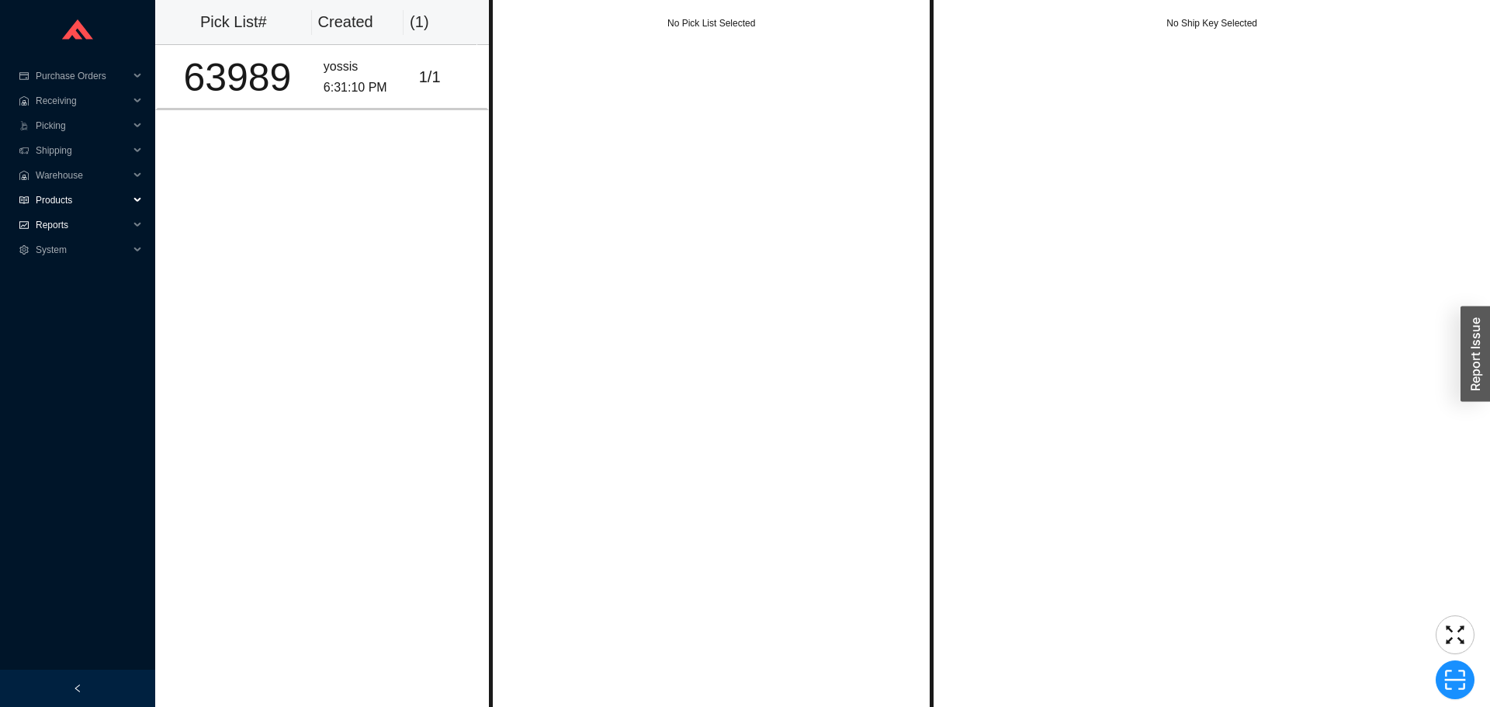
drag, startPoint x: 109, startPoint y: 213, endPoint x: 102, endPoint y: 224, distance: 12.9
click at [103, 222] on span "Reports" at bounding box center [82, 225] width 93 height 25
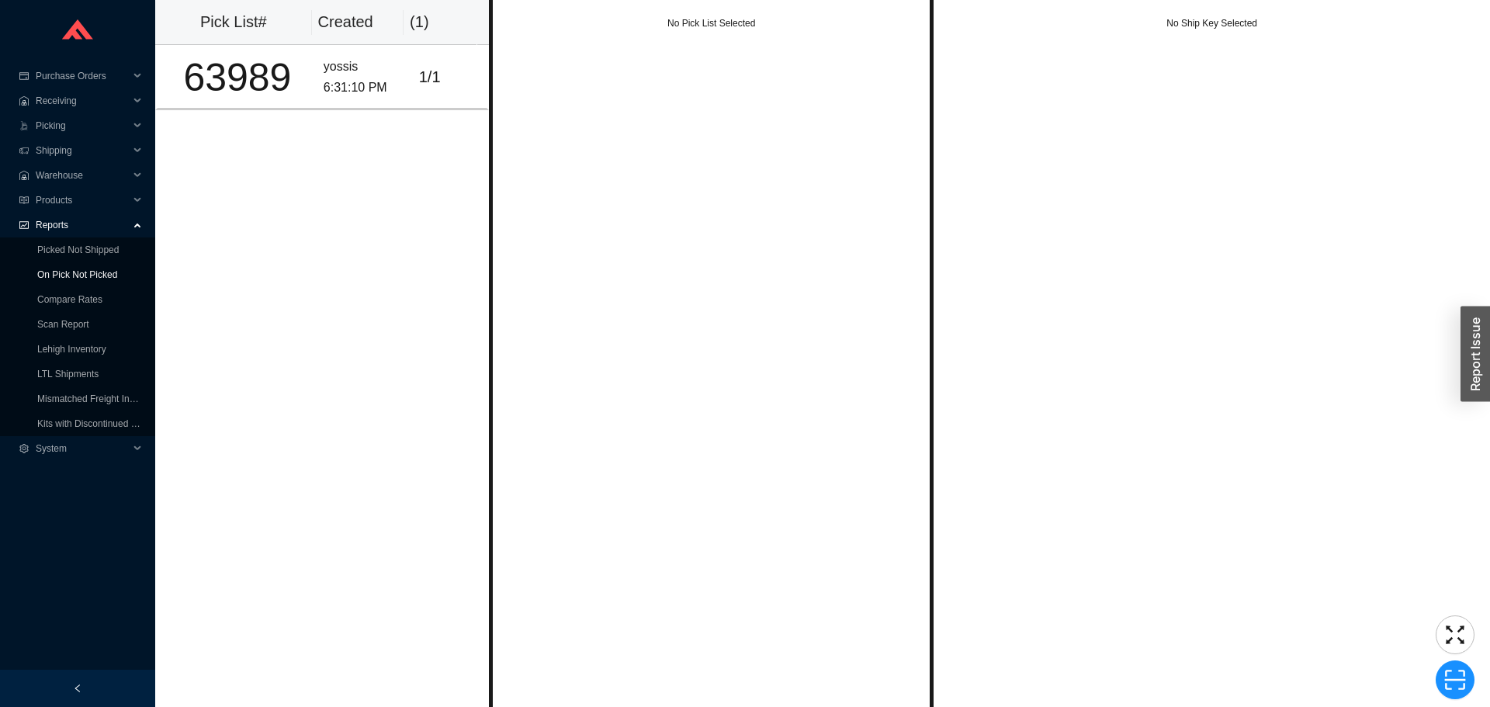
click at [75, 273] on link "On Pick Not Picked" at bounding box center [77, 274] width 80 height 11
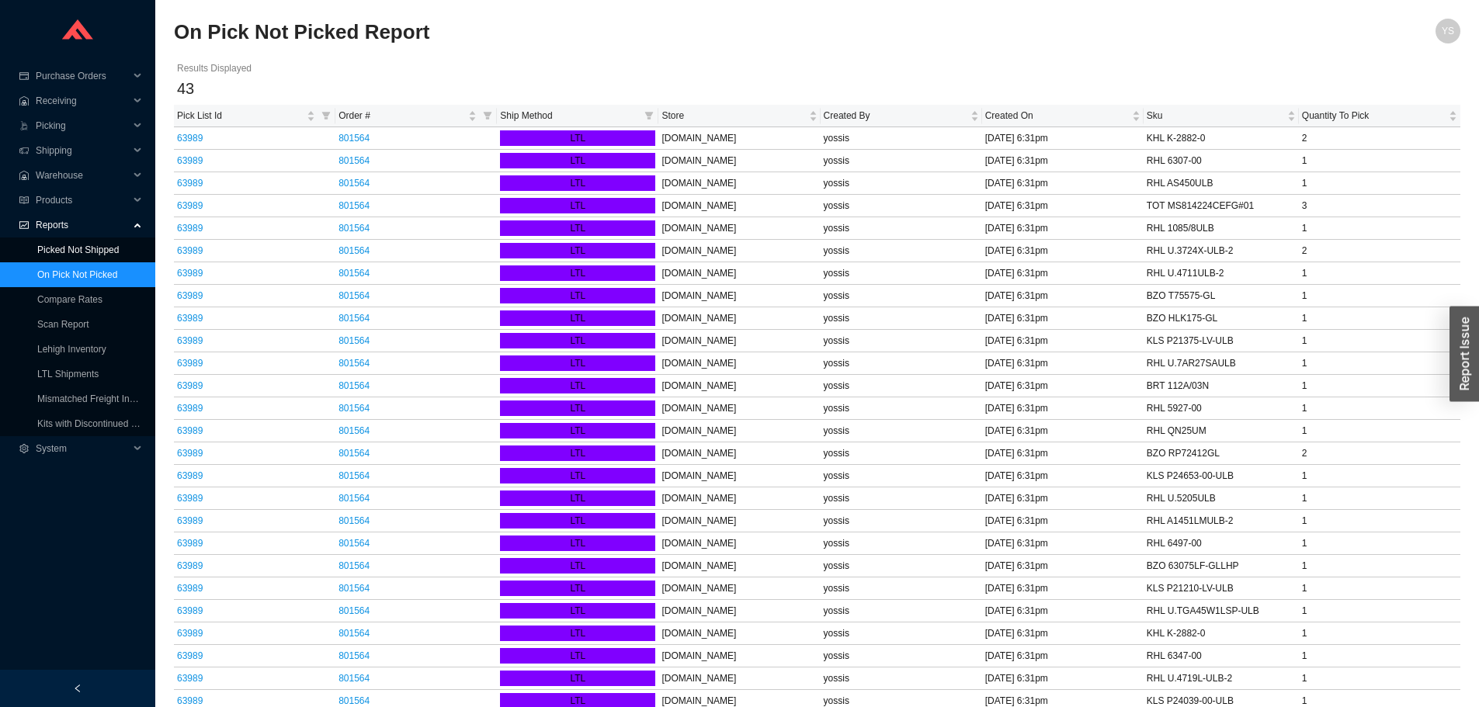
click at [100, 244] on link "Picked Not Shipped" at bounding box center [77, 249] width 81 height 11
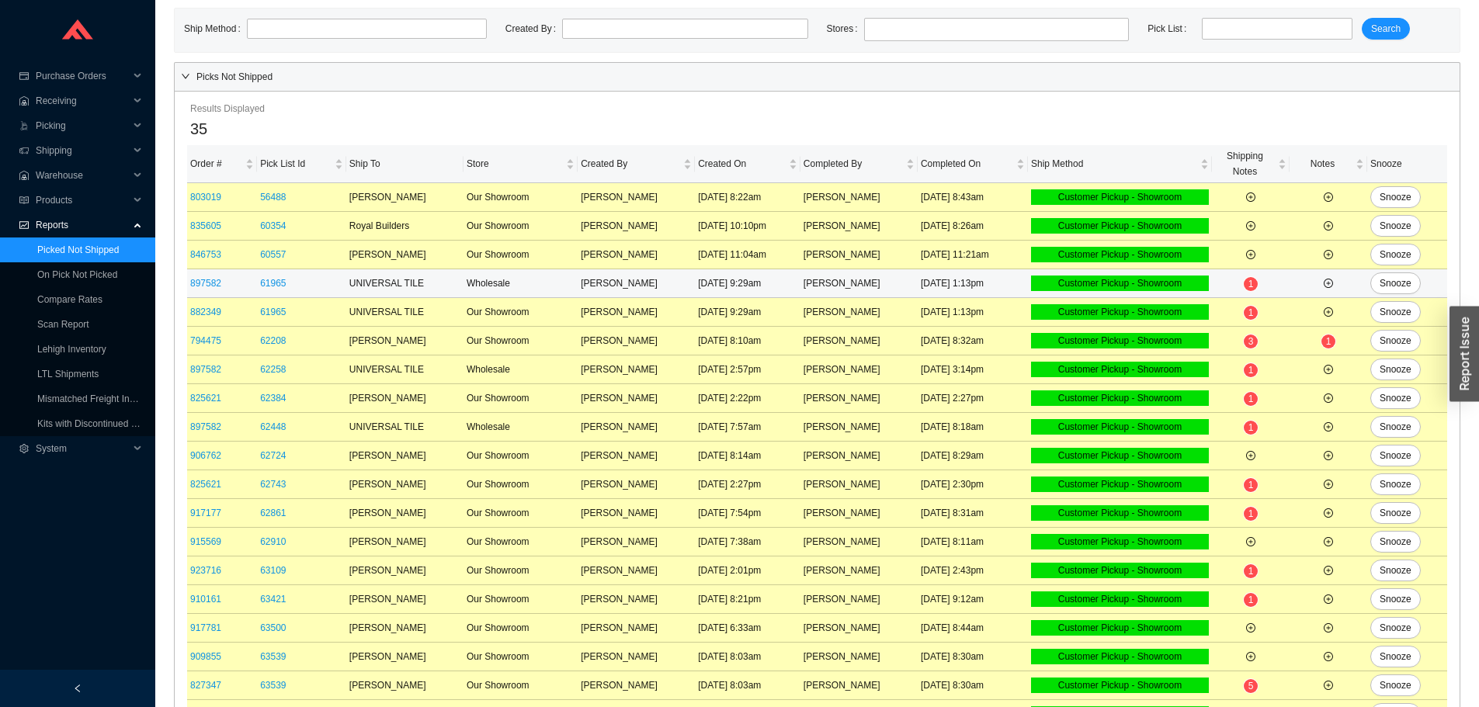
scroll to position [538, 0]
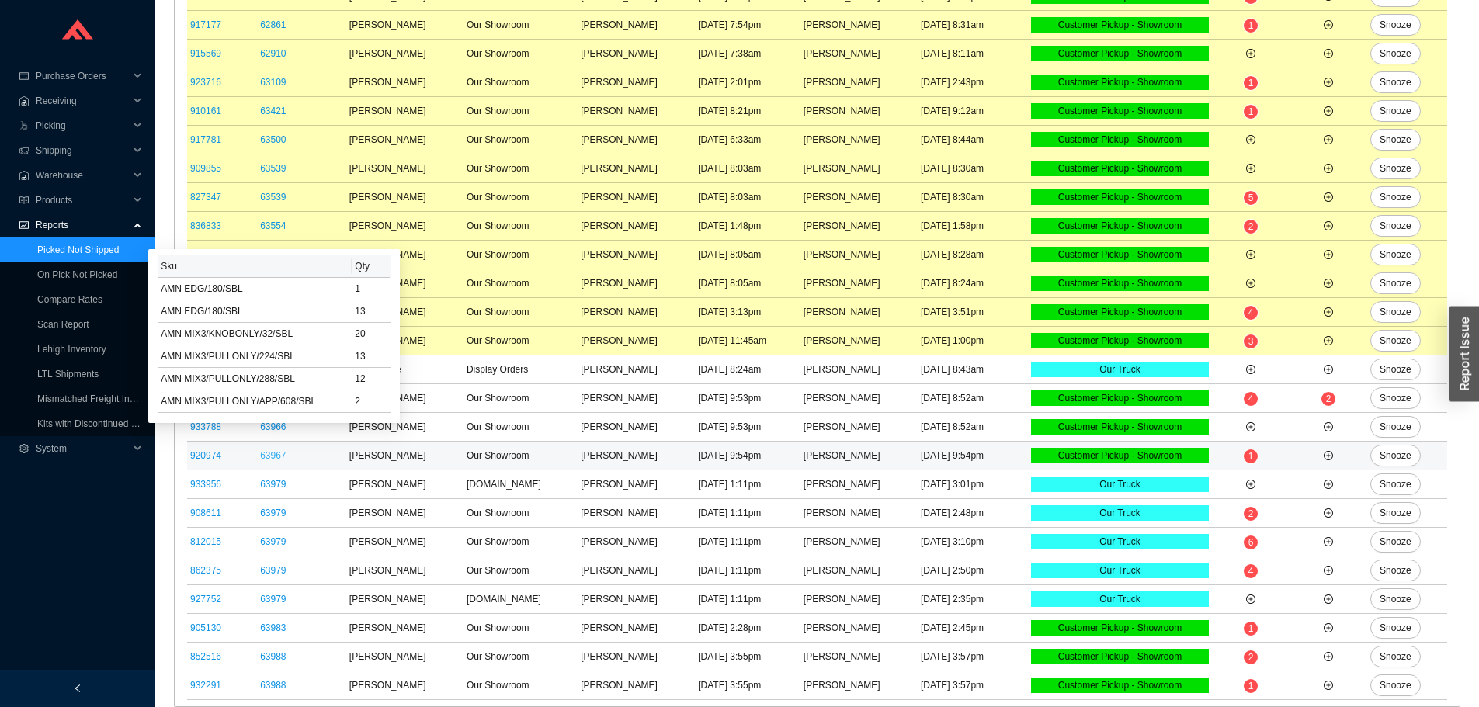
click at [270, 457] on link "63967" at bounding box center [273, 455] width 26 height 11
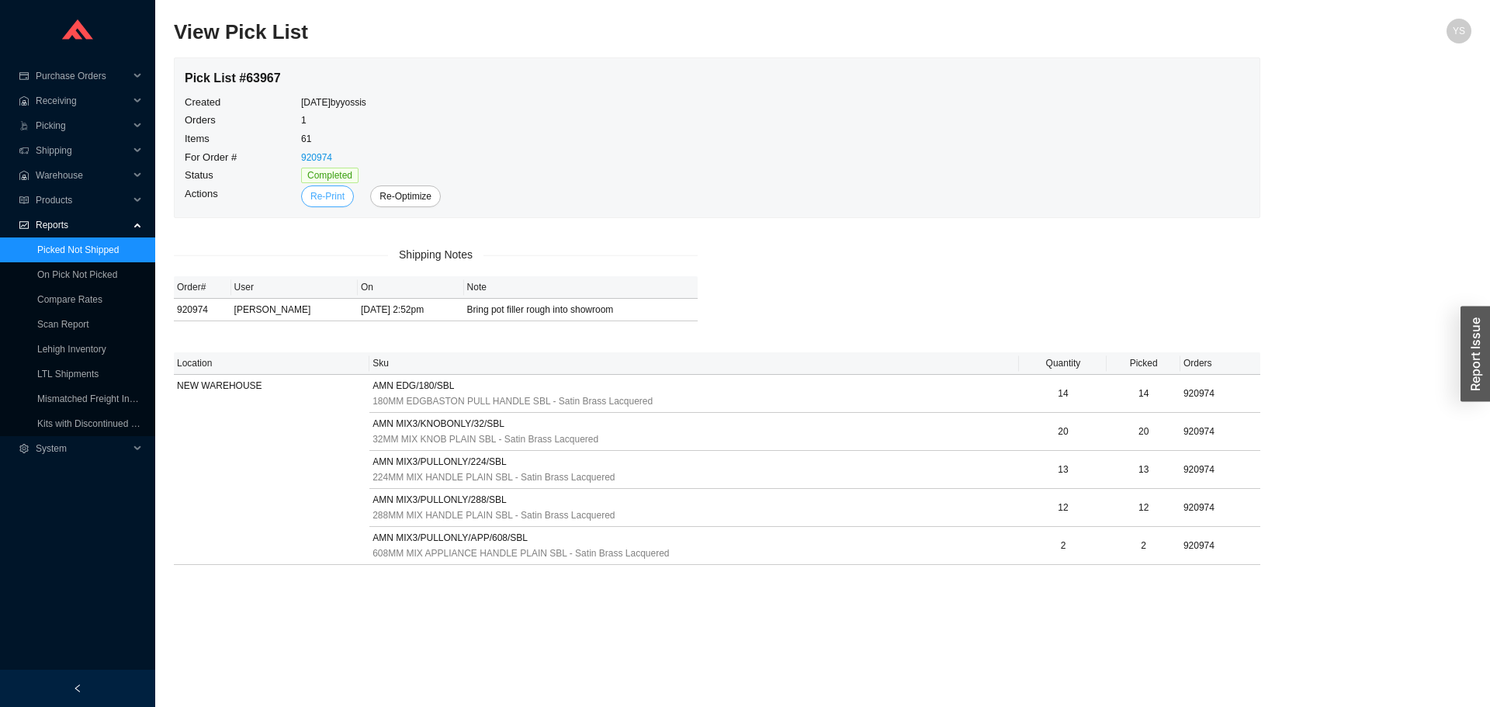
click at [330, 196] on span "Re-Print" at bounding box center [327, 197] width 34 height 16
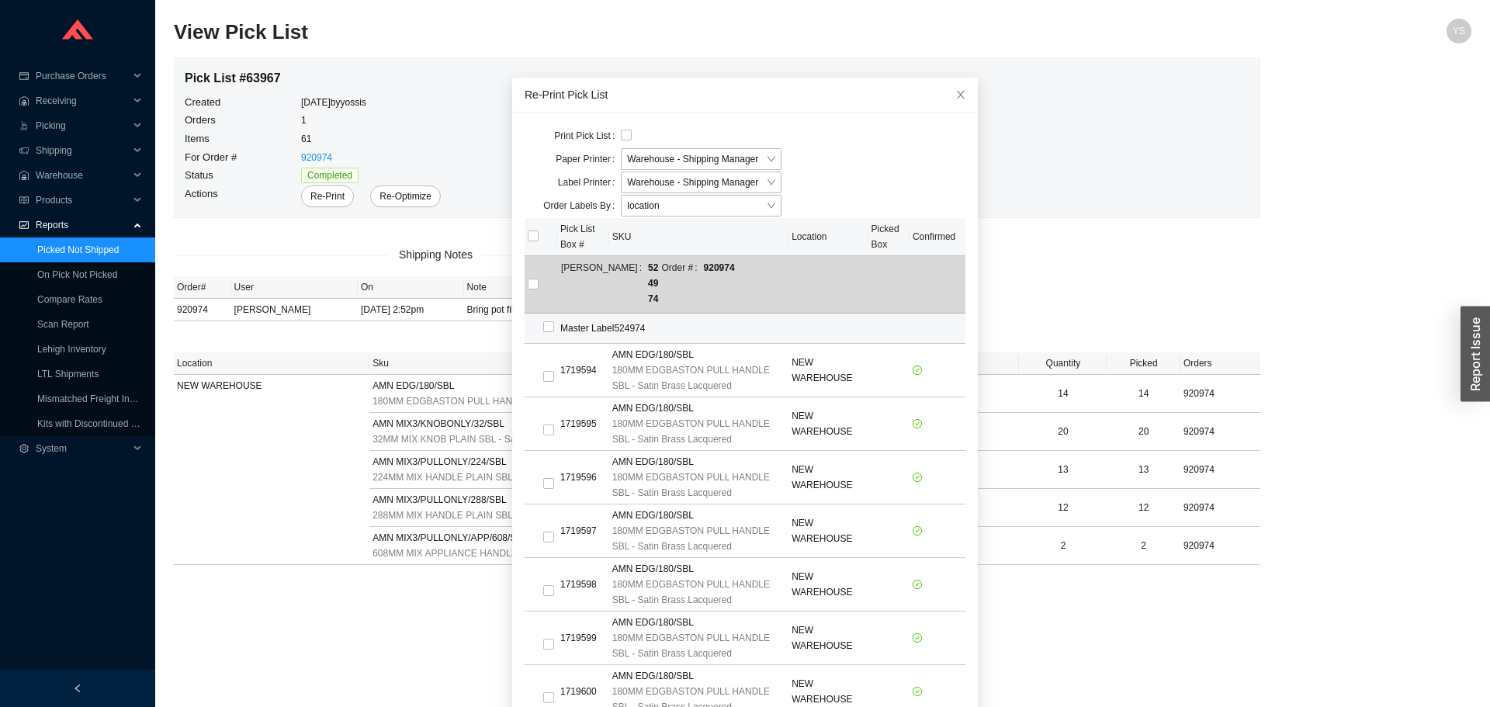
click at [616, 321] on div "Master Label 524974" at bounding box center [660, 329] width 201 height 16
copy div "524974"
click at [944, 92] on span "Close" at bounding box center [961, 95] width 34 height 34
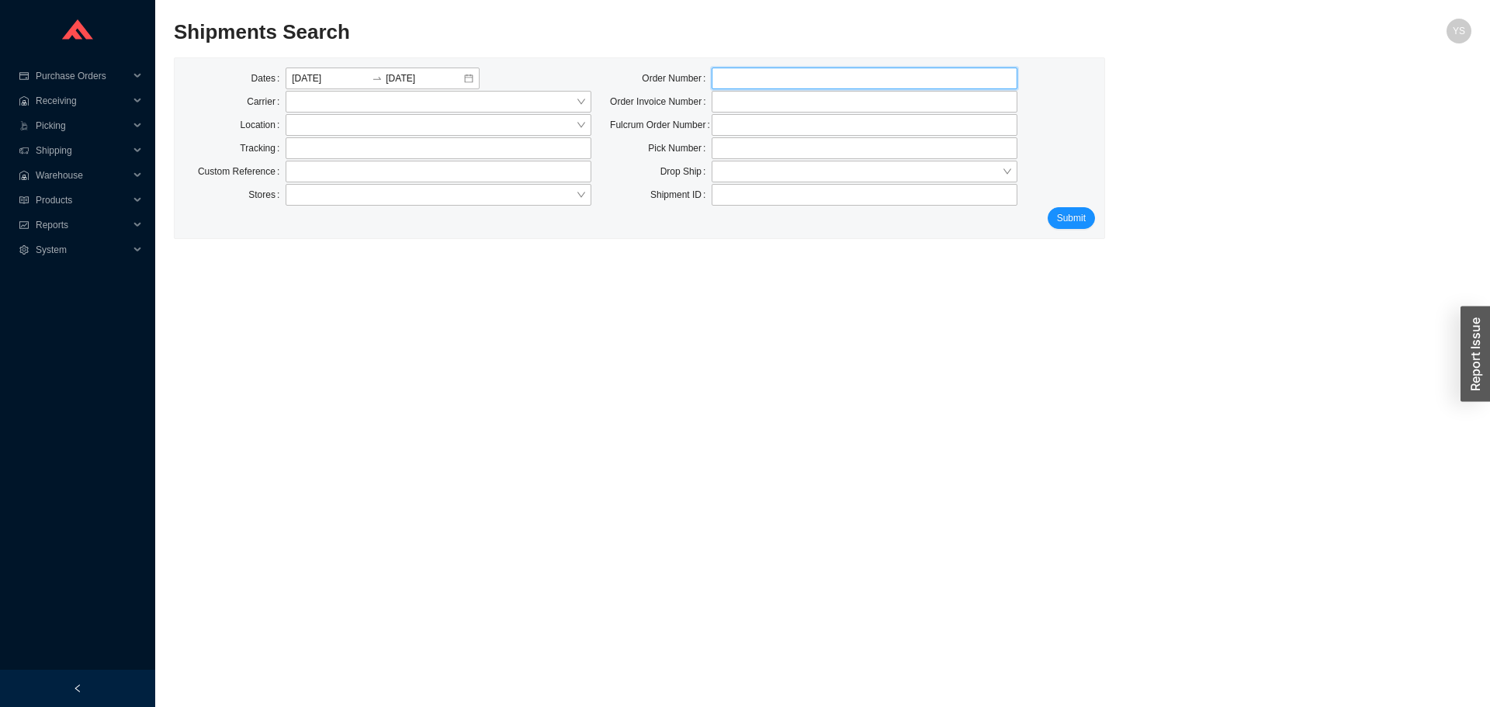
click at [751, 88] on input "tel" at bounding box center [865, 79] width 306 height 22
paste input "934505"
type input "934505"
drag, startPoint x: 480, startPoint y: 76, endPoint x: 470, endPoint y: 76, distance: 10.1
click at [467, 76] on div at bounding box center [383, 79] width 194 height 22
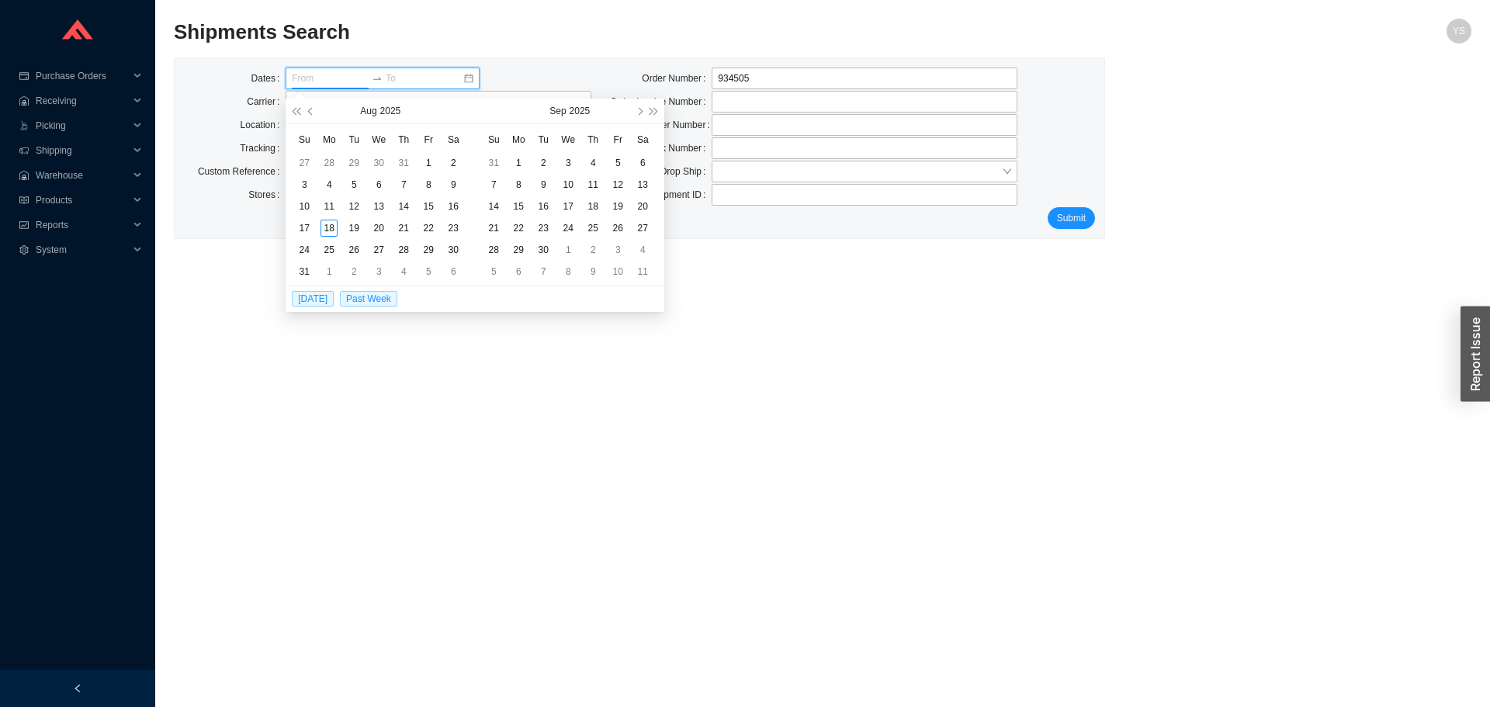
drag, startPoint x: 1123, startPoint y: 236, endPoint x: 1093, endPoint y: 225, distance: 32.2
click at [1118, 235] on div "Dates Carrier Location Tracking Custom Reference Stores Order Number 934505 Ord…" at bounding box center [823, 148] width 1298 height 182
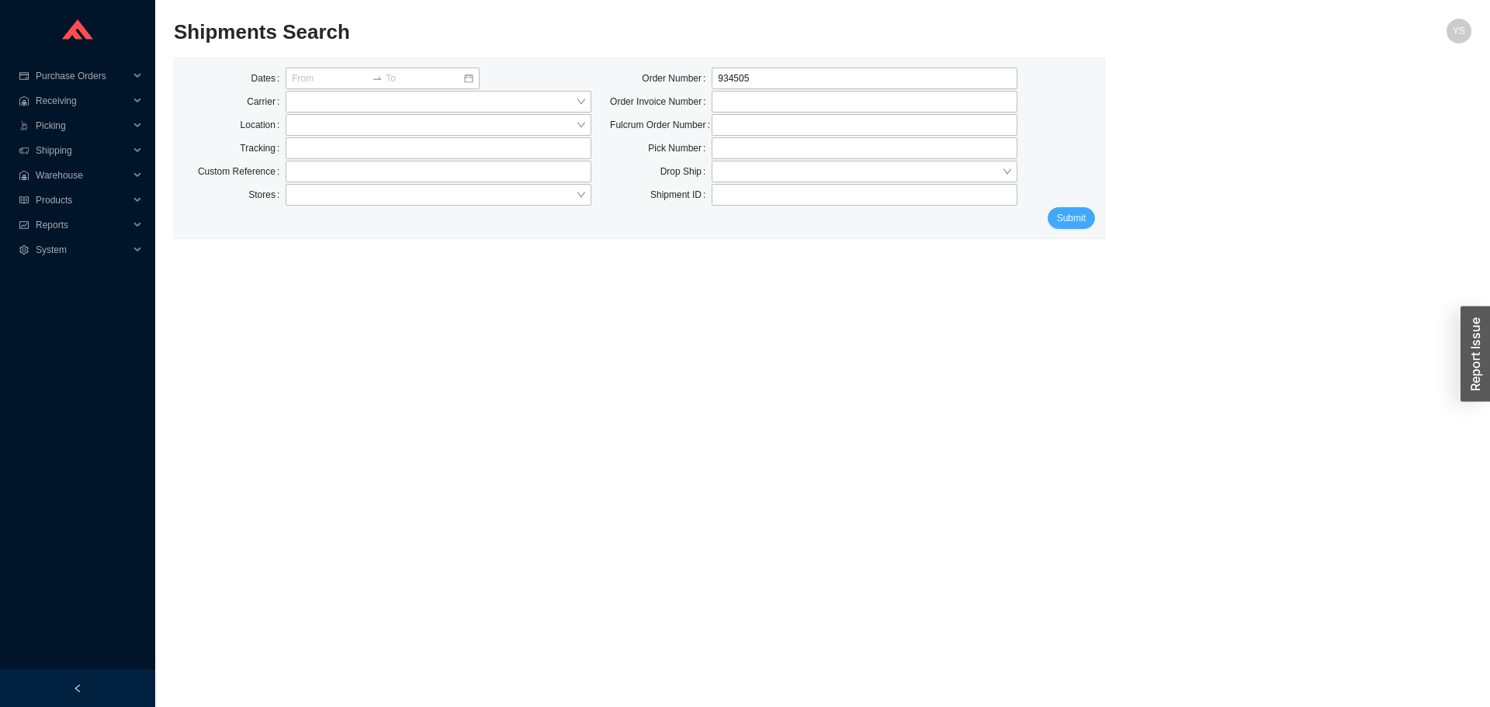
click at [1085, 220] on span "Submit" at bounding box center [1071, 218] width 29 height 16
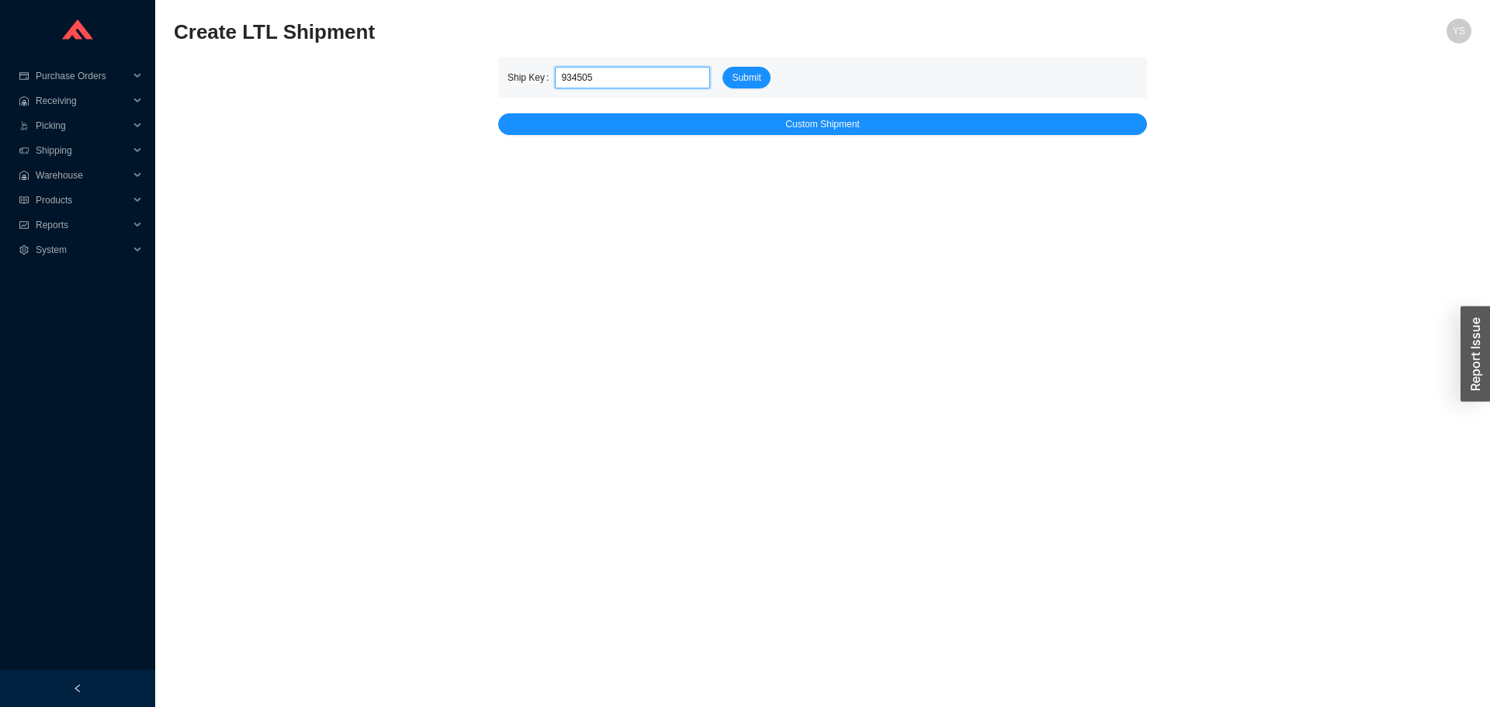
click at [573, 78] on input "934505" at bounding box center [632, 78] width 155 height 22
click at [574, 78] on input "934505" at bounding box center [632, 78] width 155 height 22
drag, startPoint x: 574, startPoint y: 78, endPoint x: 593, endPoint y: 77, distance: 19.4
click at [574, 78] on input "934505" at bounding box center [632, 78] width 155 height 22
paste input "525184"
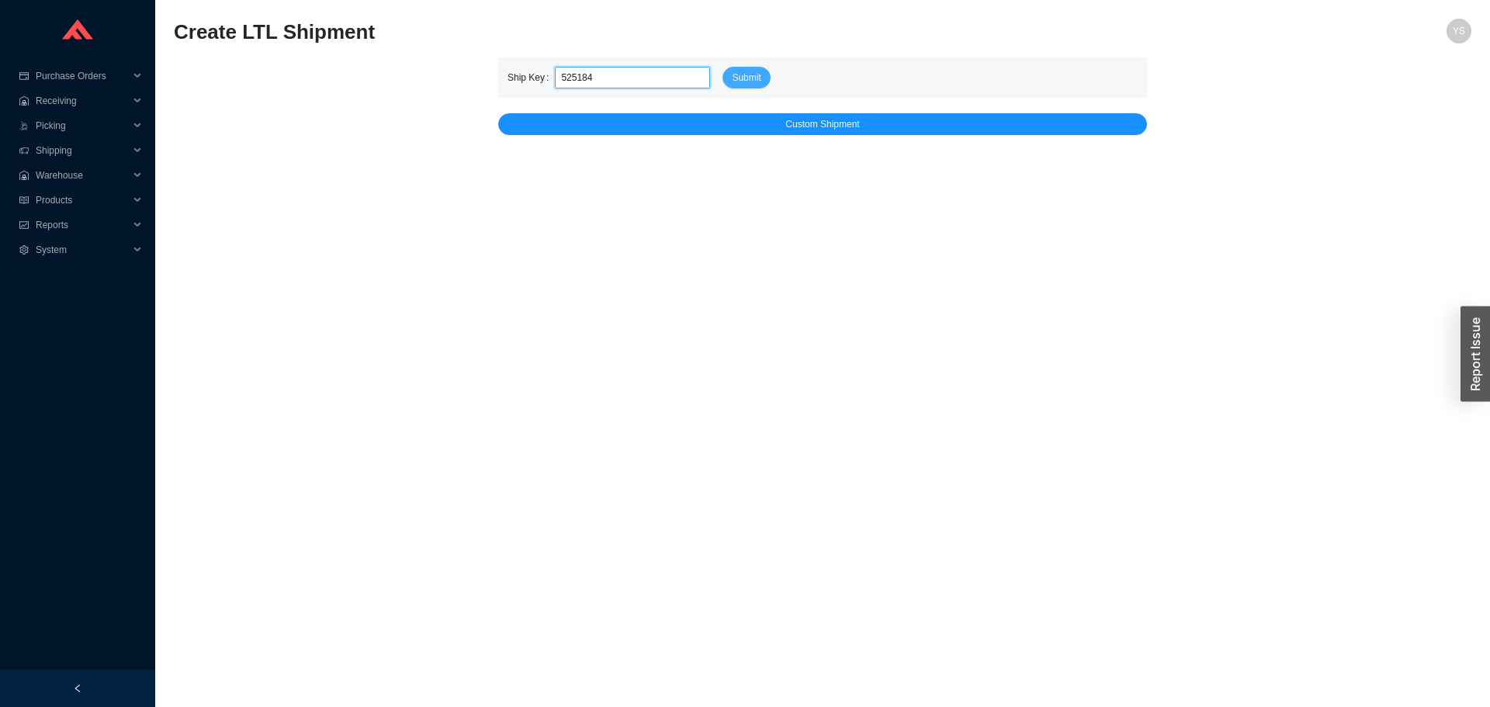
type input "525184"
click at [759, 77] on button "Submit" at bounding box center [746, 78] width 47 height 22
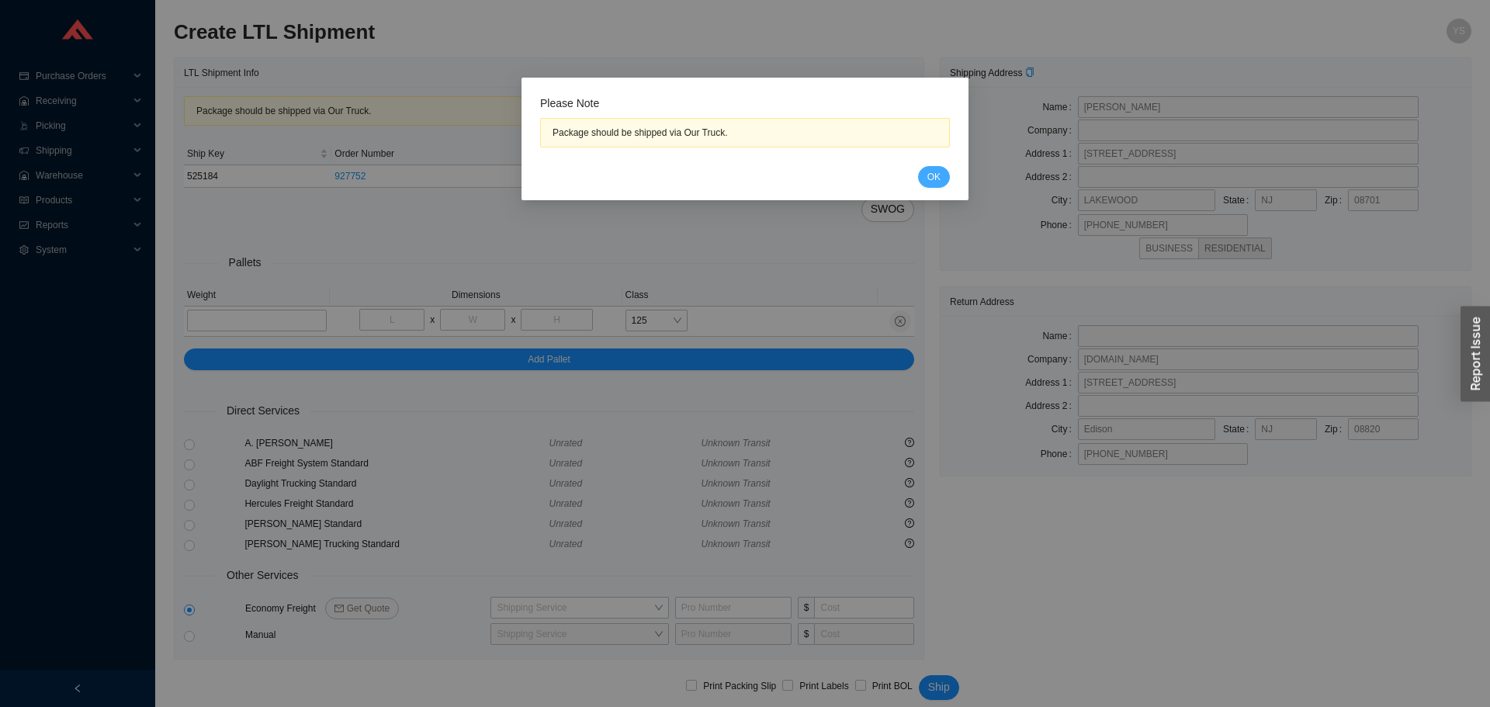
click at [945, 182] on button "OK" at bounding box center [934, 177] width 32 height 22
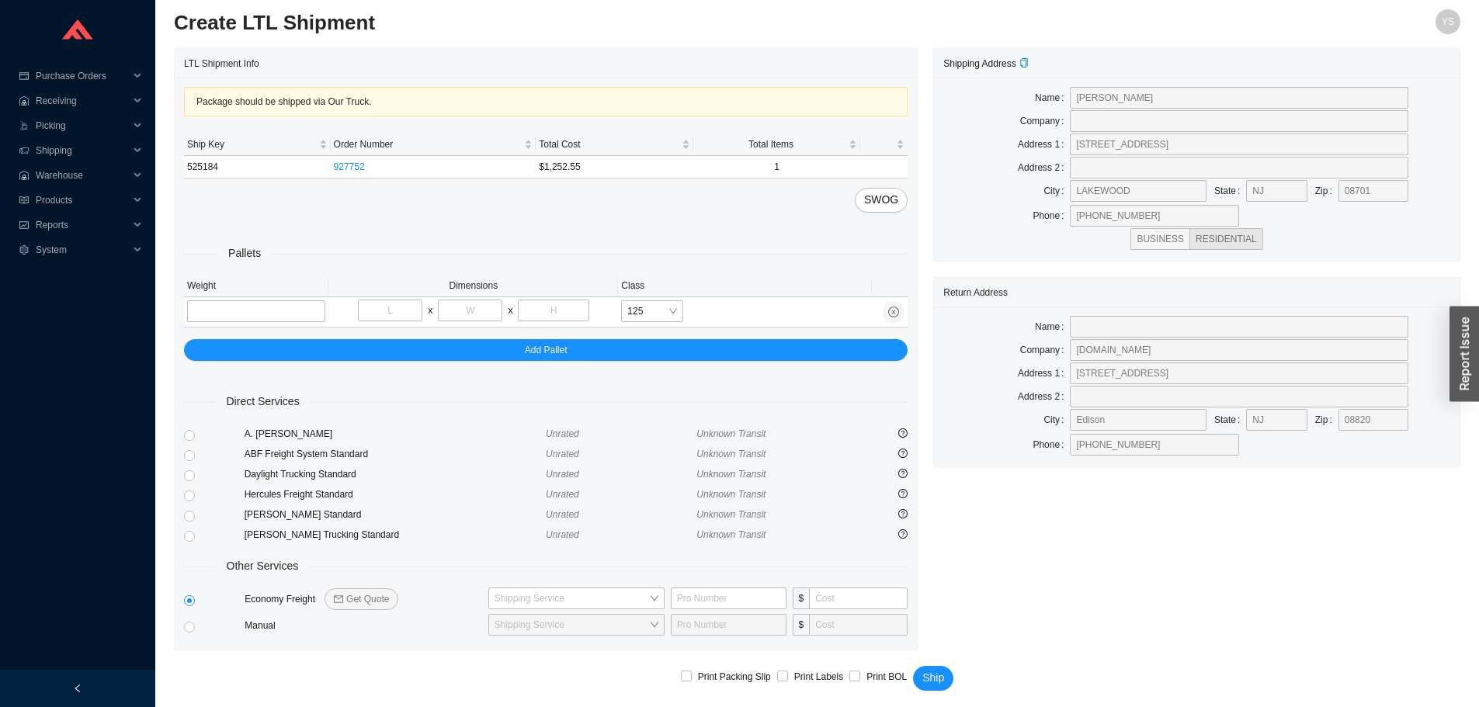
scroll to position [12, 0]
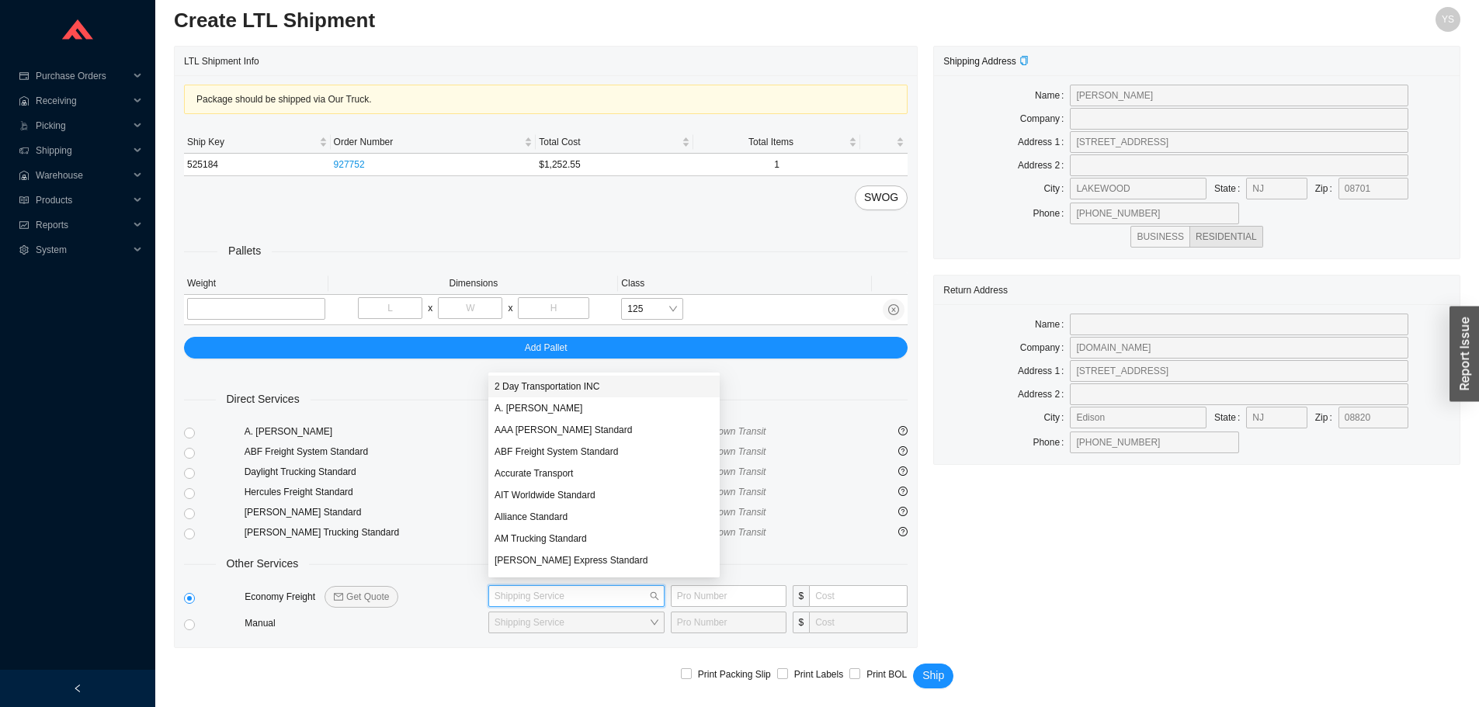
click at [581, 598] on input "search" at bounding box center [571, 596] width 154 height 20
type input "ac"
click at [508, 385] on div "Accurate Transport" at bounding box center [576, 387] width 164 height 14
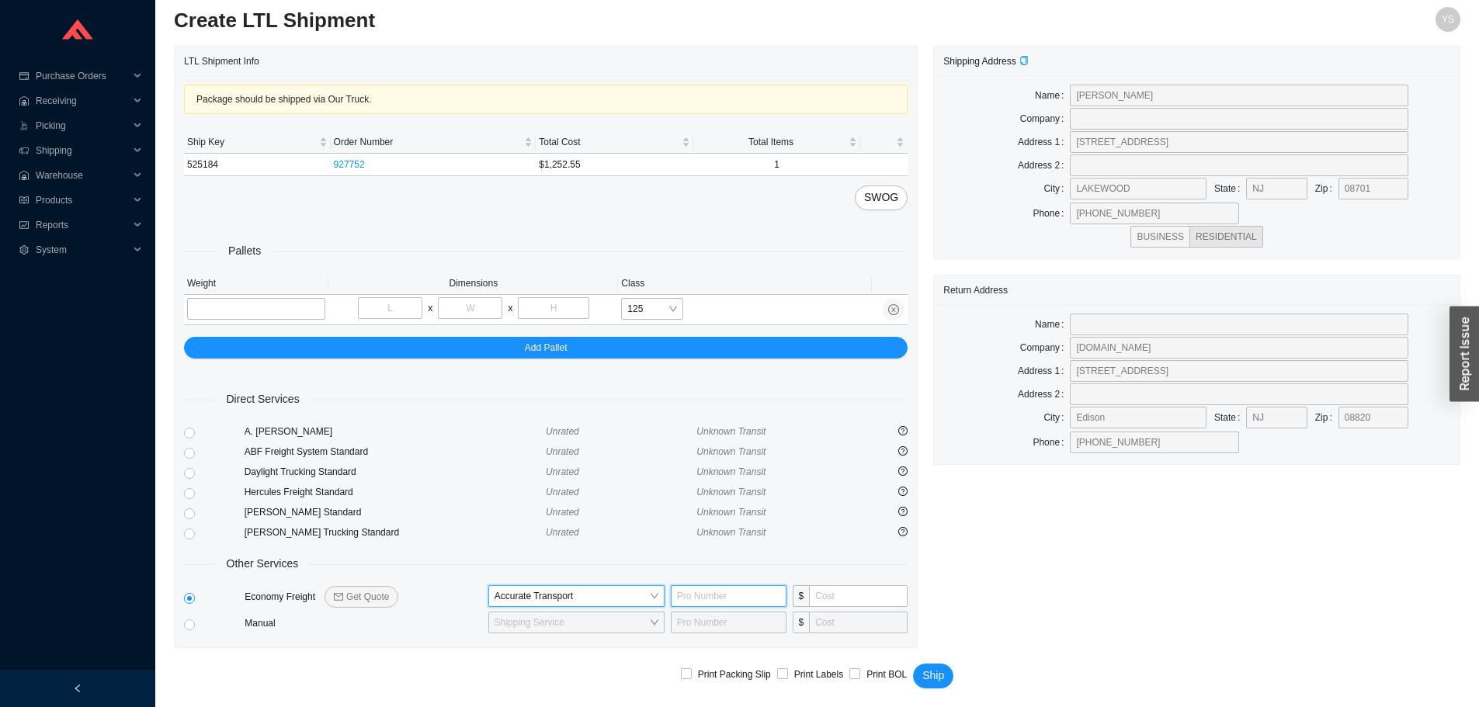
click at [723, 585] on input "text" at bounding box center [729, 596] width 116 height 22
click at [841, 588] on input "tel" at bounding box center [858, 596] width 99 height 22
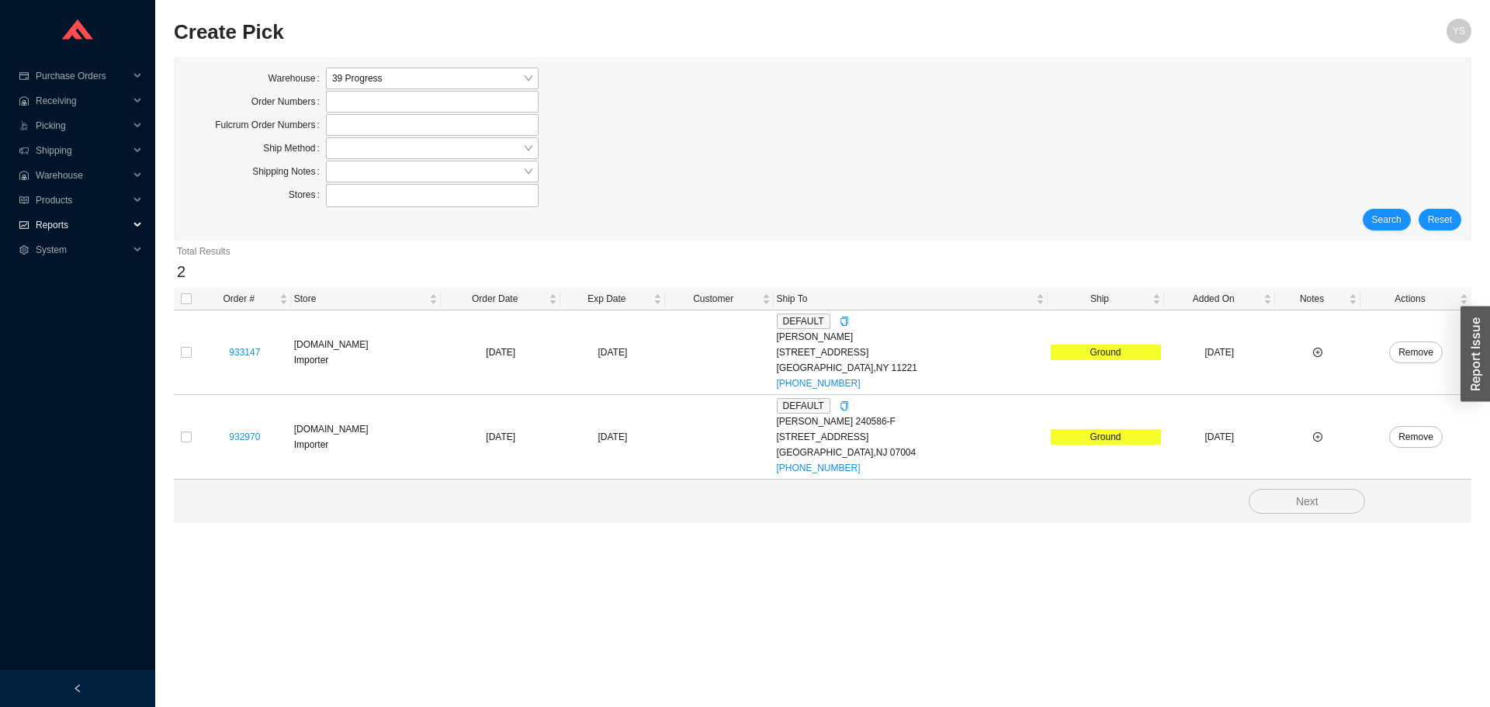
click at [19, 221] on icon "fund" at bounding box center [23, 224] width 9 height 7
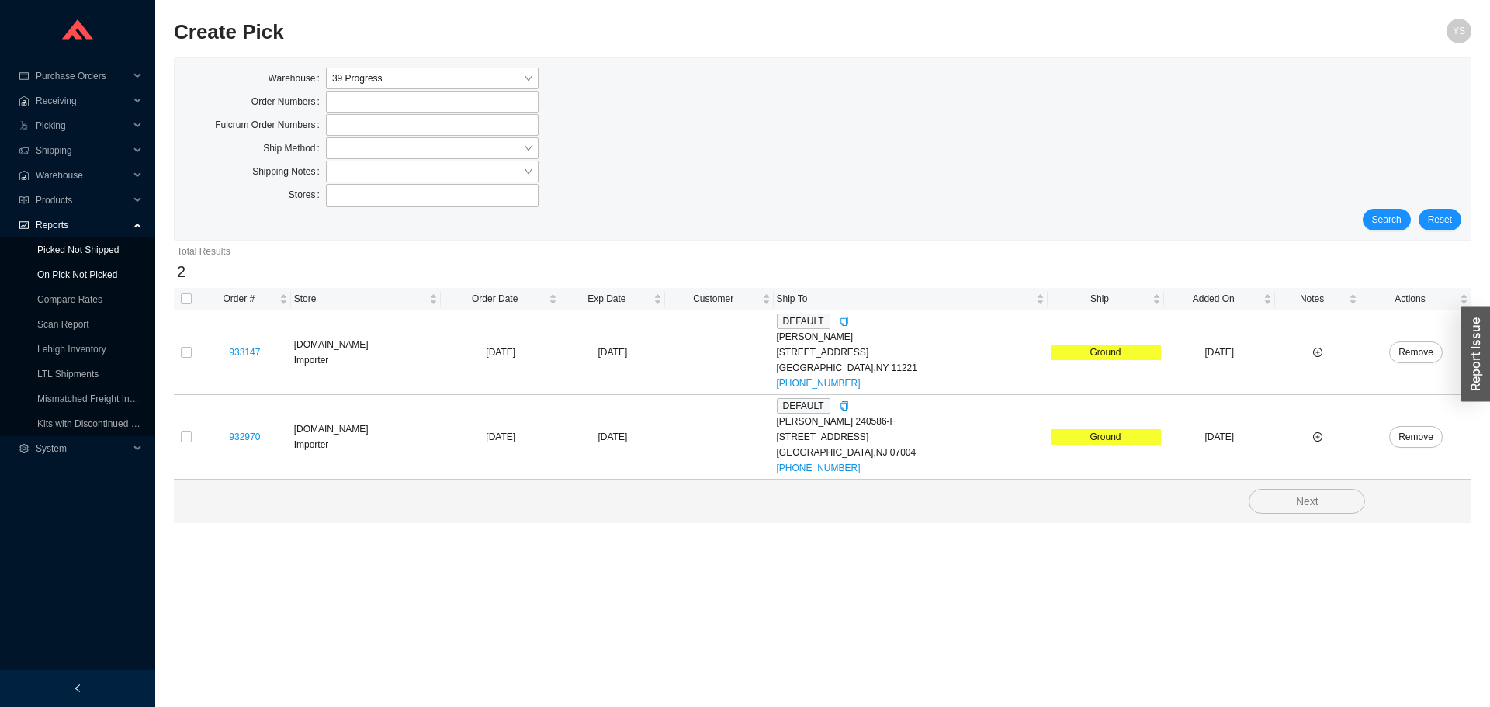
click at [56, 269] on link "On Pick Not Picked" at bounding box center [77, 274] width 80 height 11
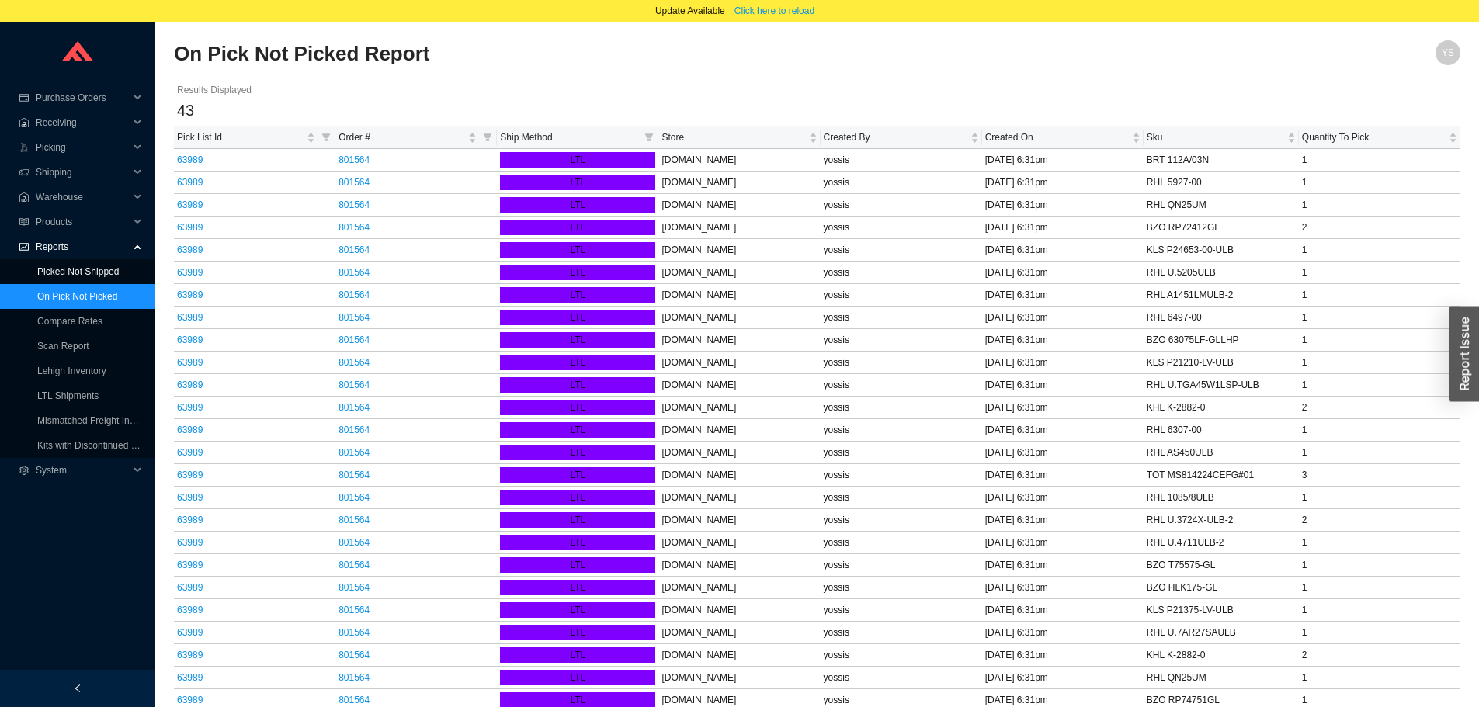
click at [88, 266] on link "Picked Not Shipped" at bounding box center [77, 271] width 81 height 11
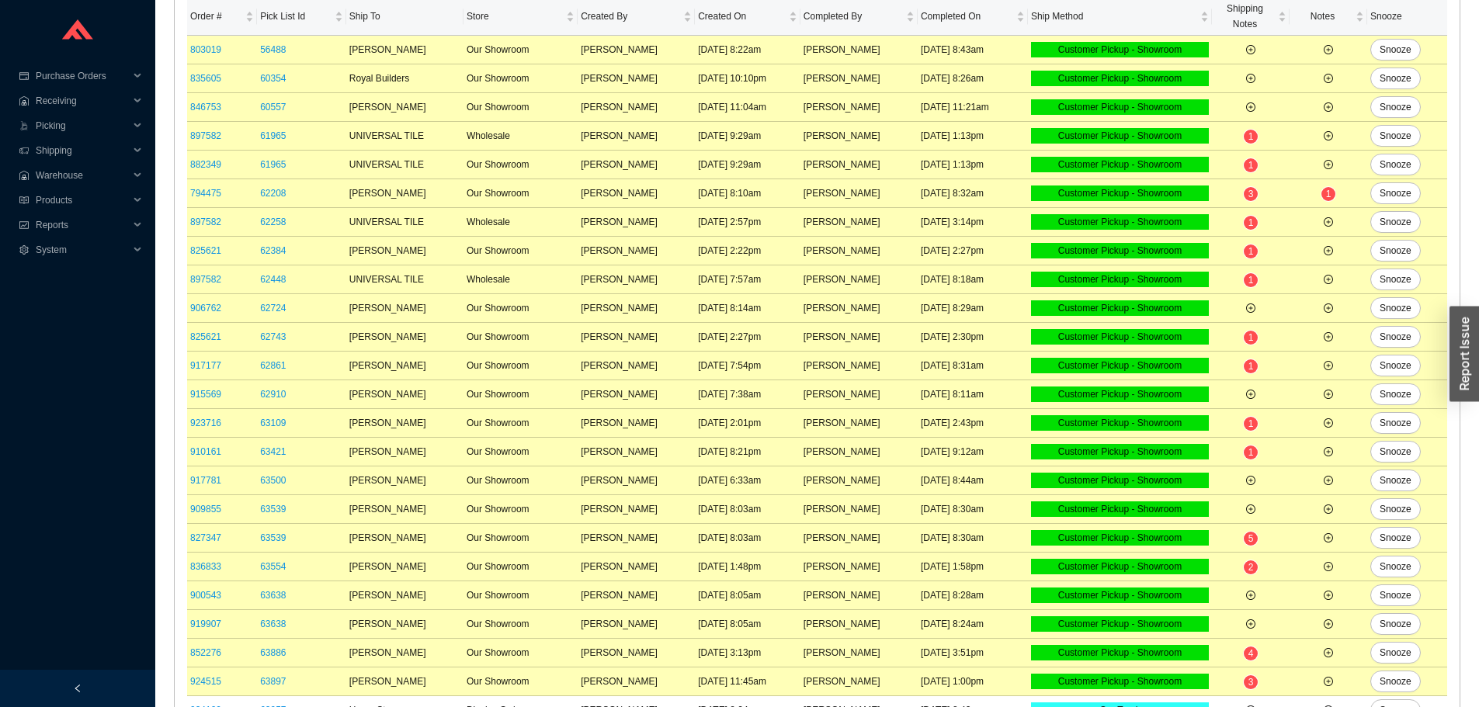
scroll to position [538, 0]
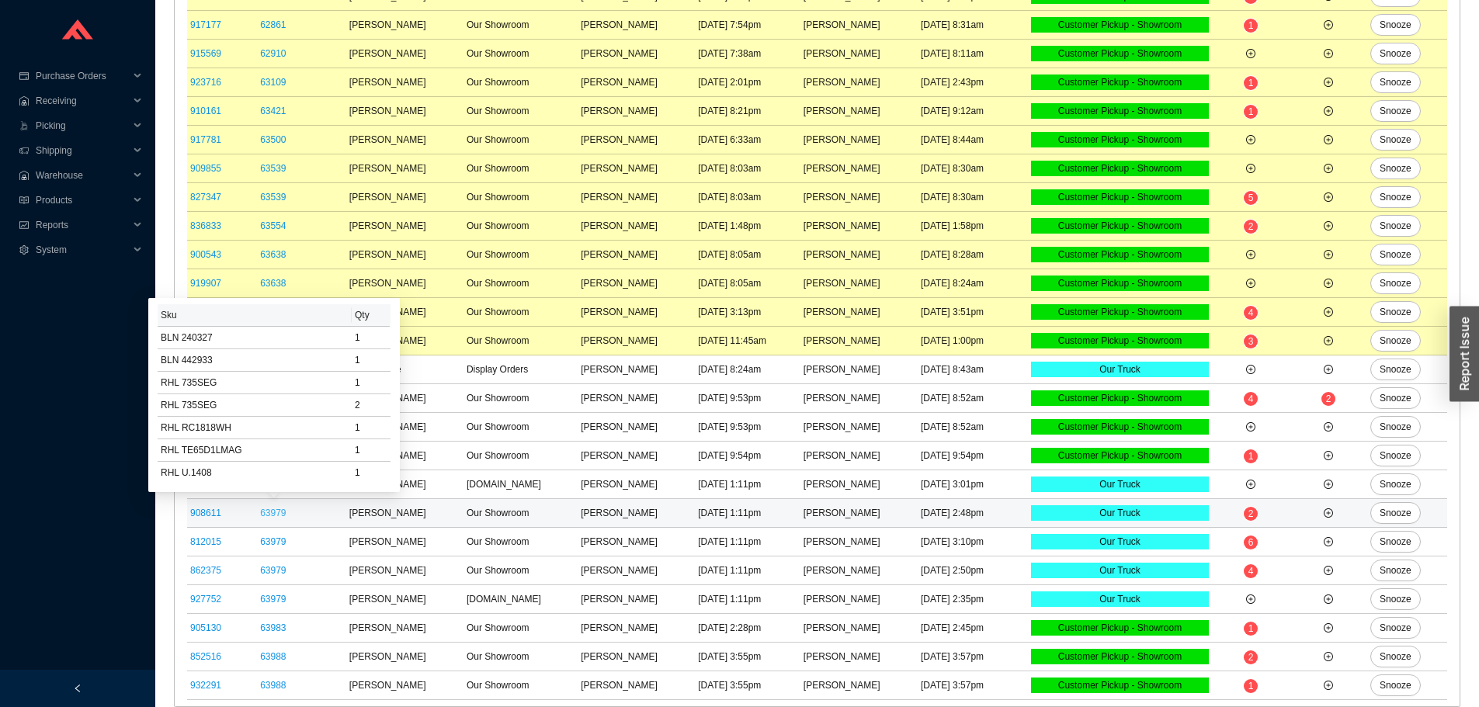
click at [275, 518] on link "63979" at bounding box center [273, 513] width 26 height 11
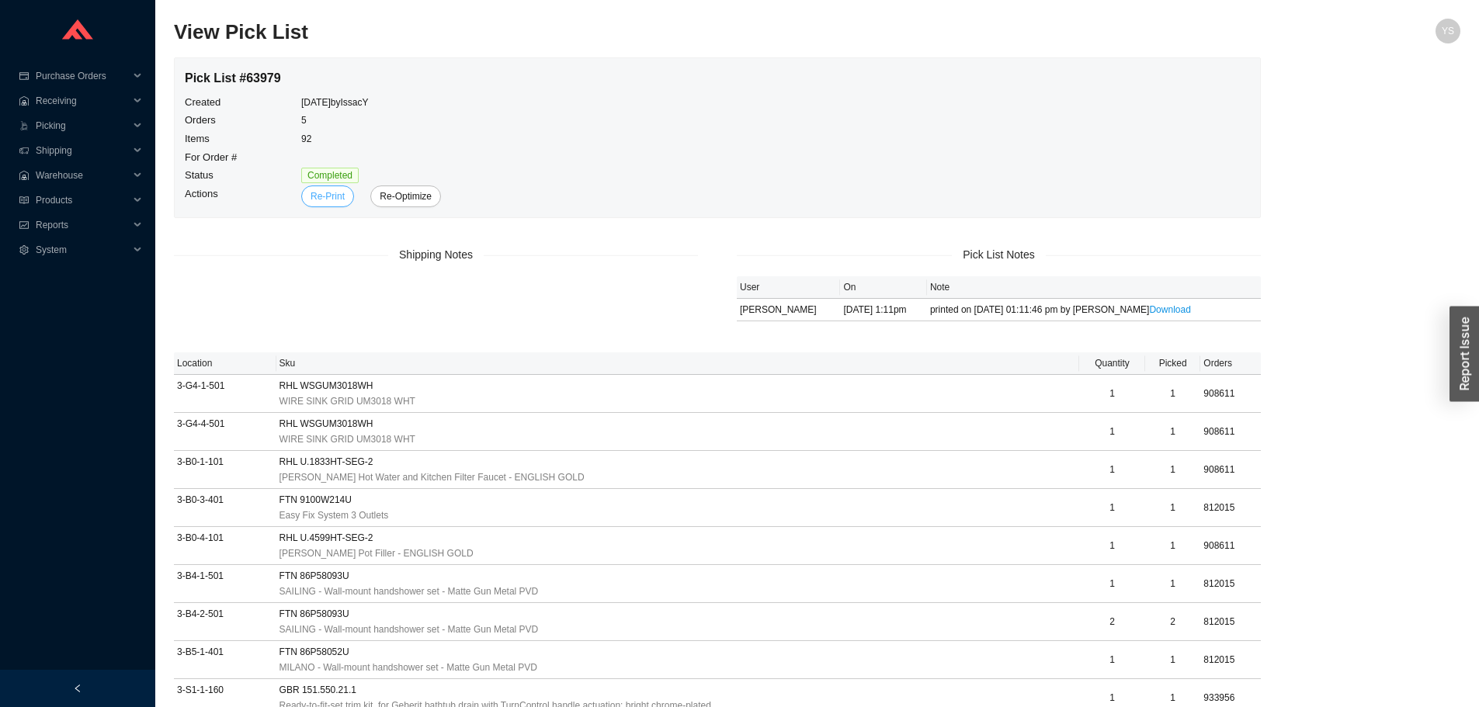
click at [333, 203] on span "Re-Print" at bounding box center [327, 197] width 34 height 16
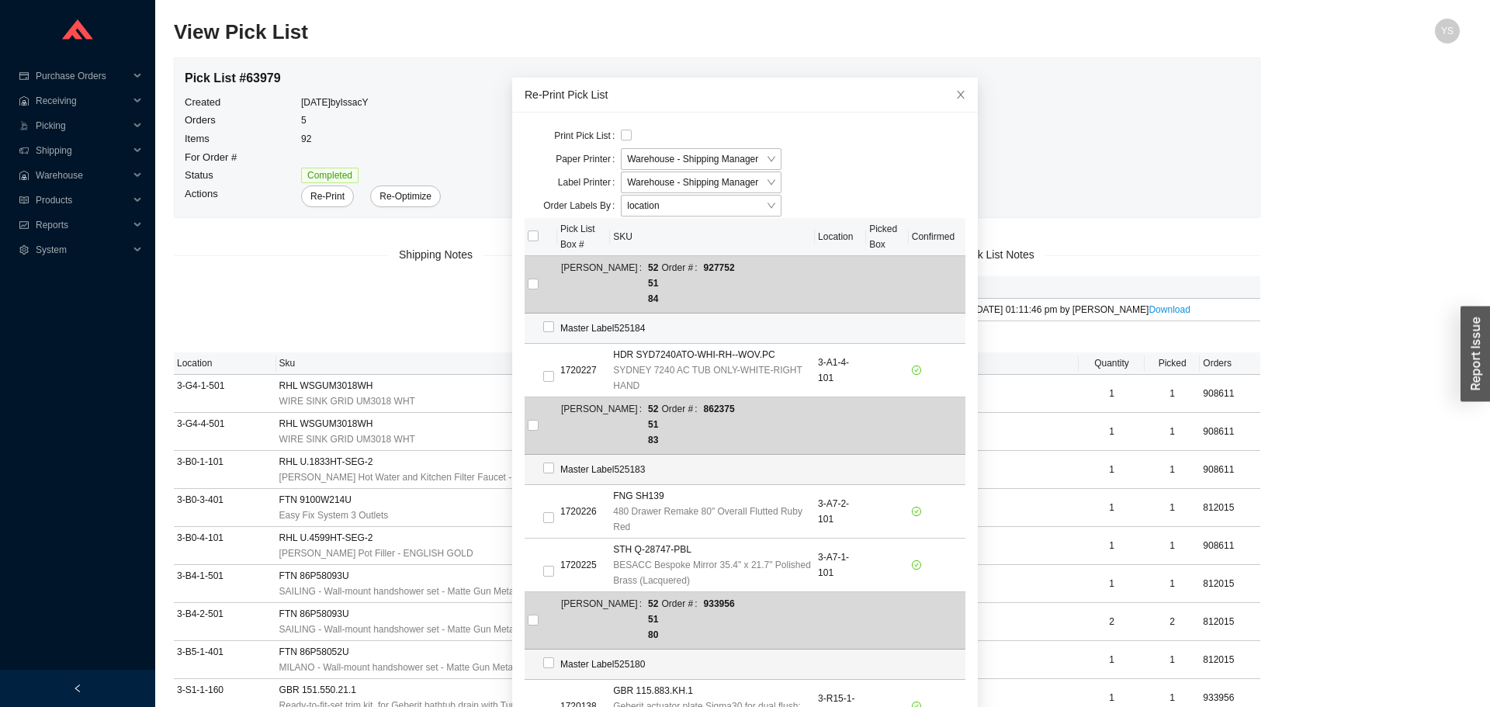
click at [608, 321] on div "Master Label 525184" at bounding box center [660, 329] width 201 height 16
click at [613, 321] on div "Master Label 525184" at bounding box center [660, 329] width 201 height 16
click at [618, 321] on div "Master Label 525184" at bounding box center [660, 329] width 201 height 16
click at [619, 321] on div "Master Label 525184" at bounding box center [660, 329] width 201 height 16
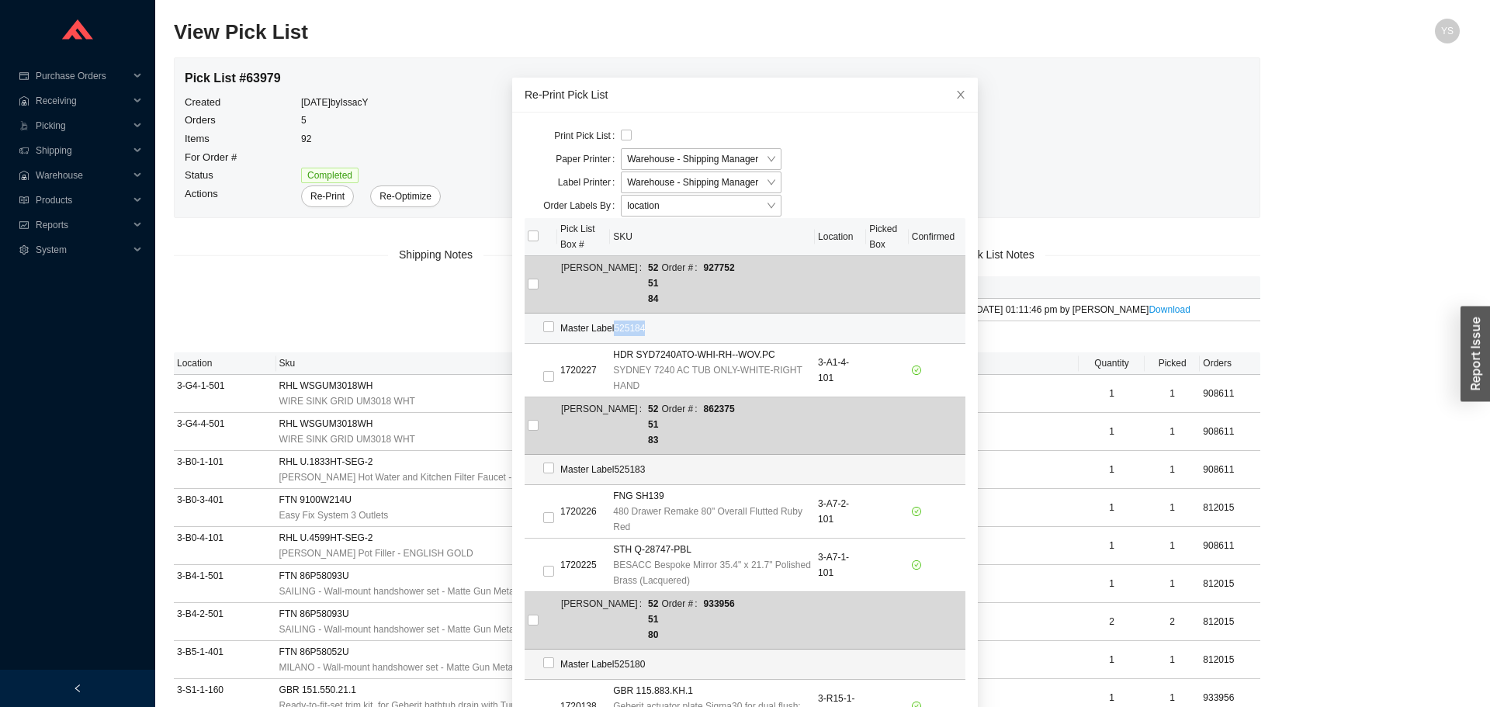
copy div "525184"
